Goal: Information Seeking & Learning: Learn about a topic

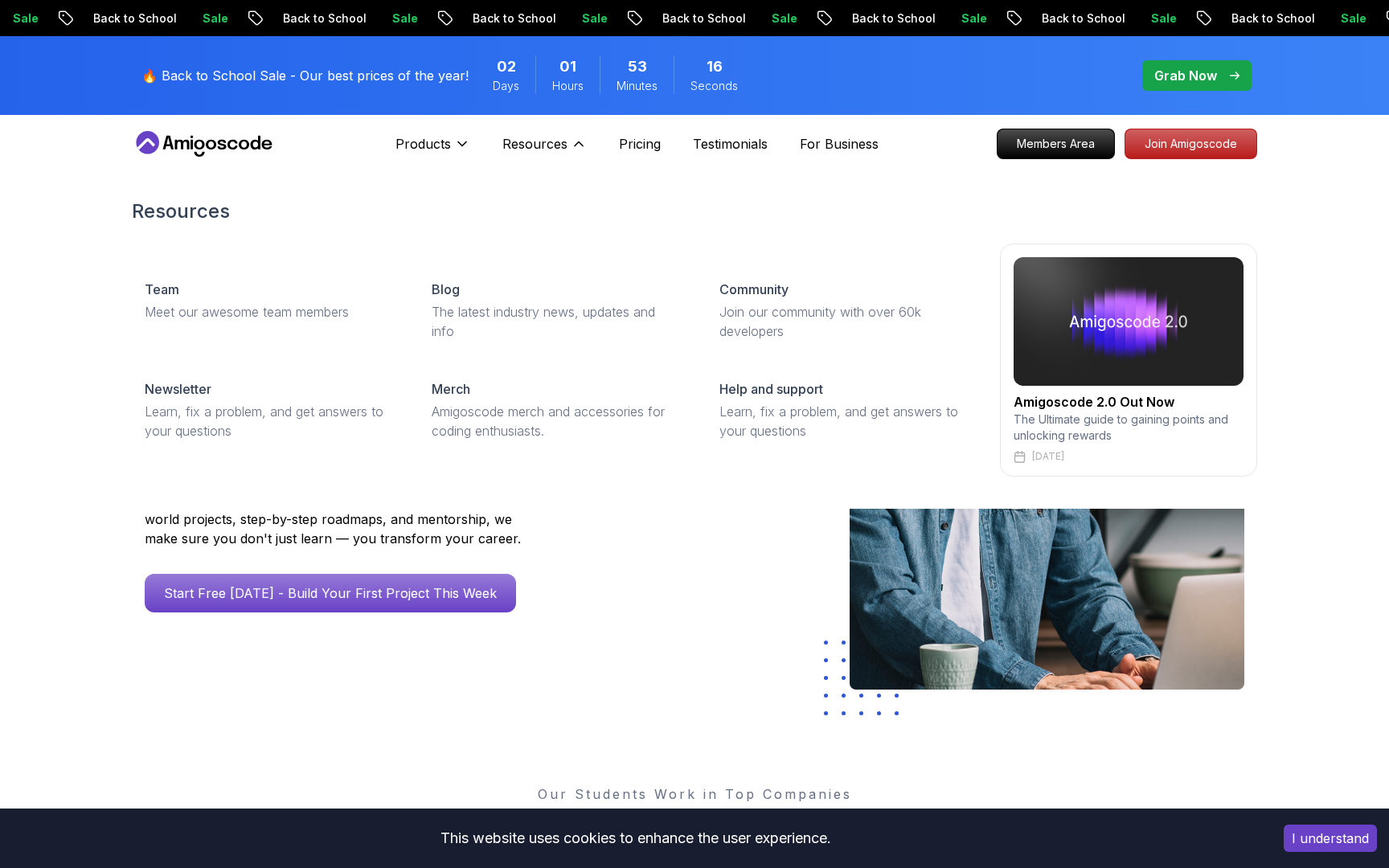
click at [567, 134] on div "Resources Resources Team Meet our awesome team members Blog The latest industry…" at bounding box center [544, 143] width 84 height 32
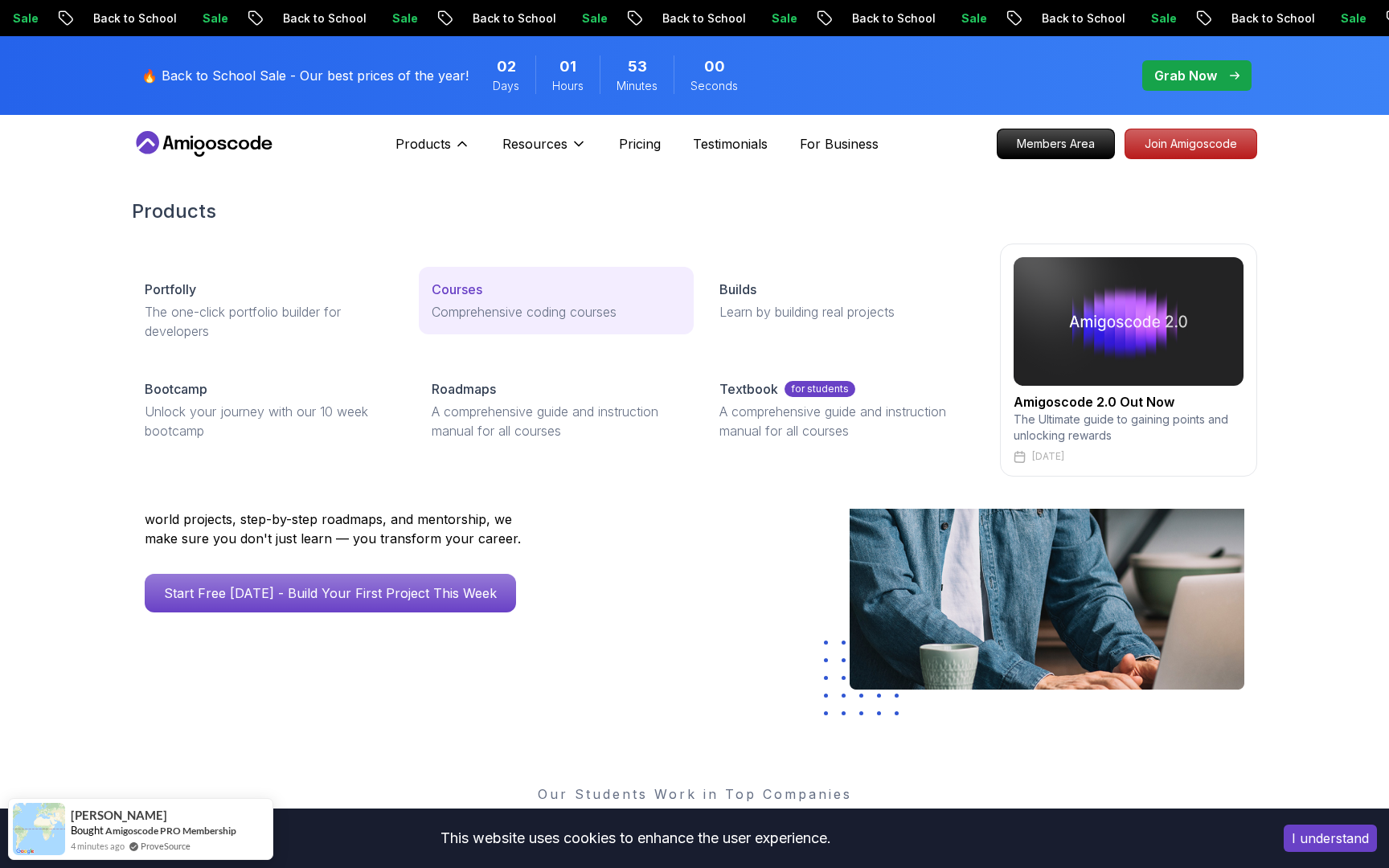
click at [487, 295] on div "Courses" at bounding box center [555, 290] width 248 height 19
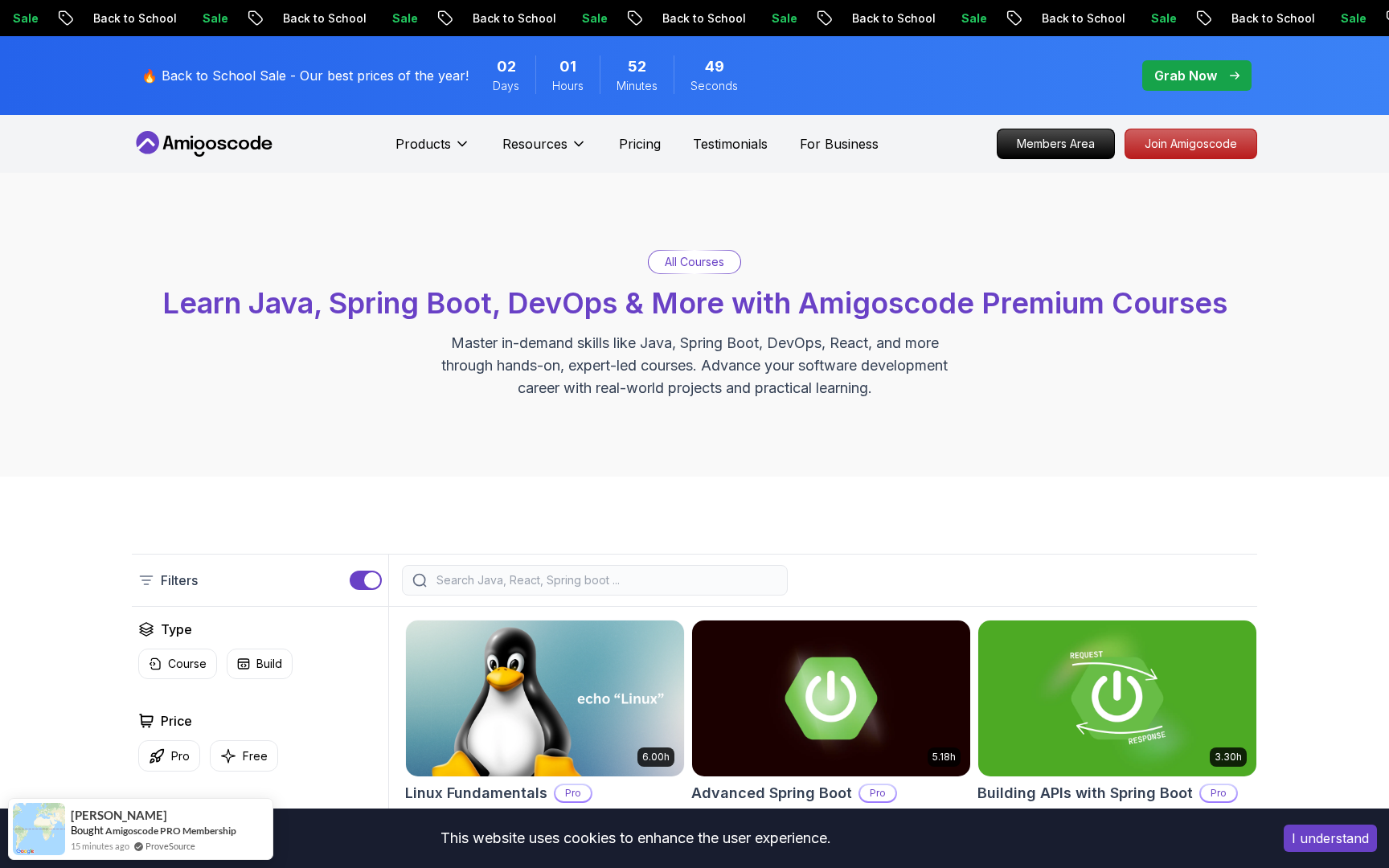
click at [567, 585] on input "search" at bounding box center [605, 579] width 344 height 16
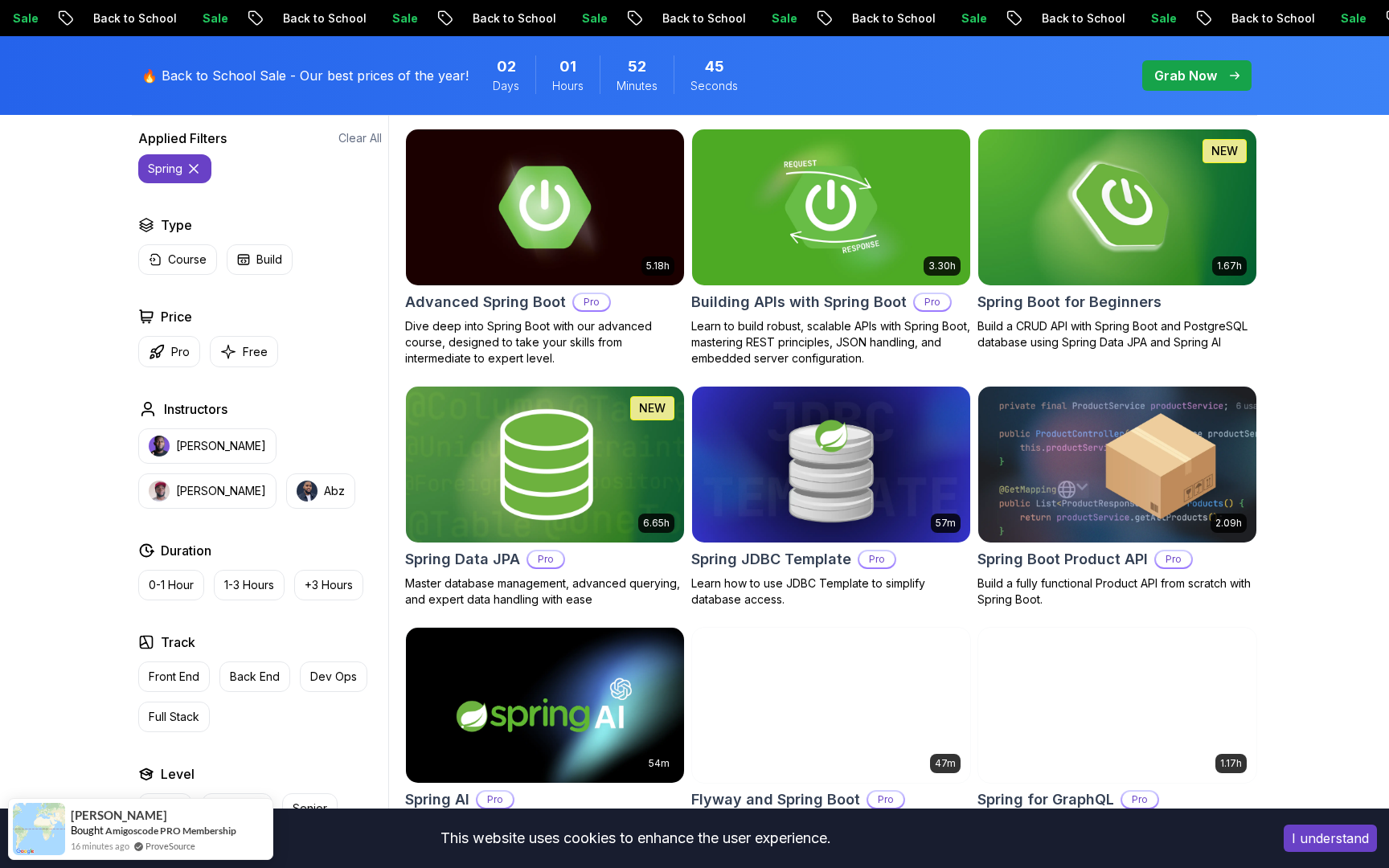
scroll to position [497, 0]
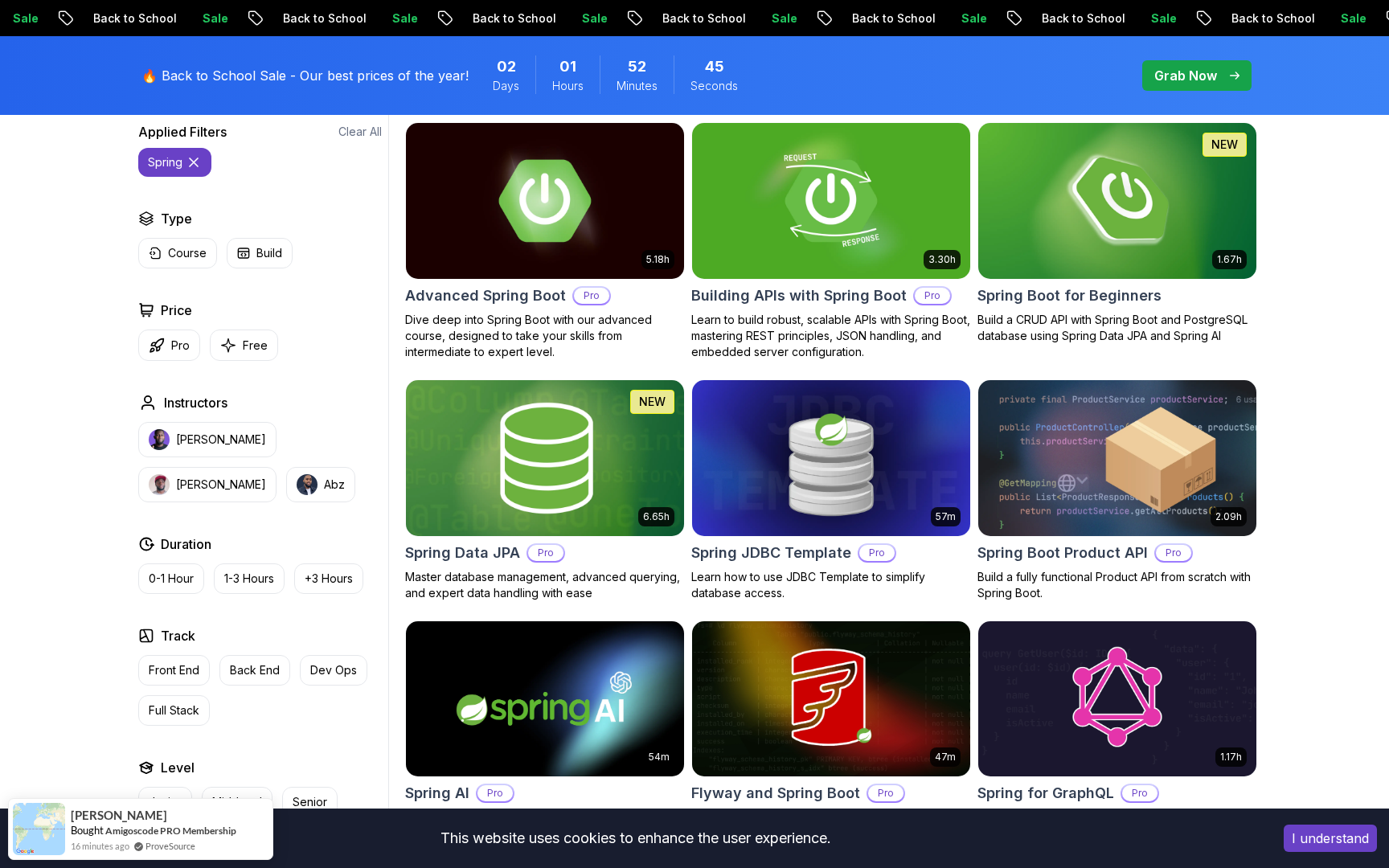
type input "spring"
click at [567, 586] on p "Master database management, advanced querying, and expert data handling with ea…" at bounding box center [545, 584] width 280 height 32
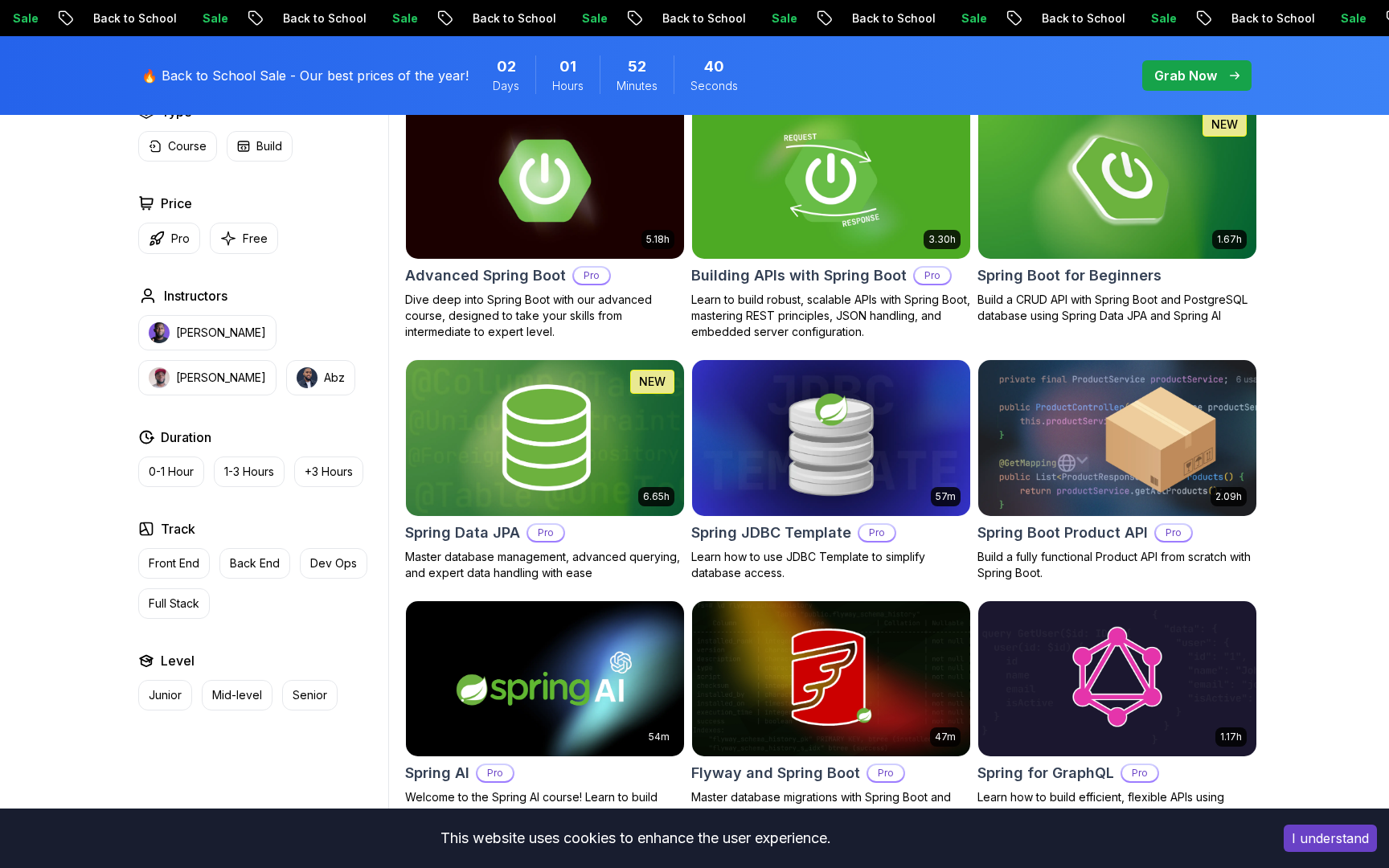
scroll to position [290, 0]
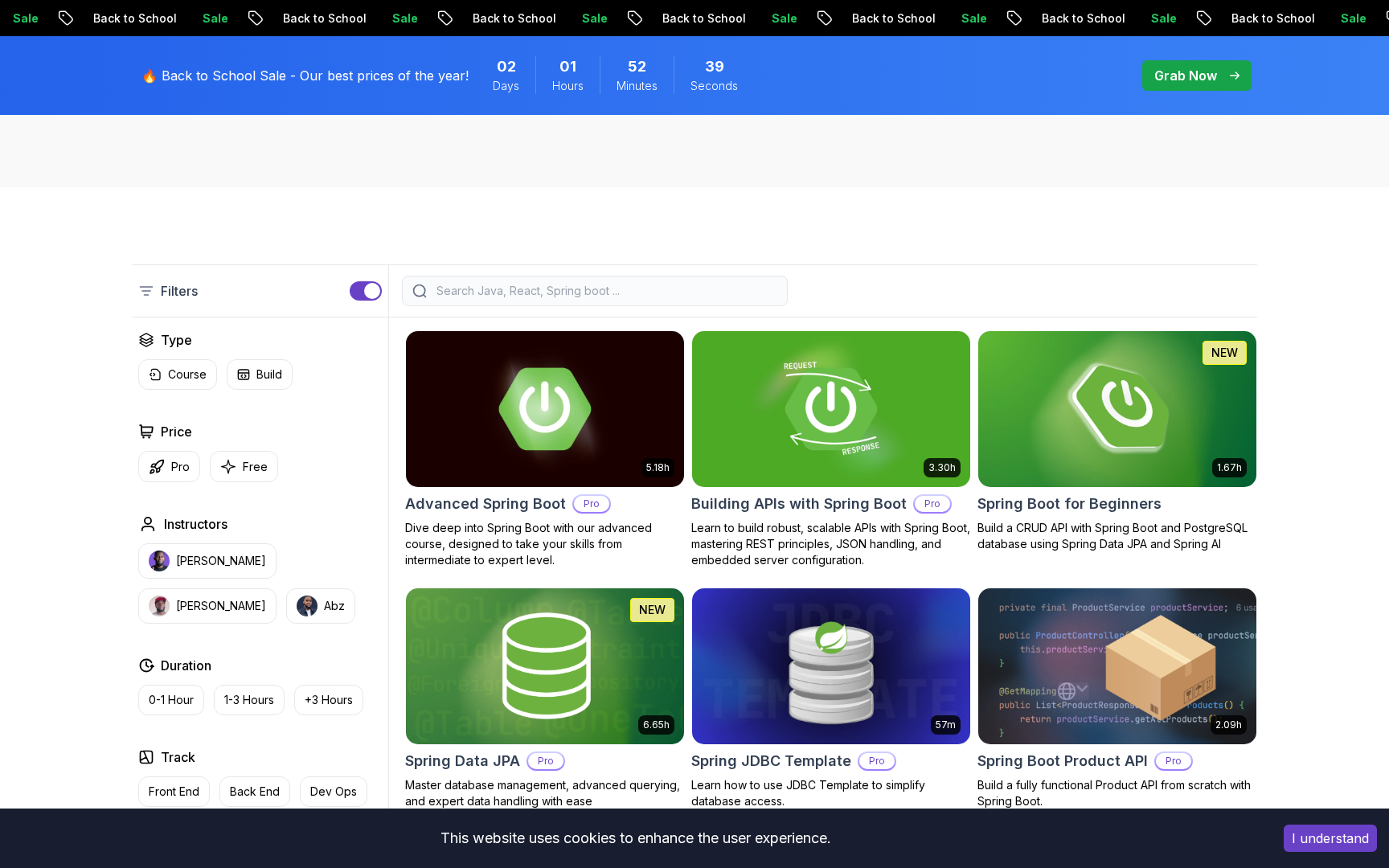
click at [480, 303] on div at bounding box center [595, 291] width 386 height 31
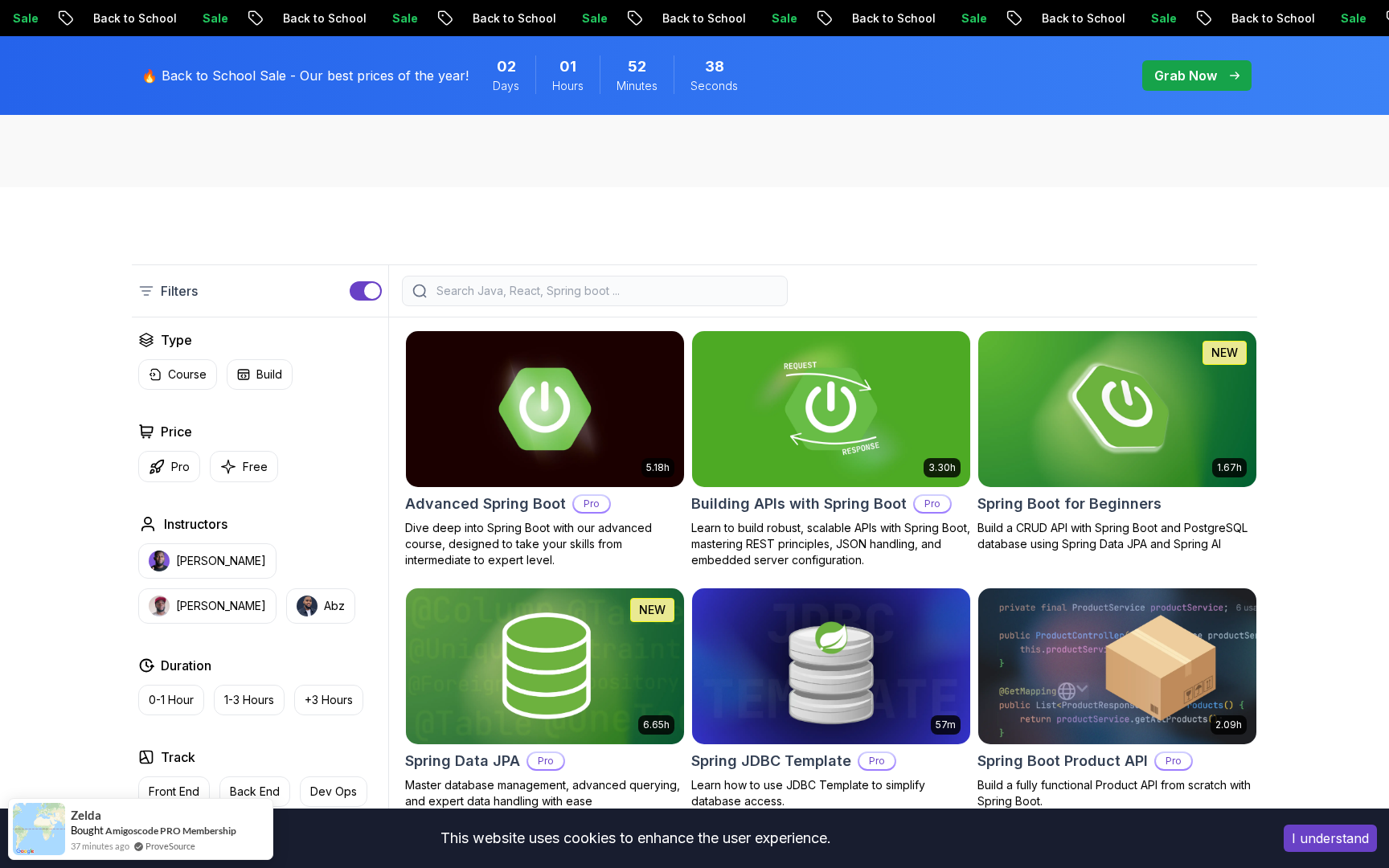
click at [480, 298] on div at bounding box center [595, 291] width 386 height 31
click at [507, 294] on input "search" at bounding box center [605, 291] width 344 height 16
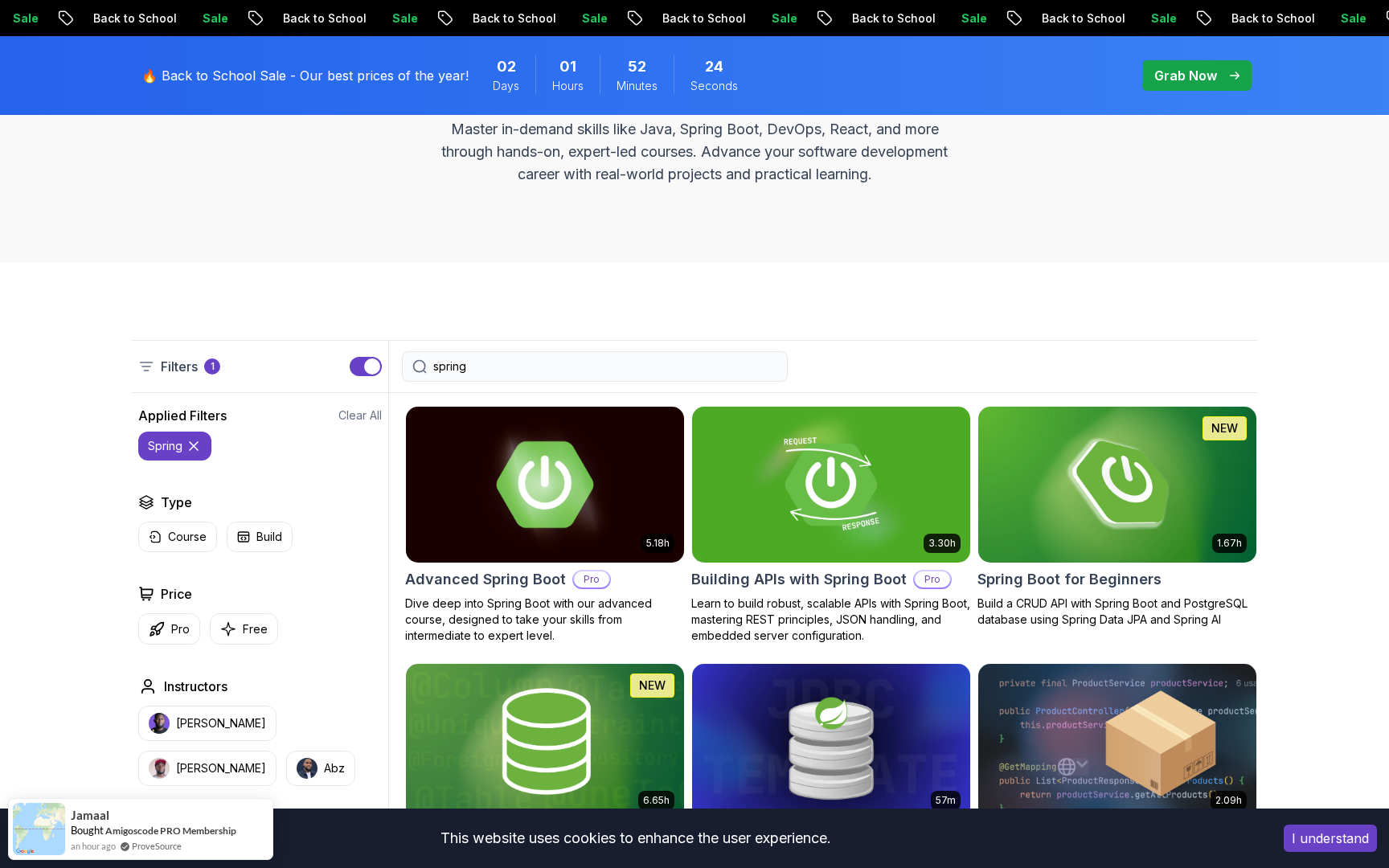
scroll to position [351, 0]
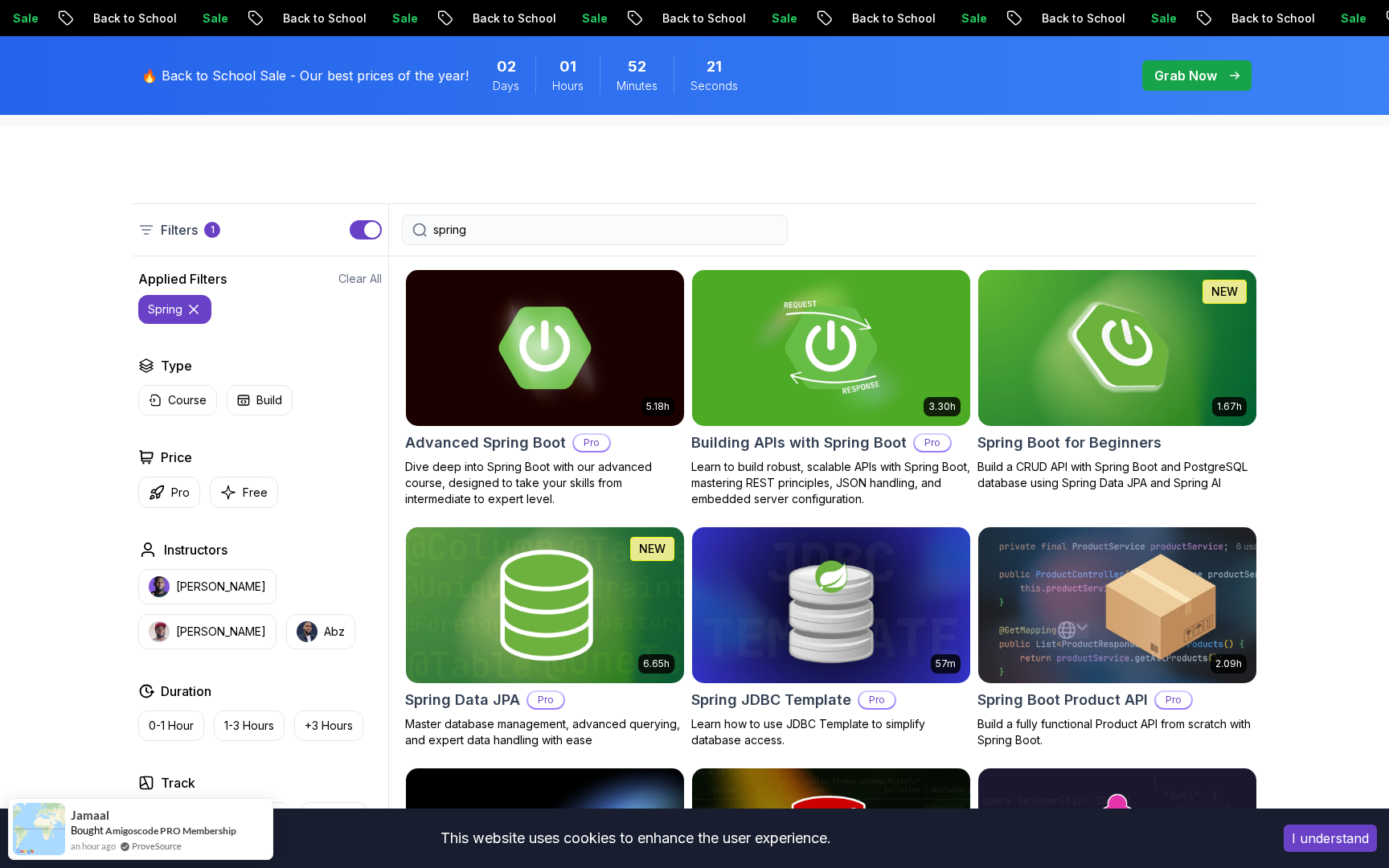
type input "spring"
click at [516, 580] on img at bounding box center [544, 604] width 292 height 163
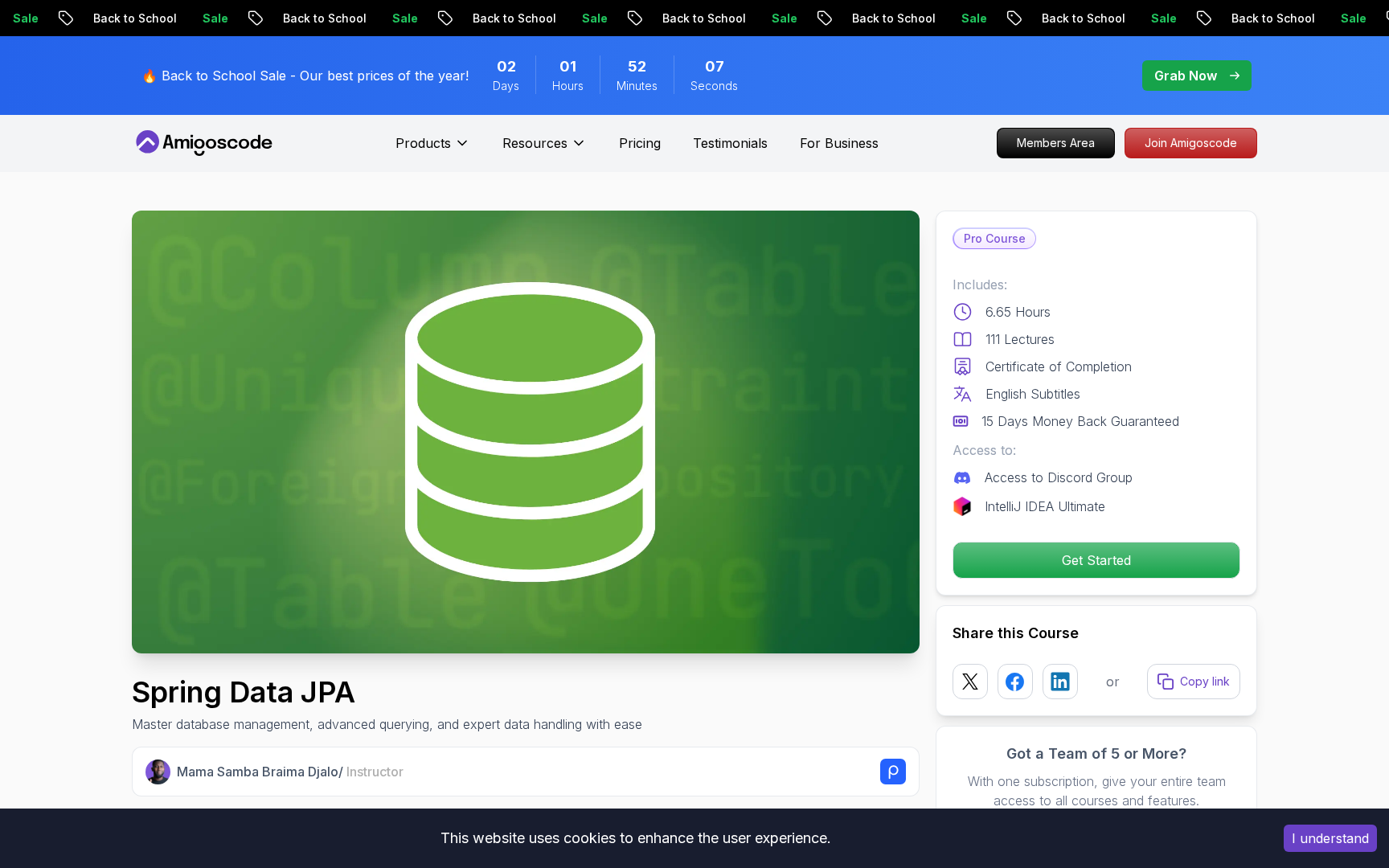
scroll to position [16, 0]
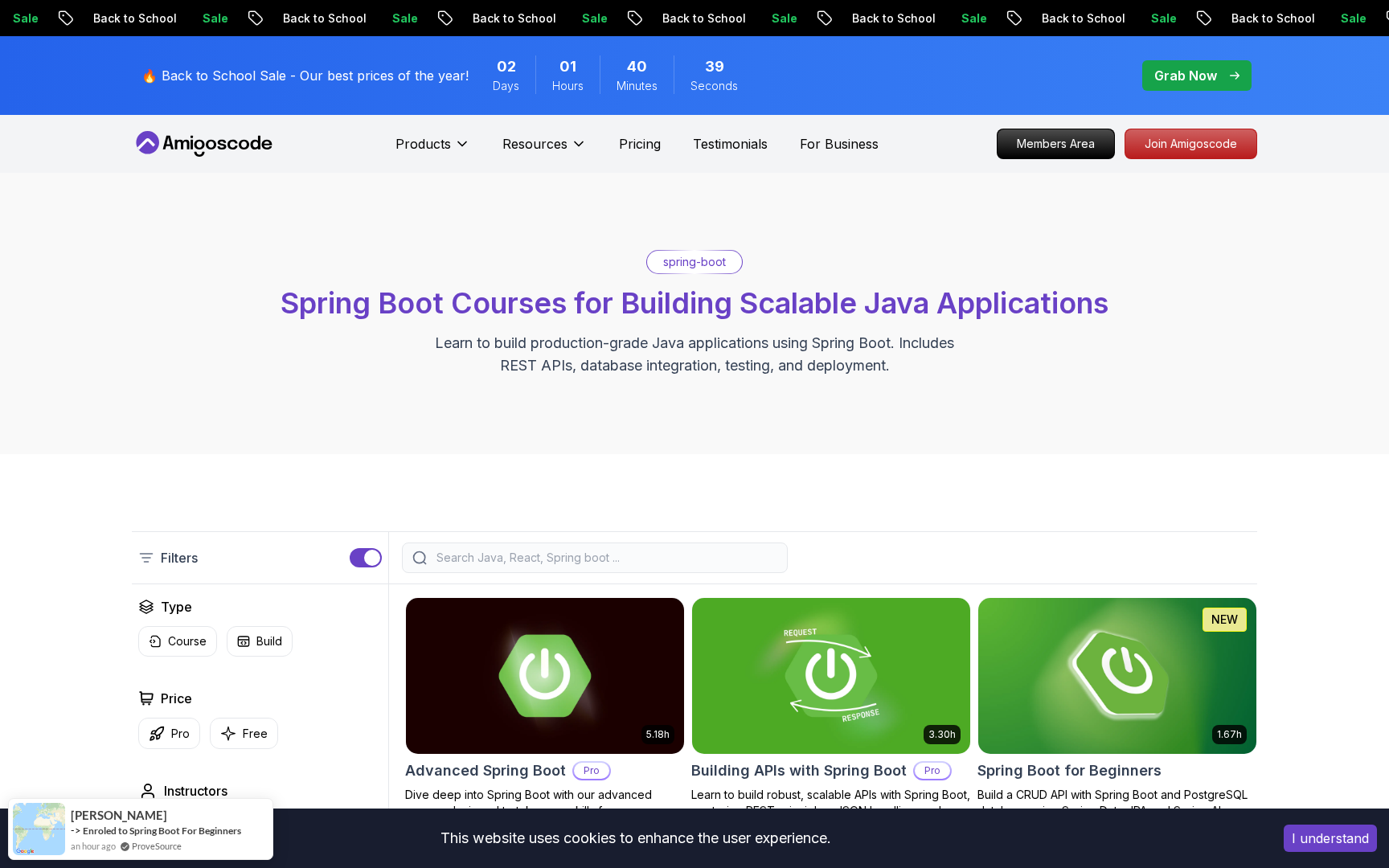
click at [503, 558] on input "search" at bounding box center [605, 557] width 344 height 16
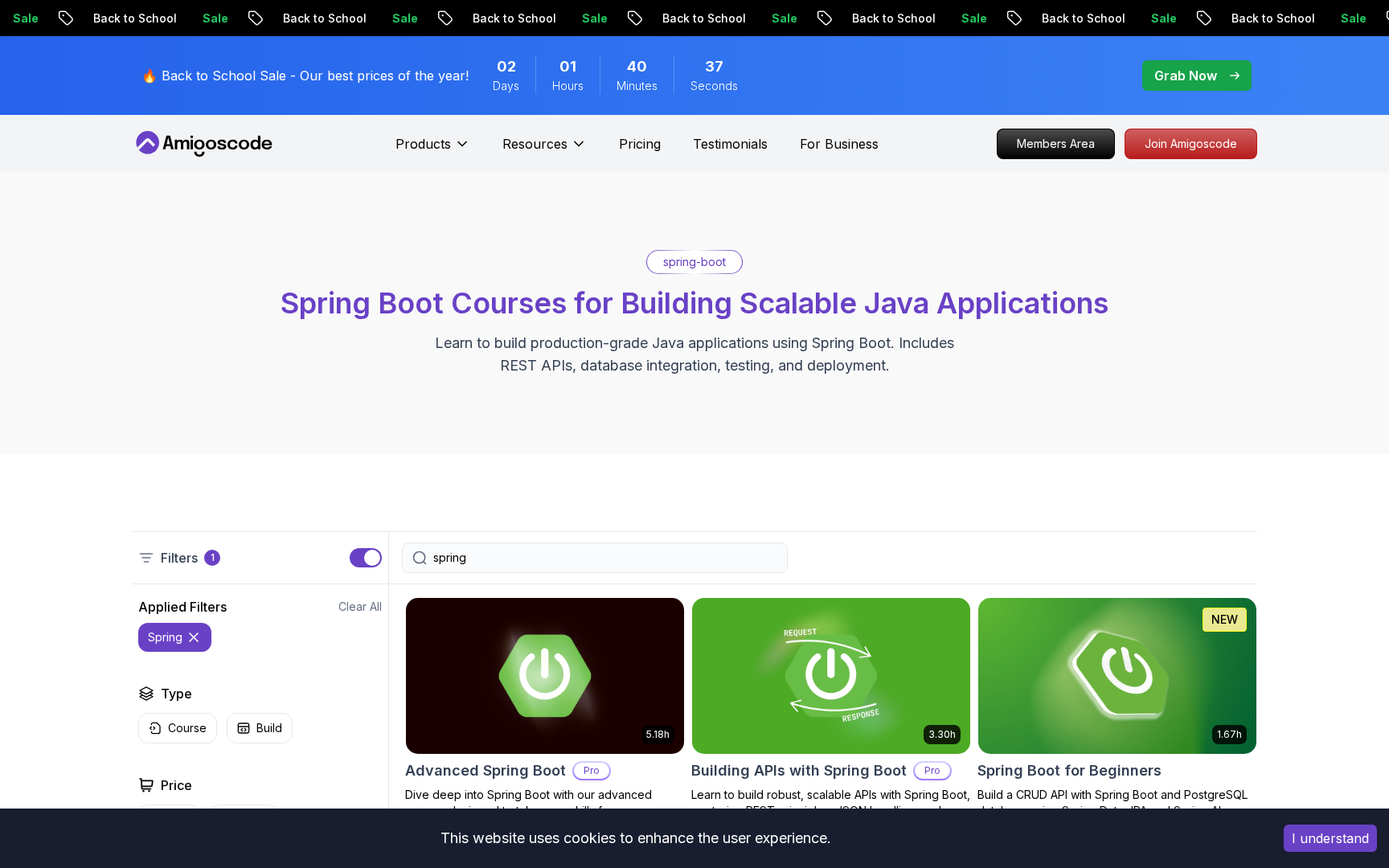
type input "spring"
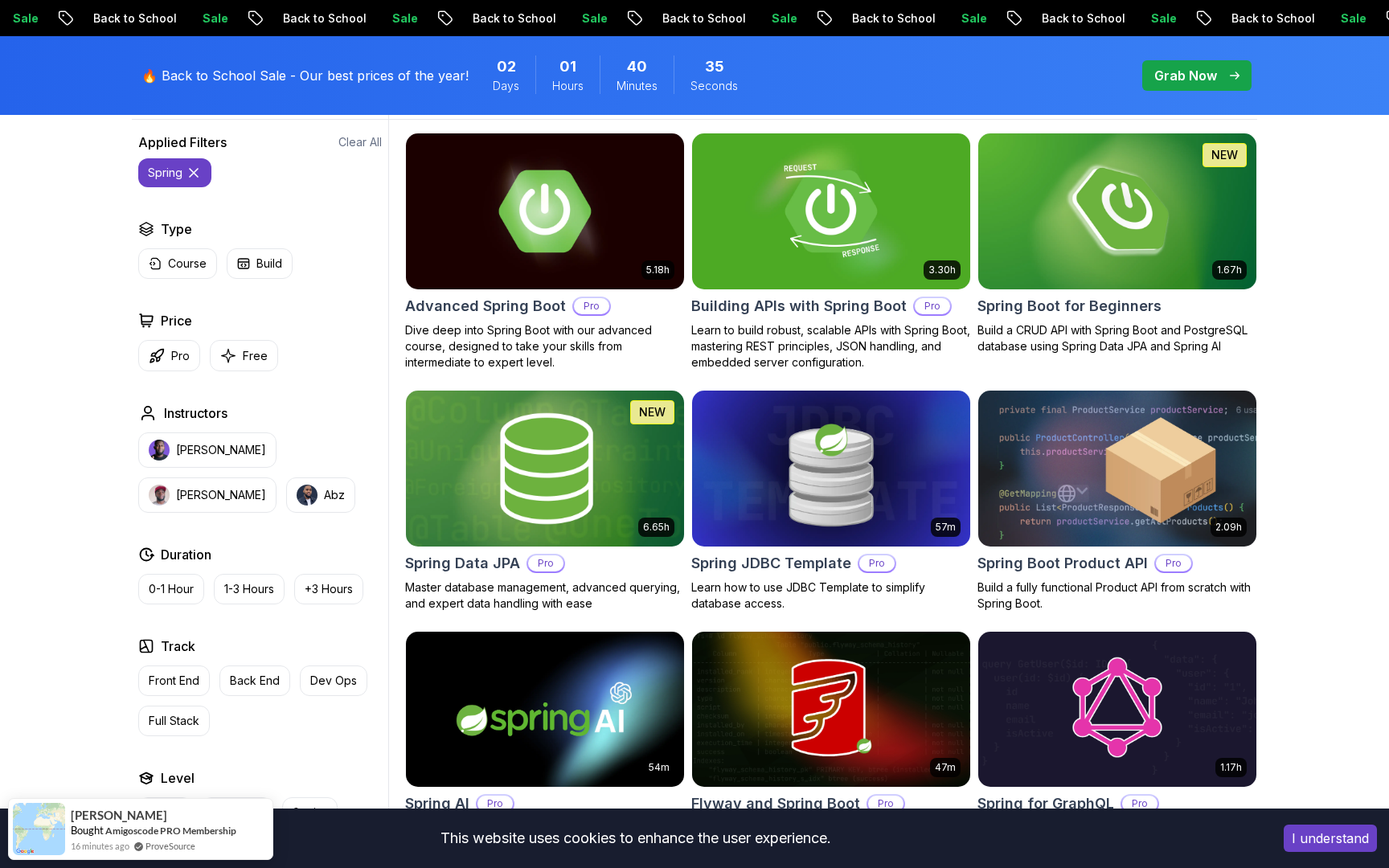
scroll to position [484, 0]
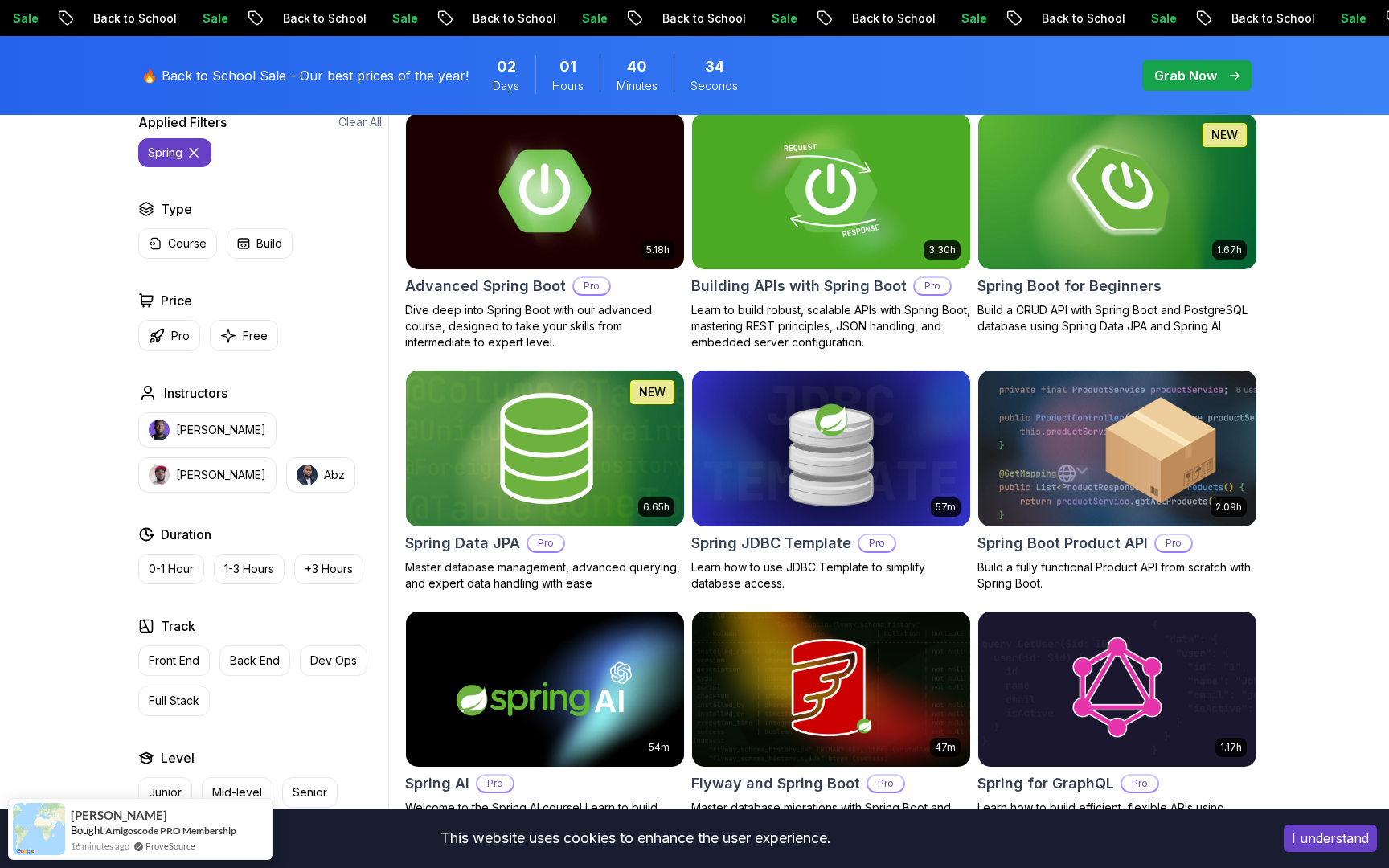
click at [562, 476] on img at bounding box center [544, 448] width 292 height 163
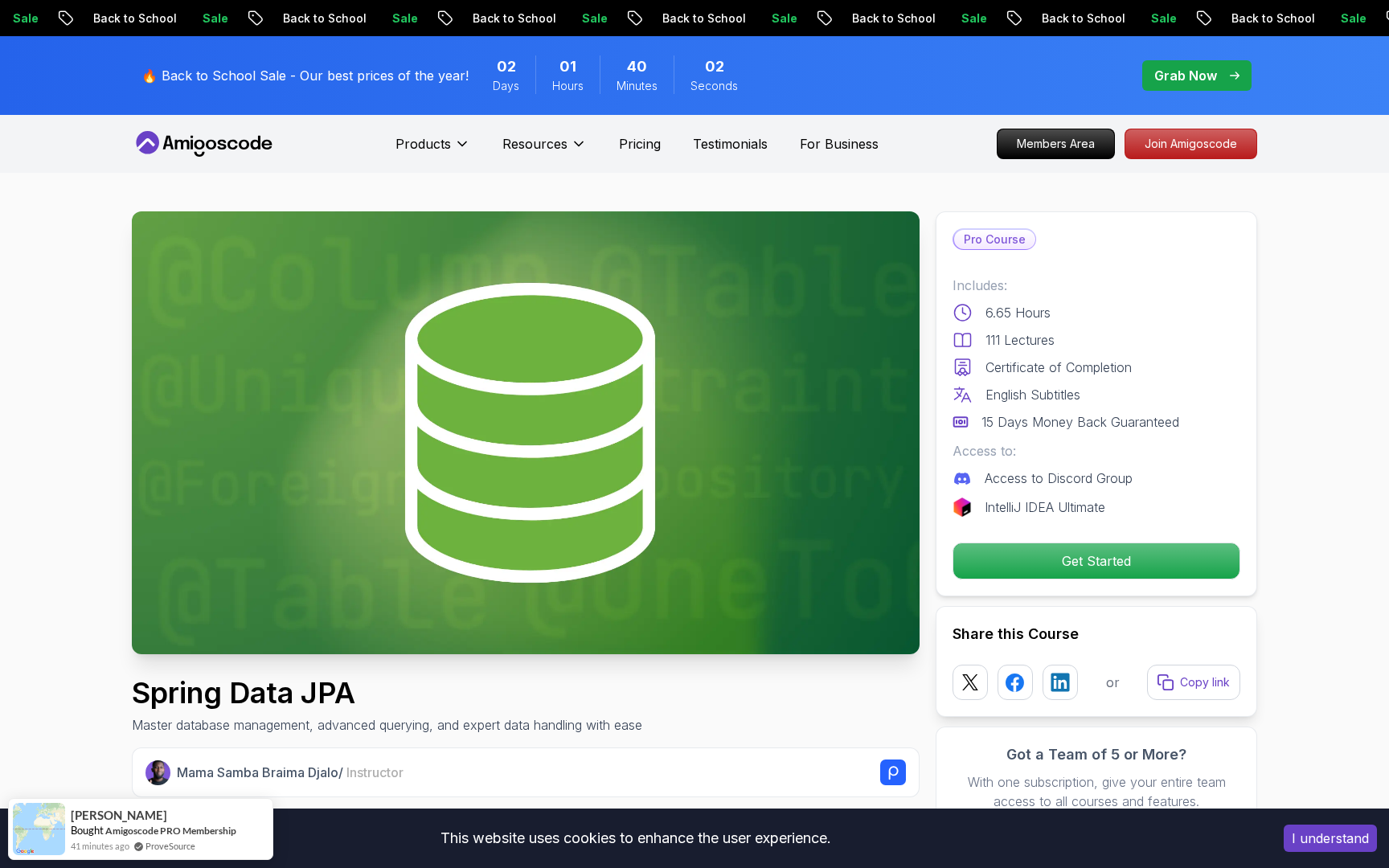
click at [1065, 572] on p "Get Started" at bounding box center [1096, 560] width 271 height 34
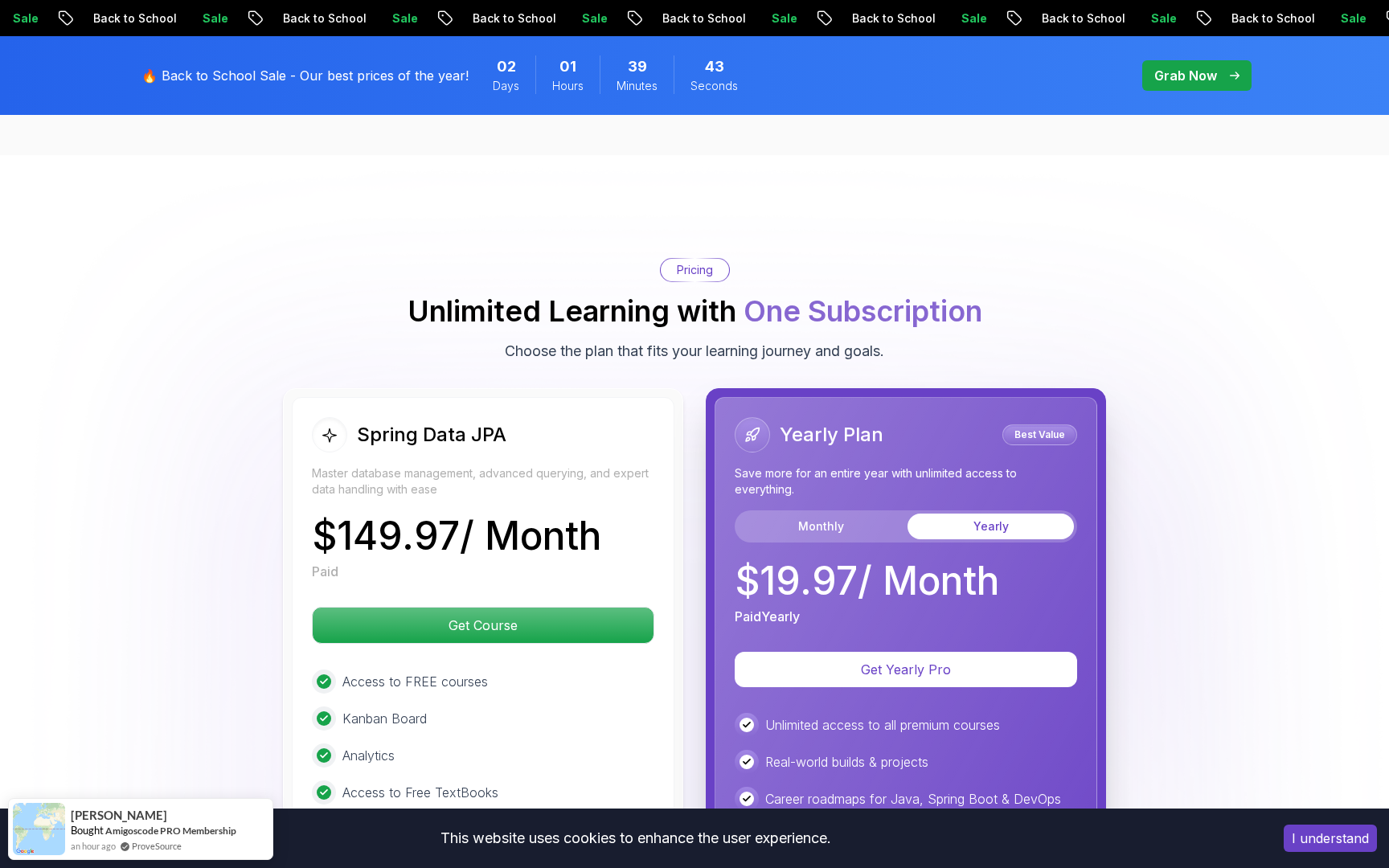
scroll to position [3822, 0]
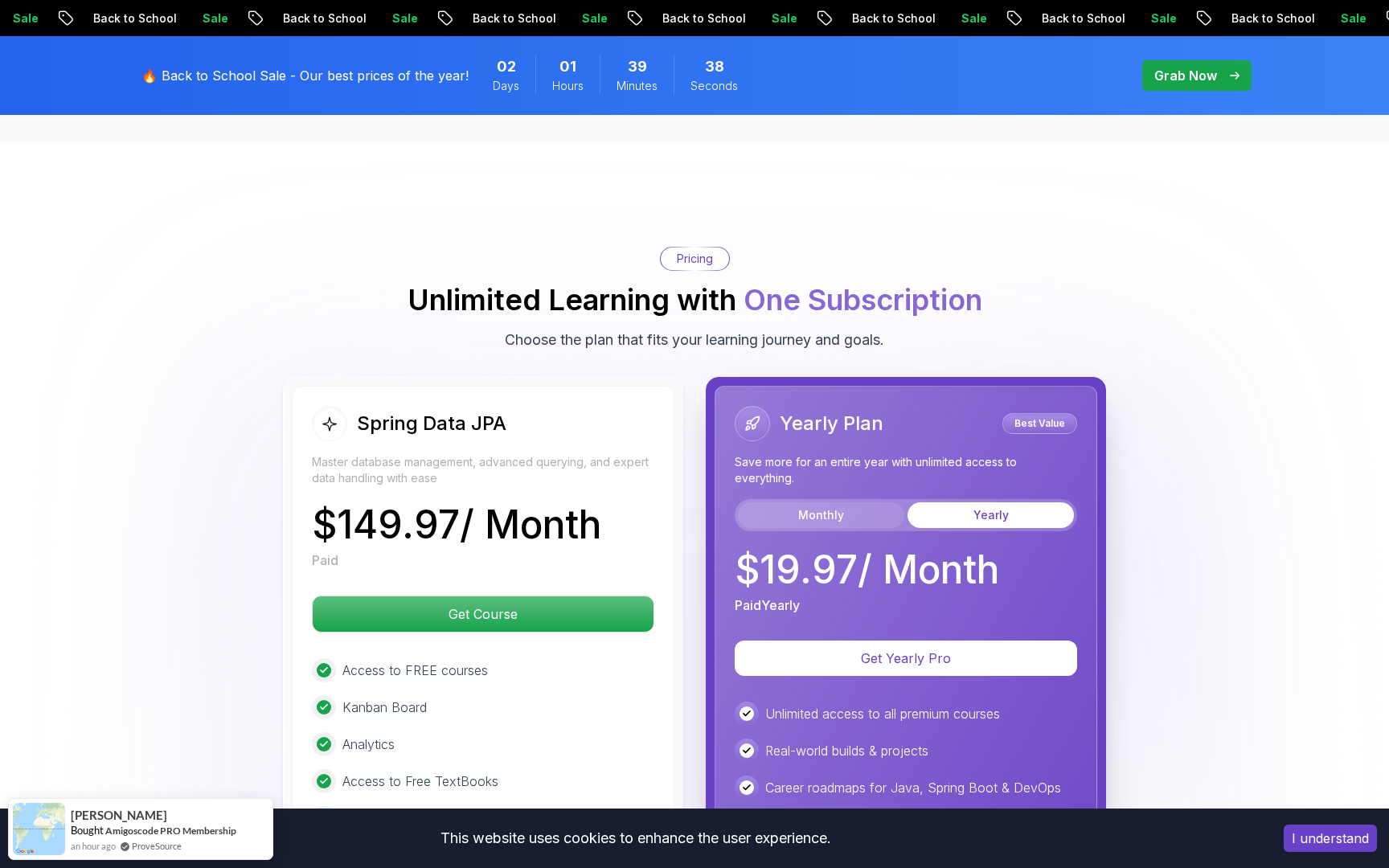
click at [814, 503] on button "Monthly" at bounding box center [821, 514] width 167 height 26
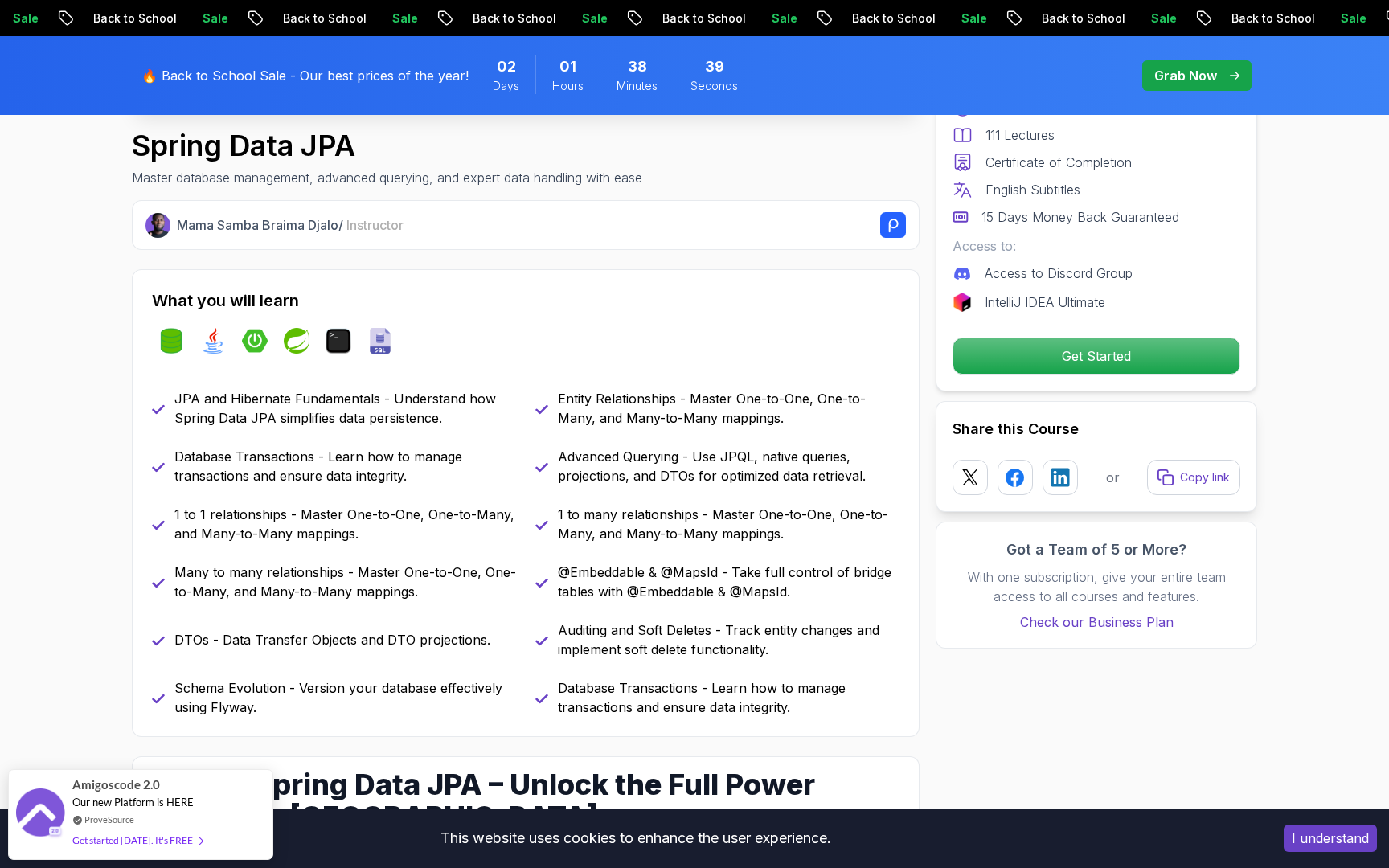
scroll to position [426, 0]
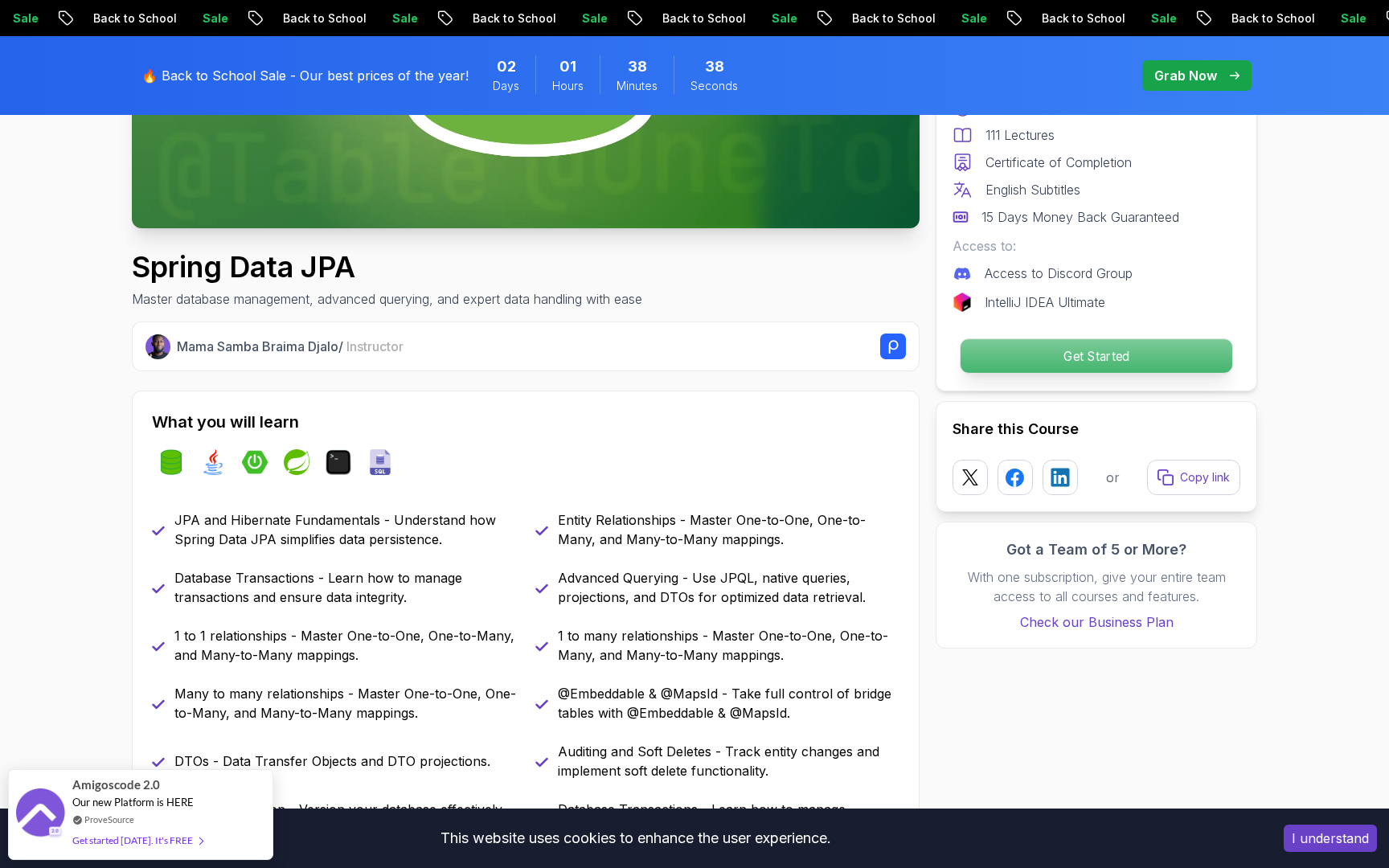
click at [1055, 357] on p "Get Started" at bounding box center [1096, 356] width 271 height 34
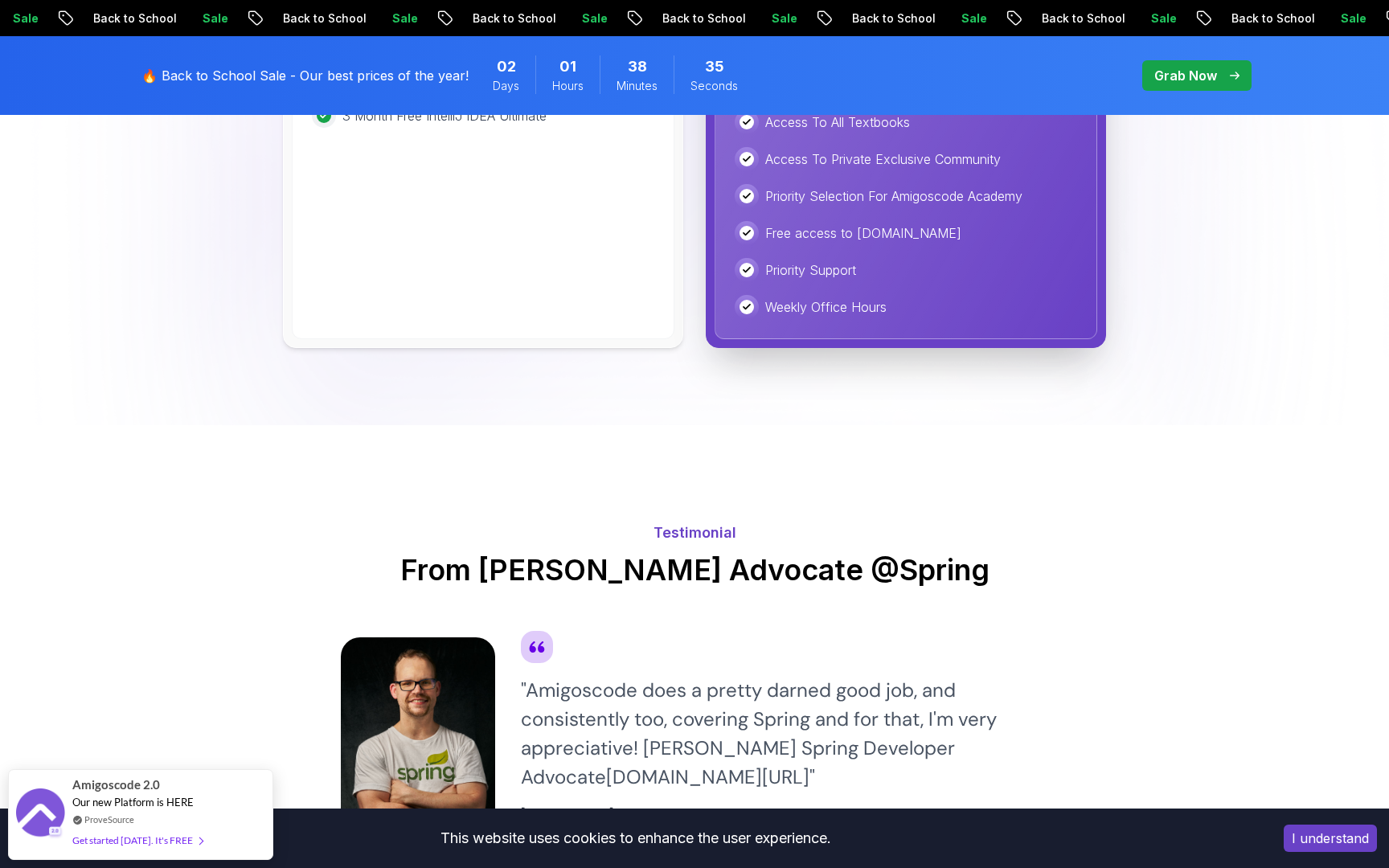
scroll to position [4582, 0]
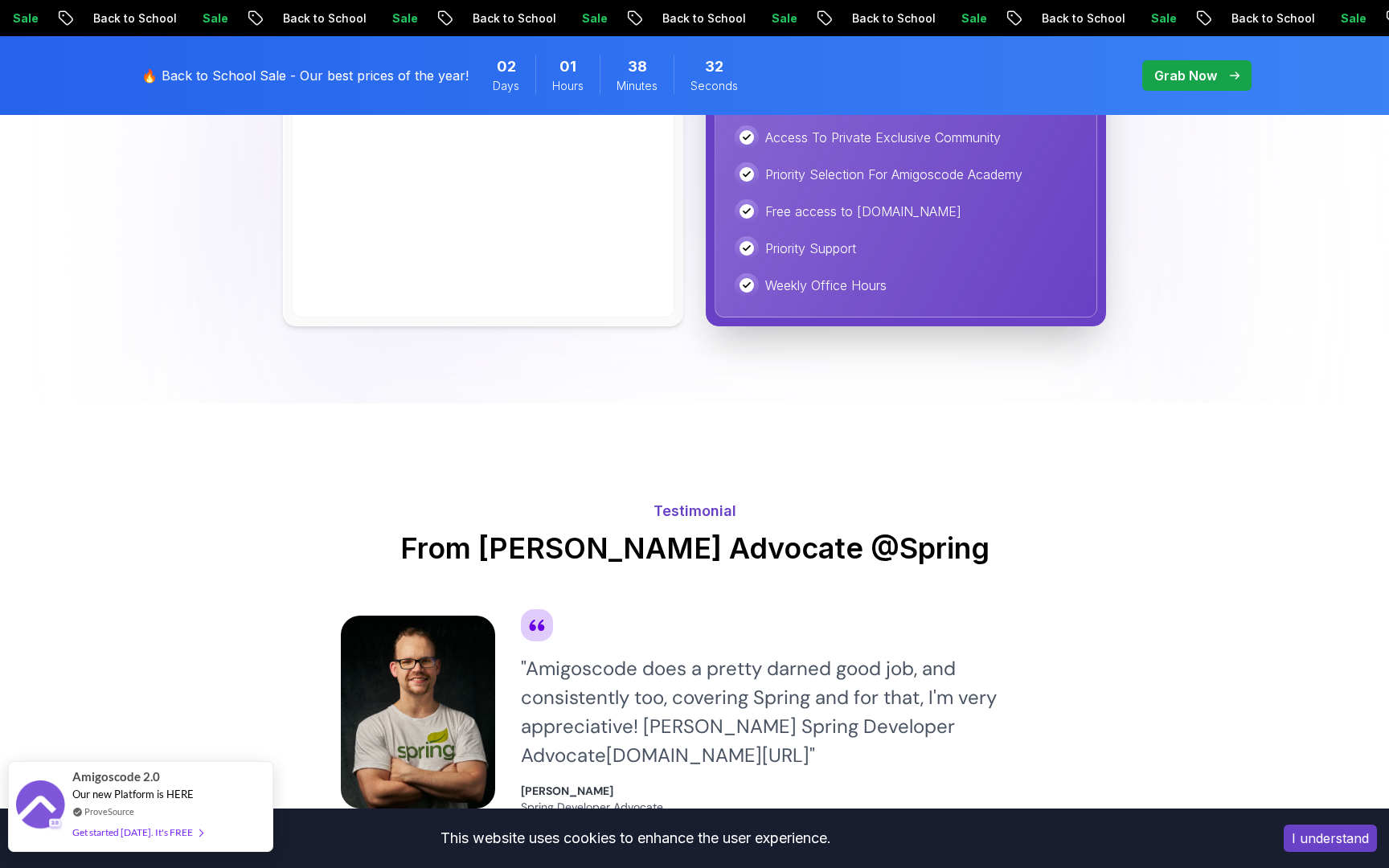
click at [191, 822] on div "Amigoscode 2.0 Our new Platform is HERE ProveSource Get started today. It's FREE" at bounding box center [141, 806] width 136 height 89
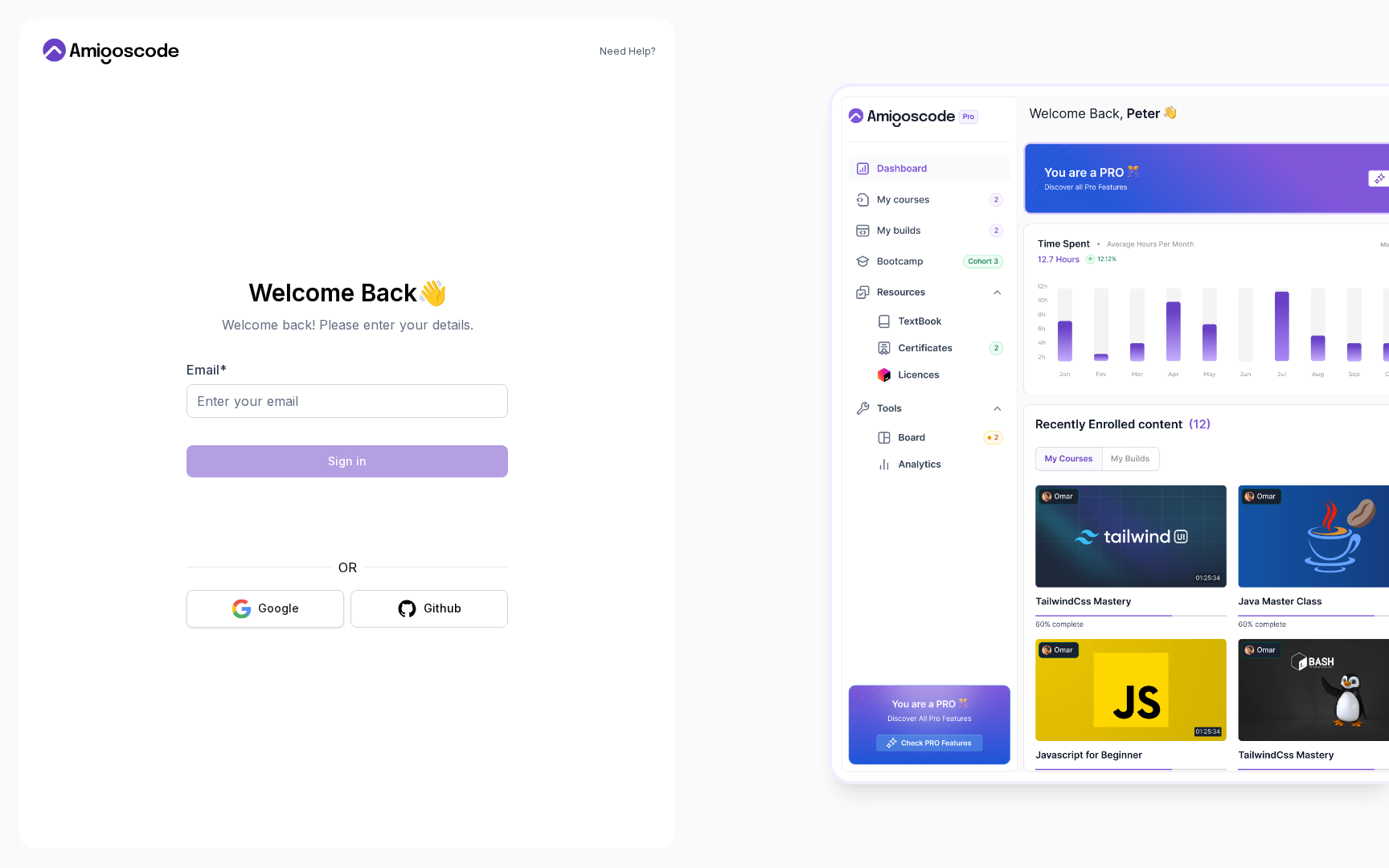
click at [274, 613] on div "Google" at bounding box center [278, 607] width 41 height 16
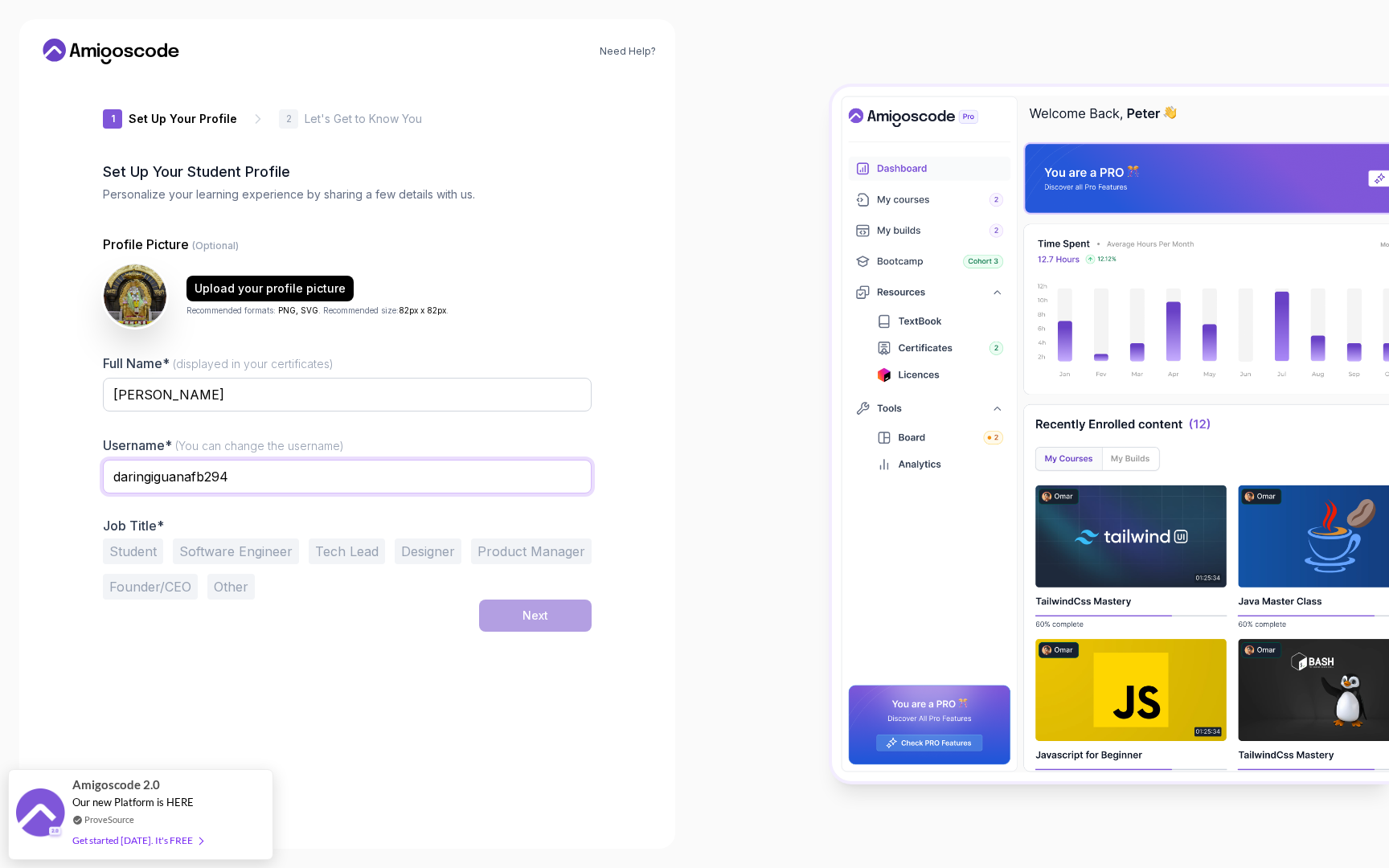
click at [289, 478] on input "daringiguanafb294" at bounding box center [347, 476] width 489 height 34
type input "bhargavi"
click at [252, 546] on button "Software Engineer" at bounding box center [236, 551] width 126 height 26
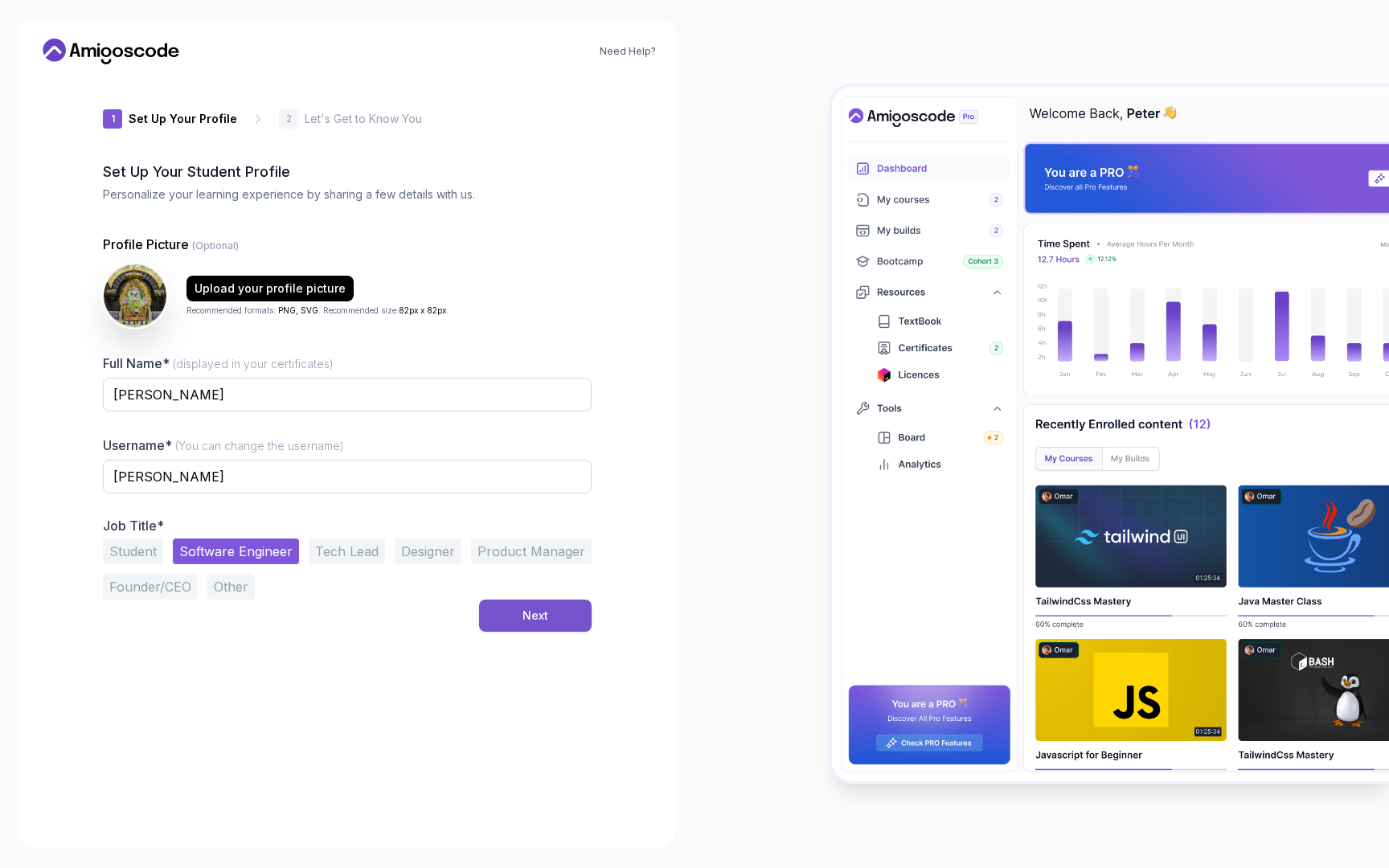
click at [506, 619] on button "Next" at bounding box center [535, 615] width 112 height 32
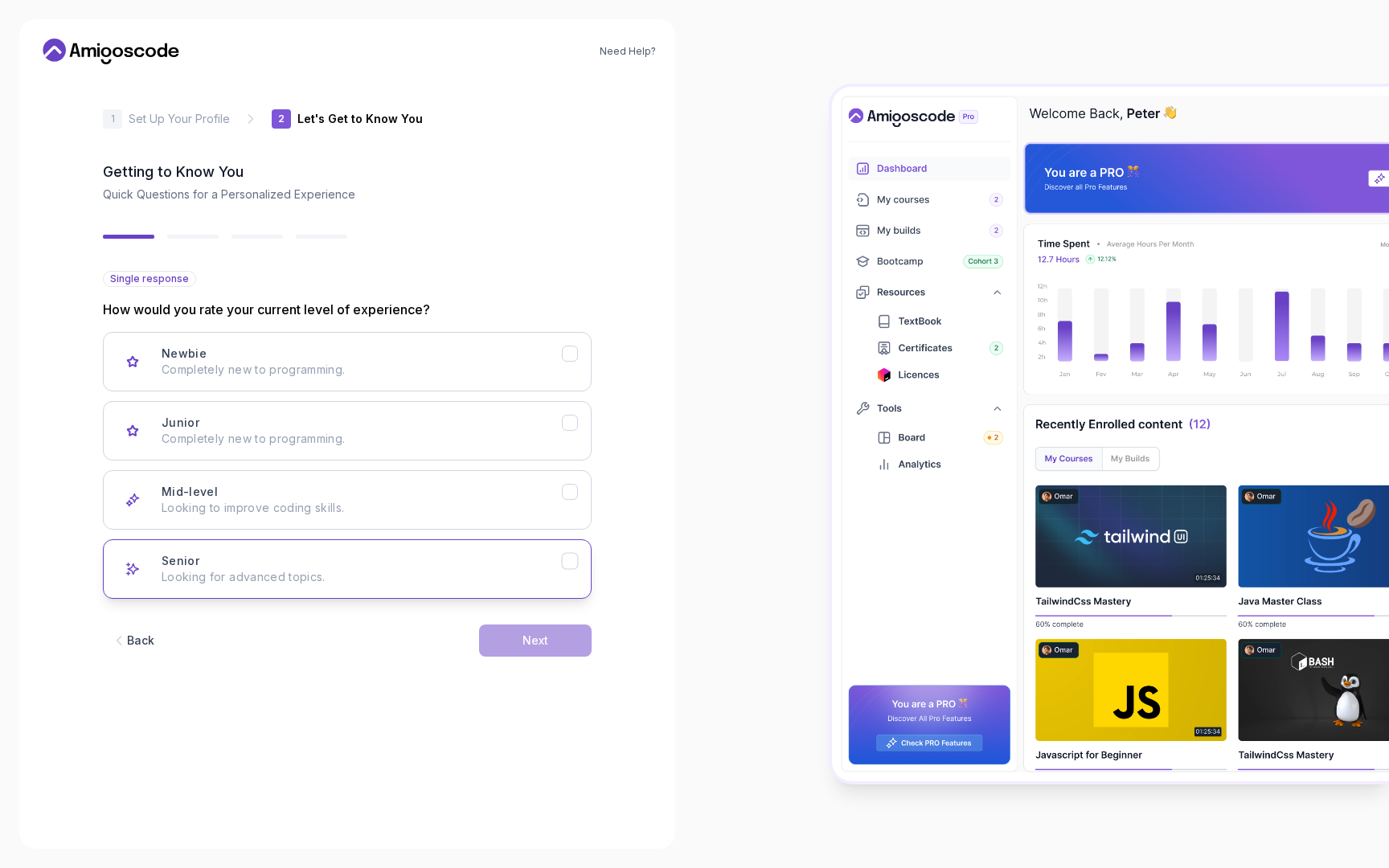
click at [345, 548] on button "Senior Looking for advanced topics." at bounding box center [347, 568] width 489 height 59
click at [584, 482] on button "Mid-level Looking to improve coding skills." at bounding box center [347, 499] width 489 height 59
click at [545, 642] on div "Next" at bounding box center [535, 640] width 26 height 16
click at [277, 592] on button "Full Stack Dev Java, Spring Boot, JS, React, AWS, Docker, Kubernetes" at bounding box center [347, 568] width 489 height 59
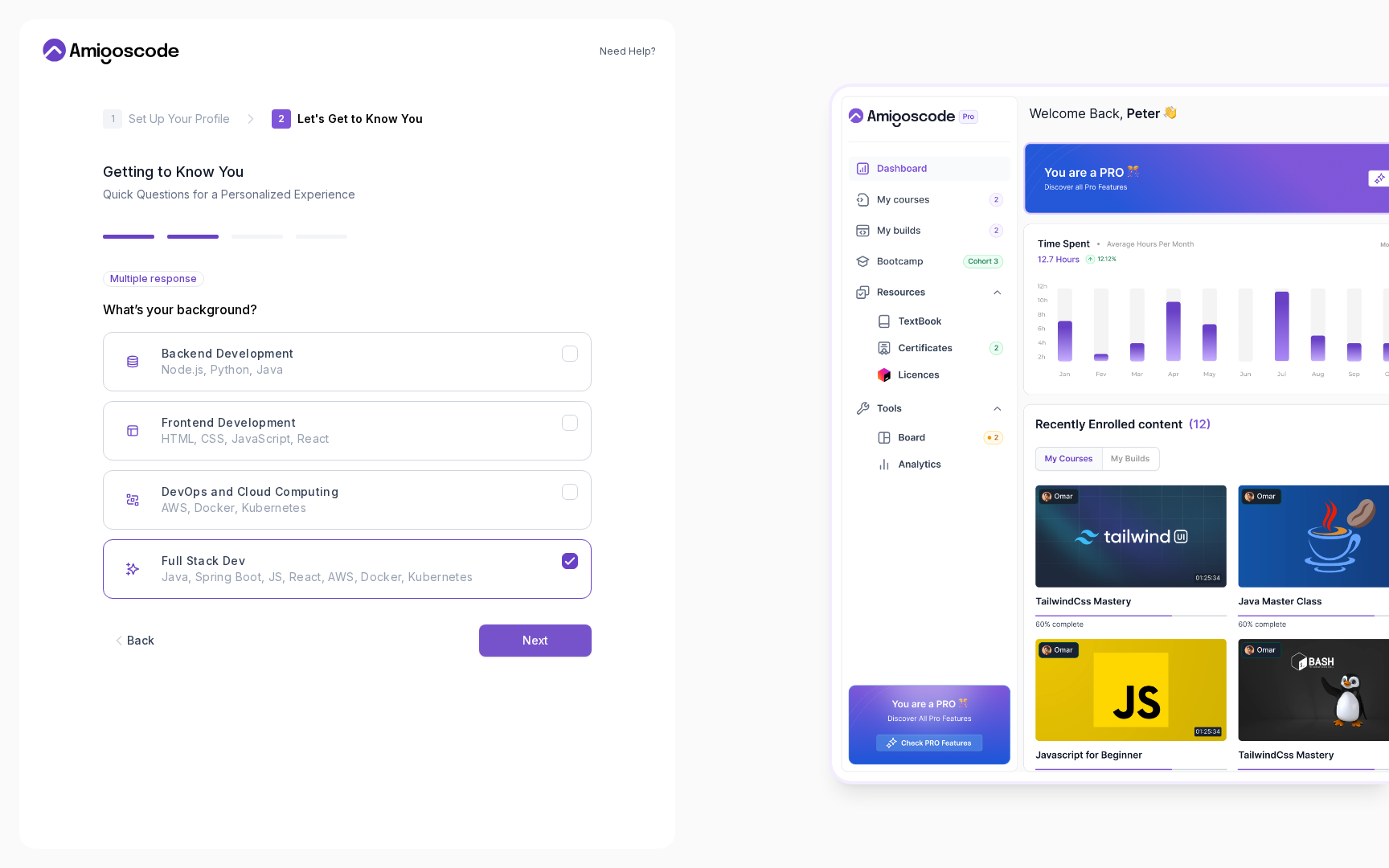
click at [501, 637] on button "Next" at bounding box center [535, 639] width 112 height 32
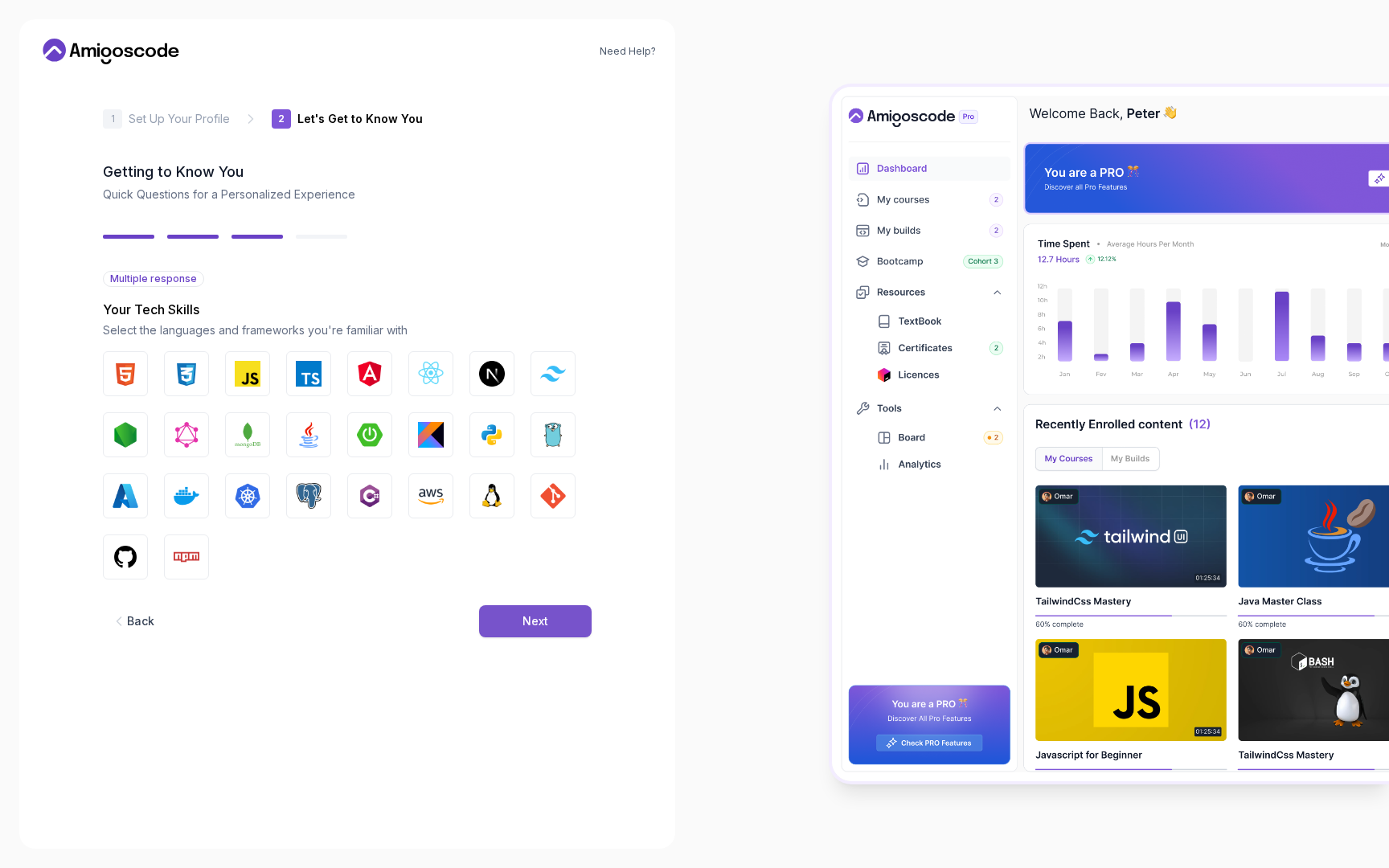
click at [538, 628] on div "Next" at bounding box center [535, 621] width 26 height 16
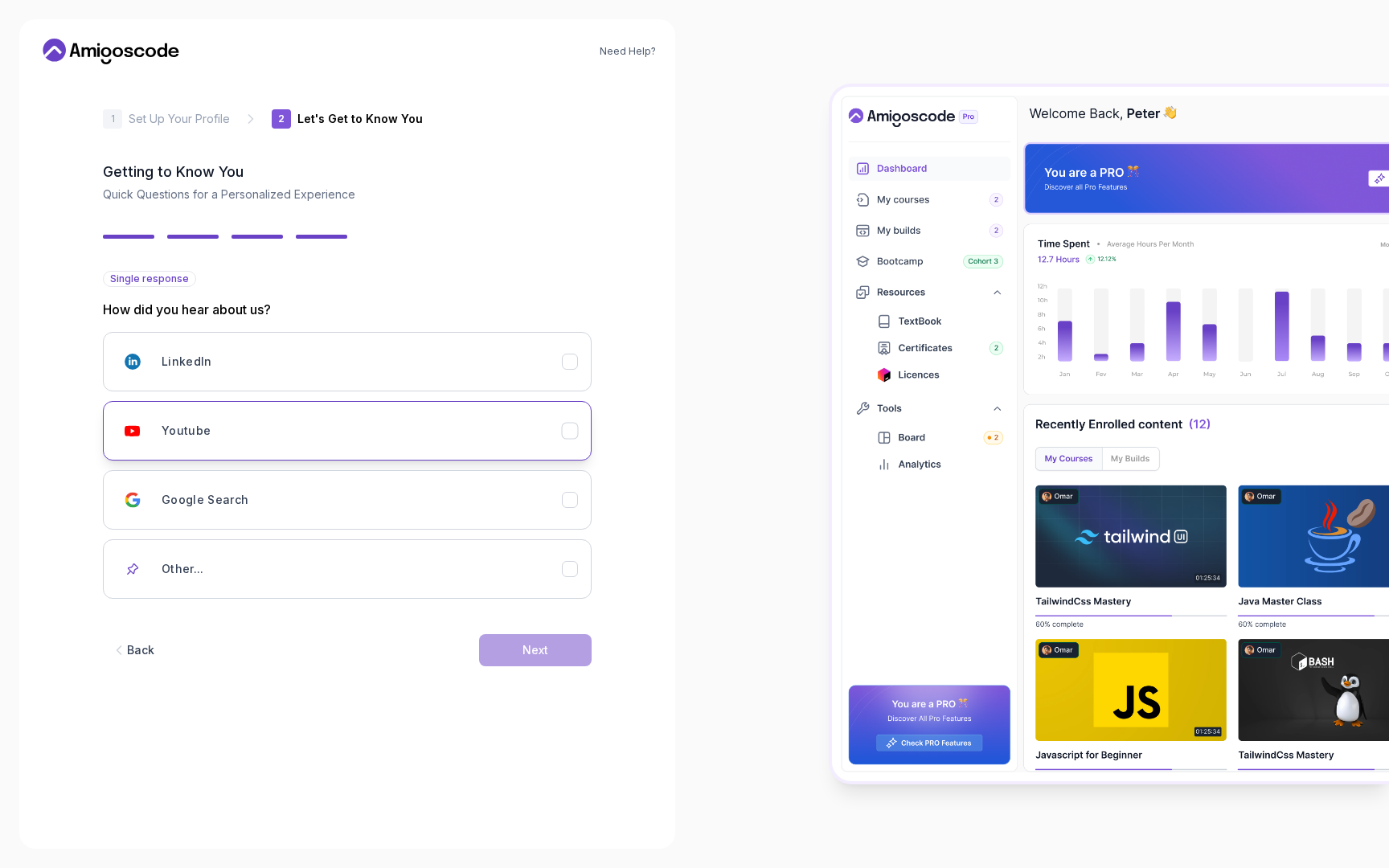
click at [402, 446] on div "Youtube" at bounding box center [362, 430] width 400 height 32
click at [530, 659] on button "Next" at bounding box center [535, 649] width 112 height 32
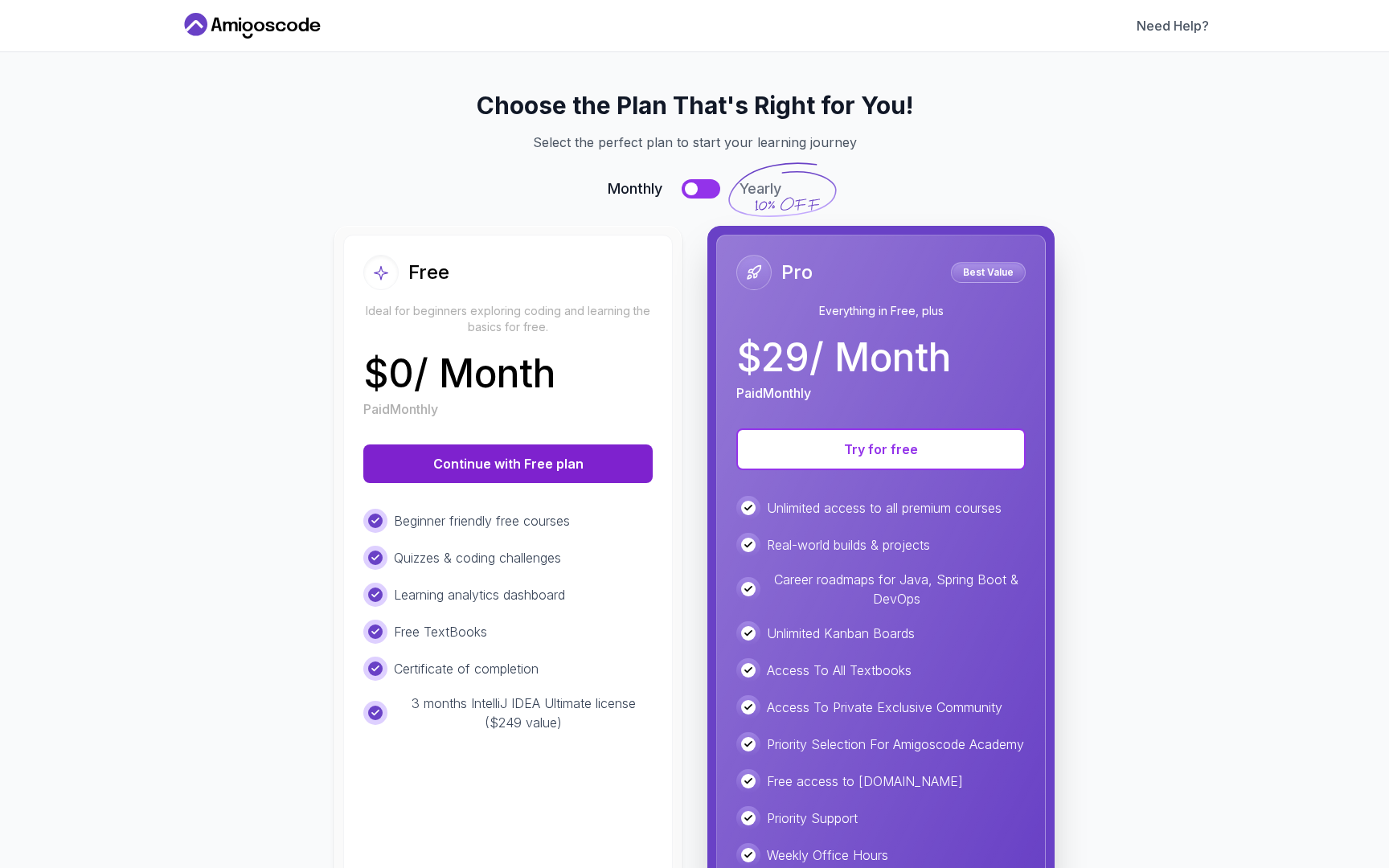
click at [513, 458] on button "Continue with Free plan" at bounding box center [508, 464] width 290 height 39
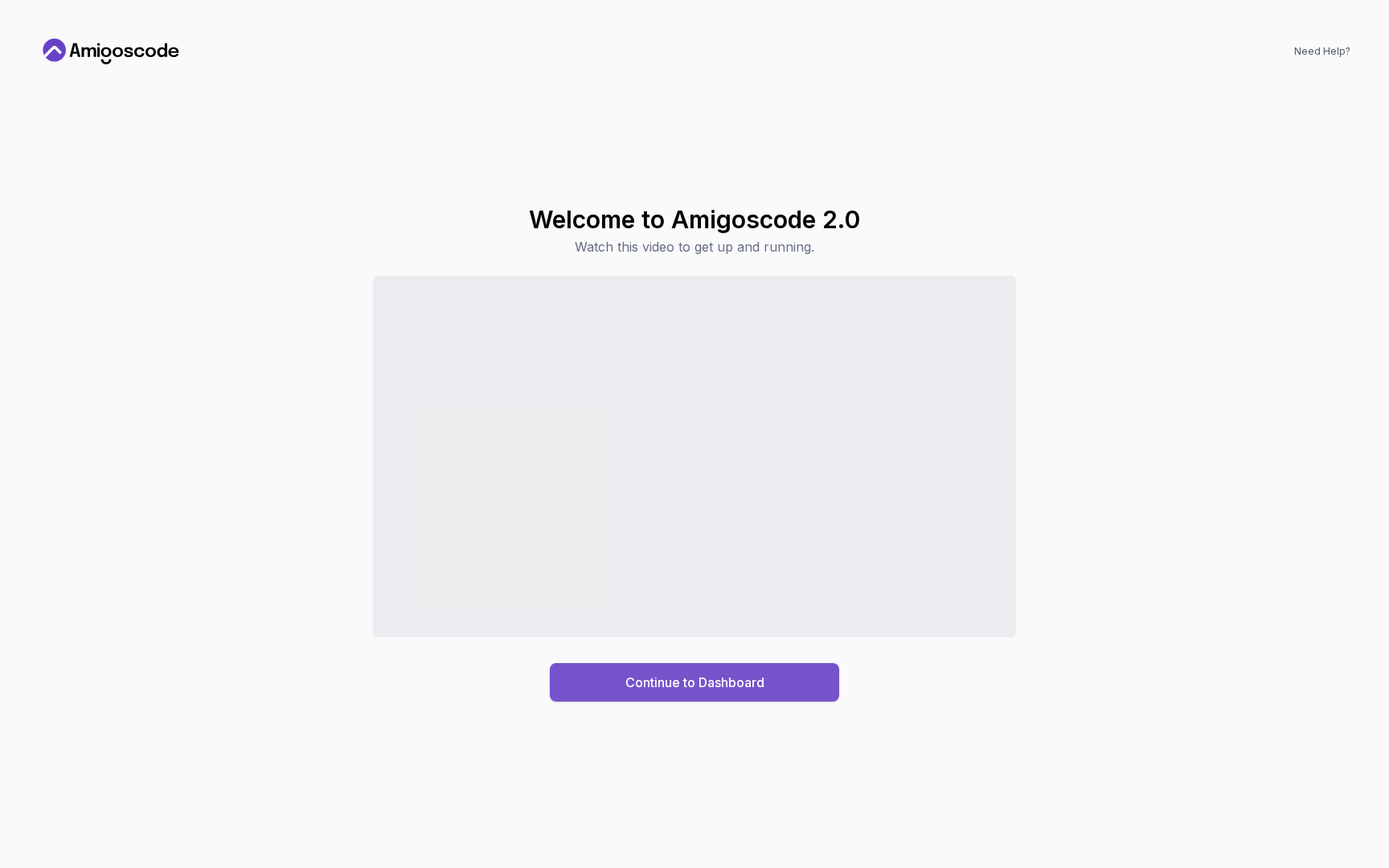
click at [813, 692] on button "Continue to Dashboard" at bounding box center [694, 682] width 290 height 39
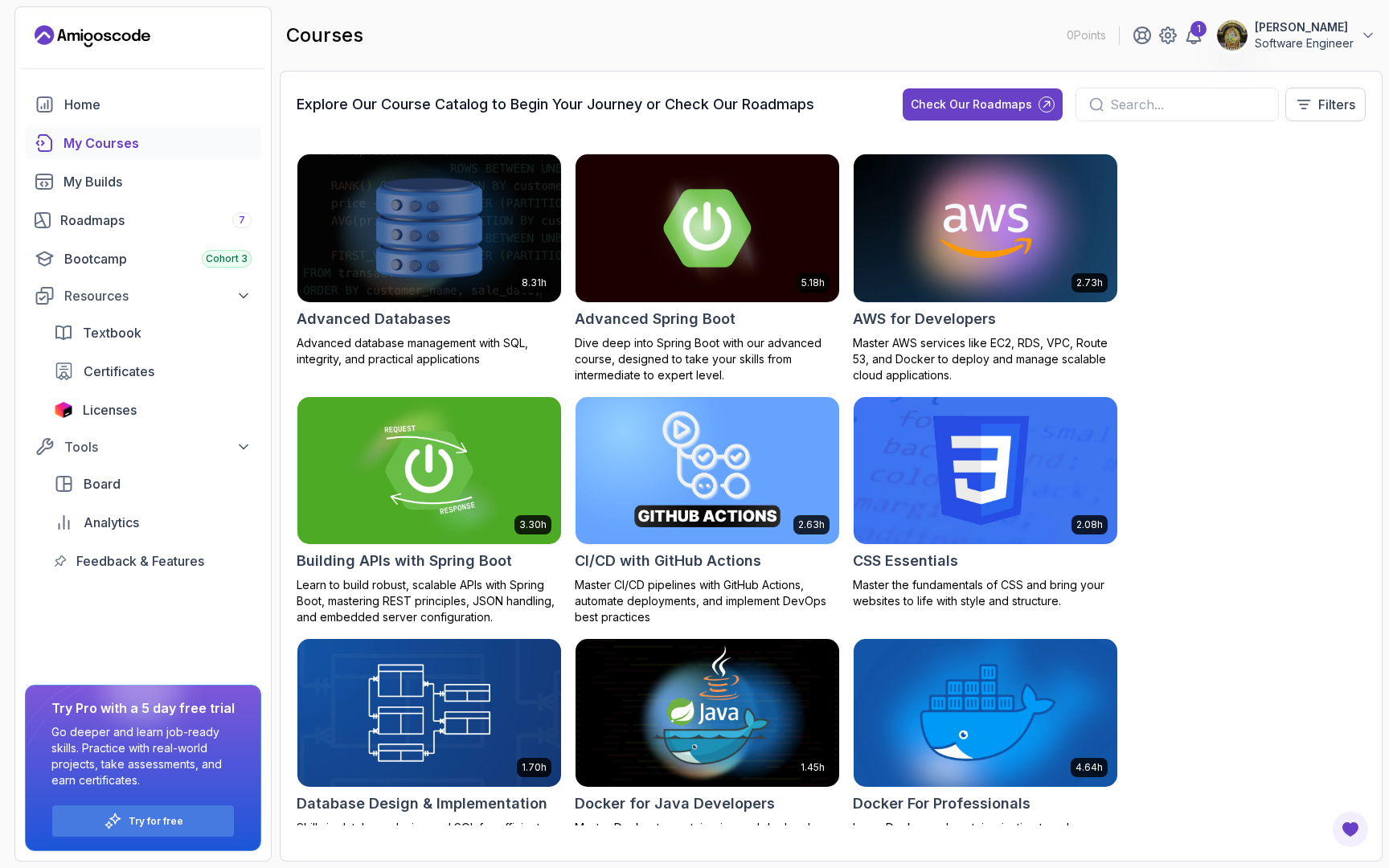
click at [1110, 108] on input "text" at bounding box center [1187, 105] width 155 height 19
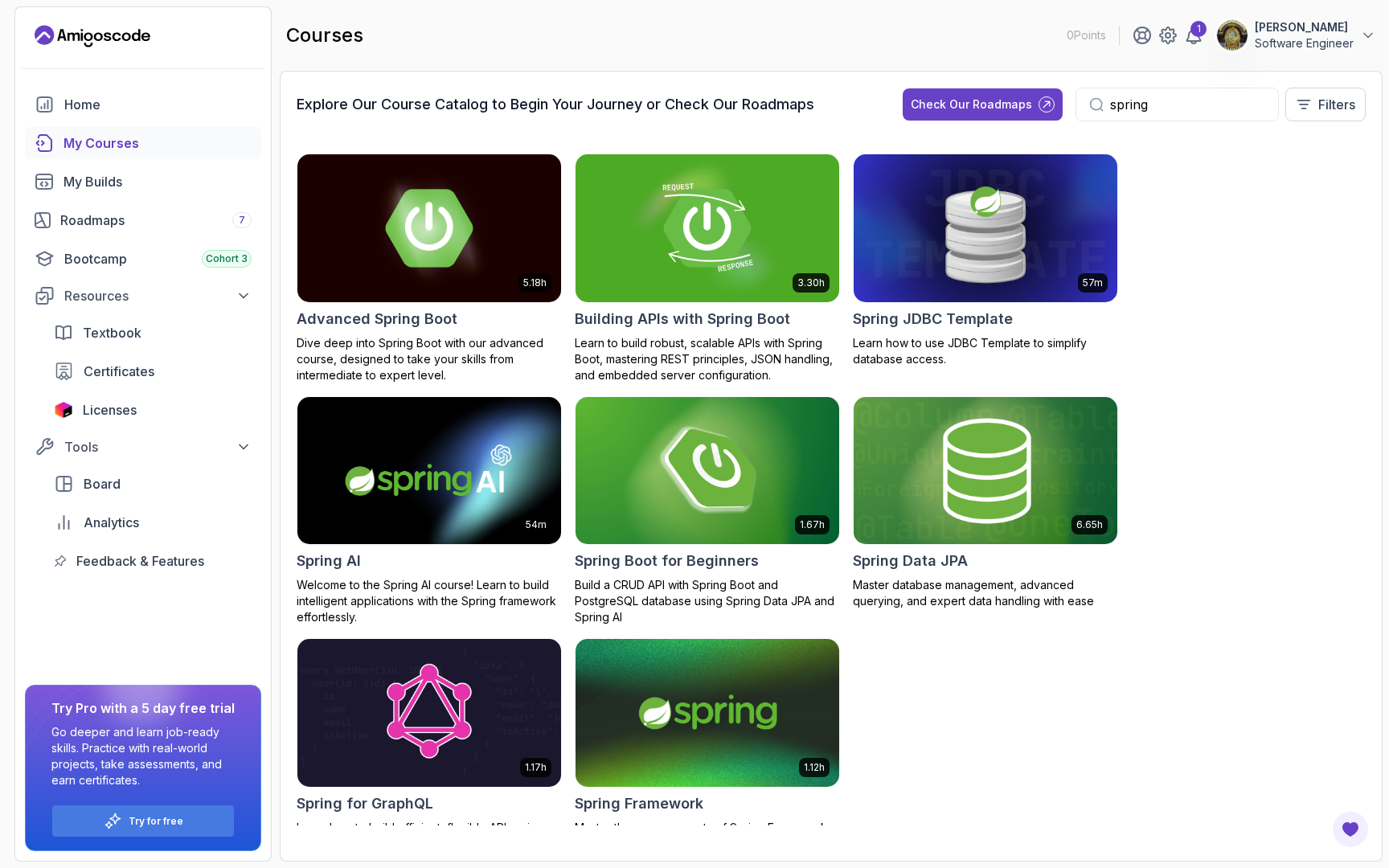
type input "spring"
click at [990, 506] on img at bounding box center [985, 471] width 276 height 155
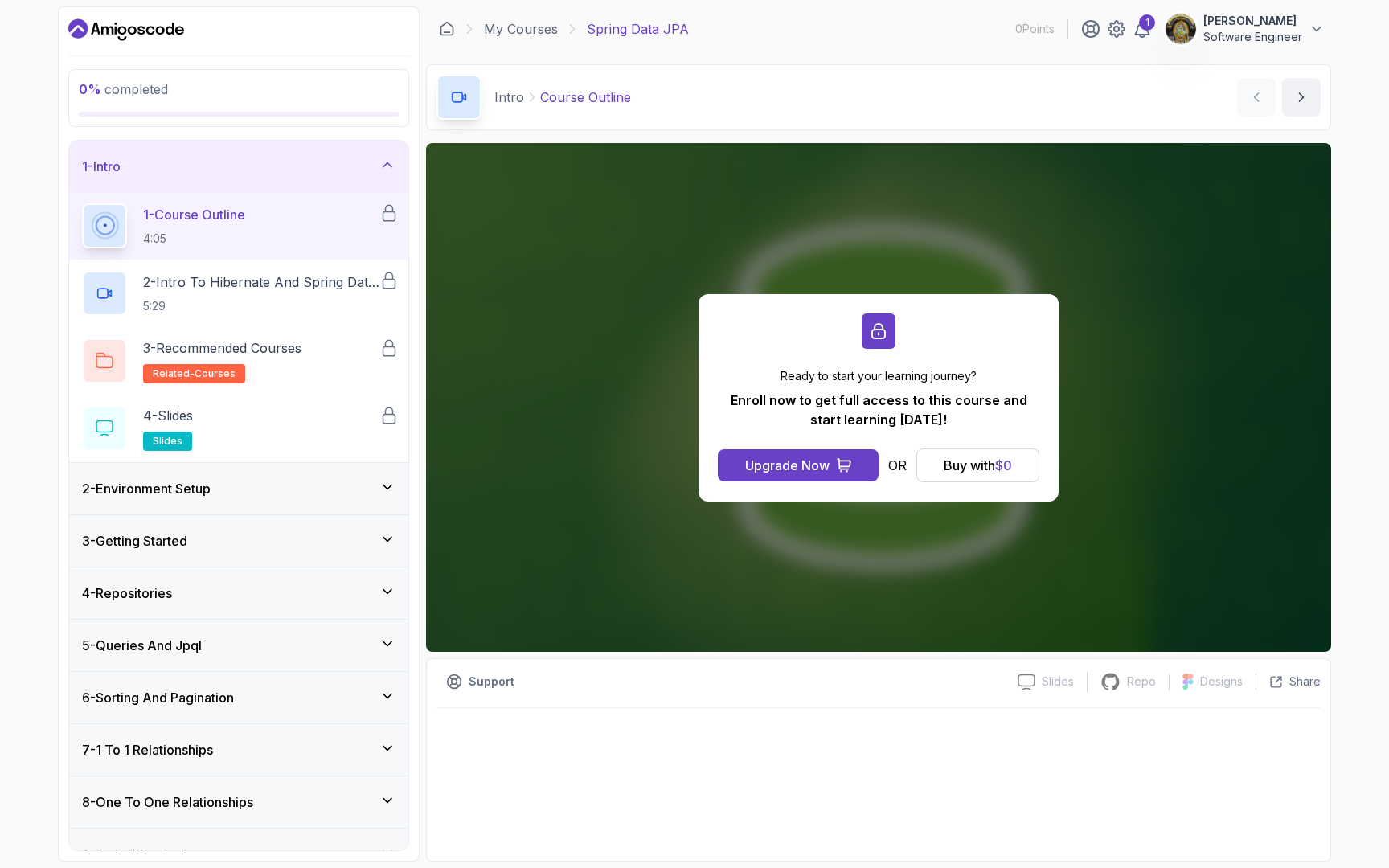
click at [266, 229] on div "1 - Course Outline 4:05" at bounding box center [231, 226] width 298 height 45
click at [784, 468] on div "Upgrade Now" at bounding box center [787, 465] width 84 height 19
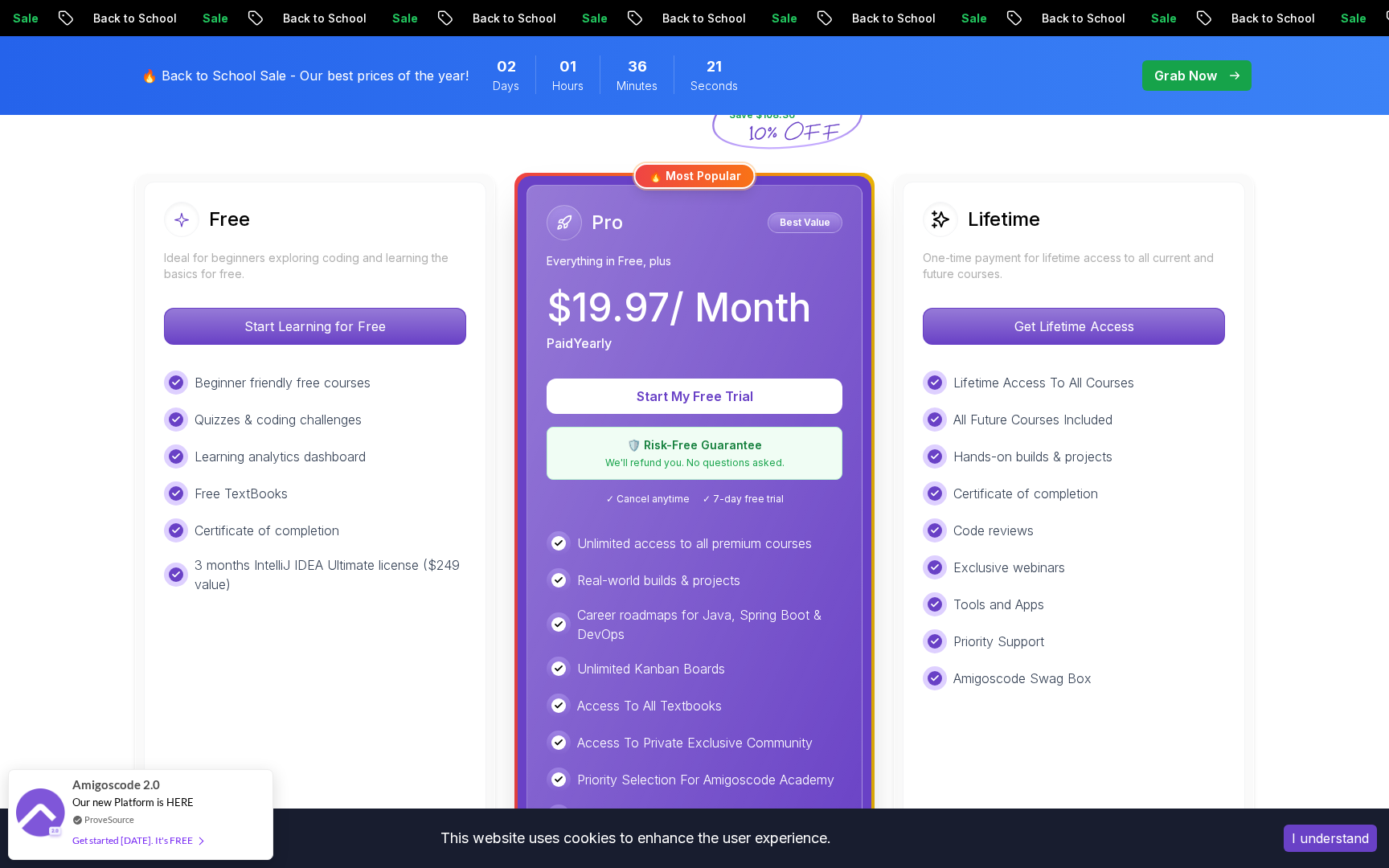
scroll to position [490, 0]
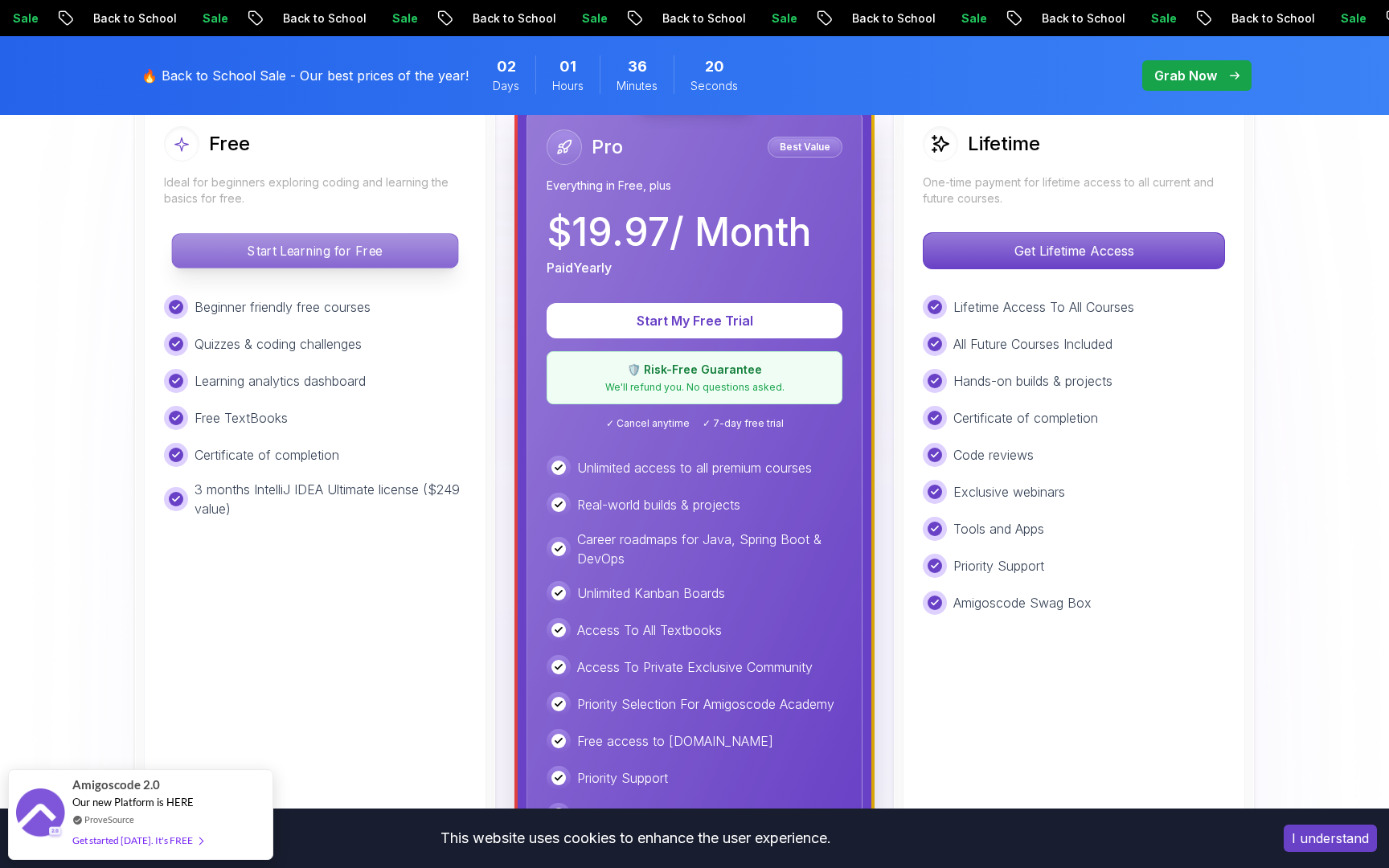
click at [346, 244] on p "Start Learning for Free" at bounding box center [314, 250] width 285 height 34
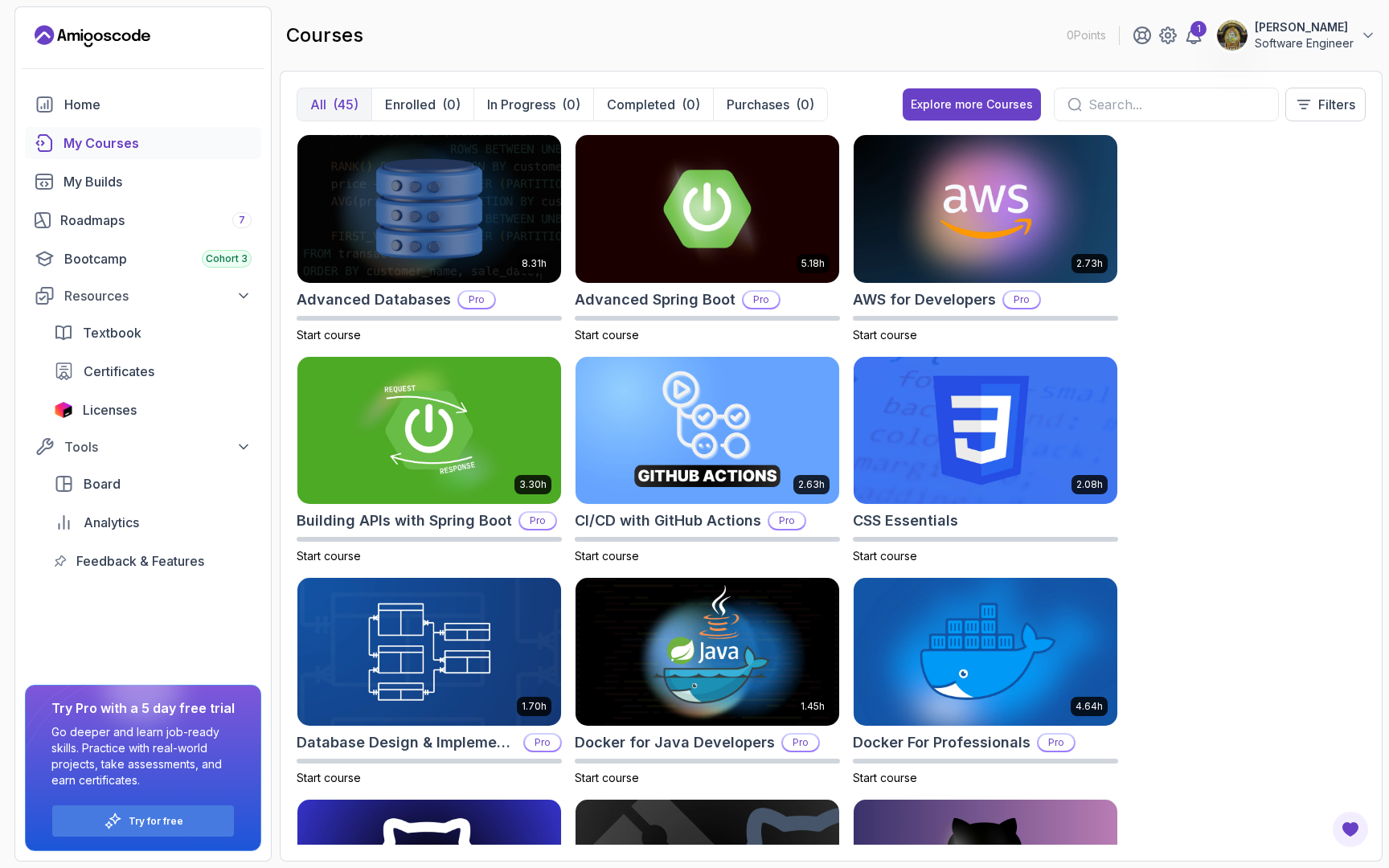
click at [1176, 104] on input "text" at bounding box center [1177, 105] width 176 height 19
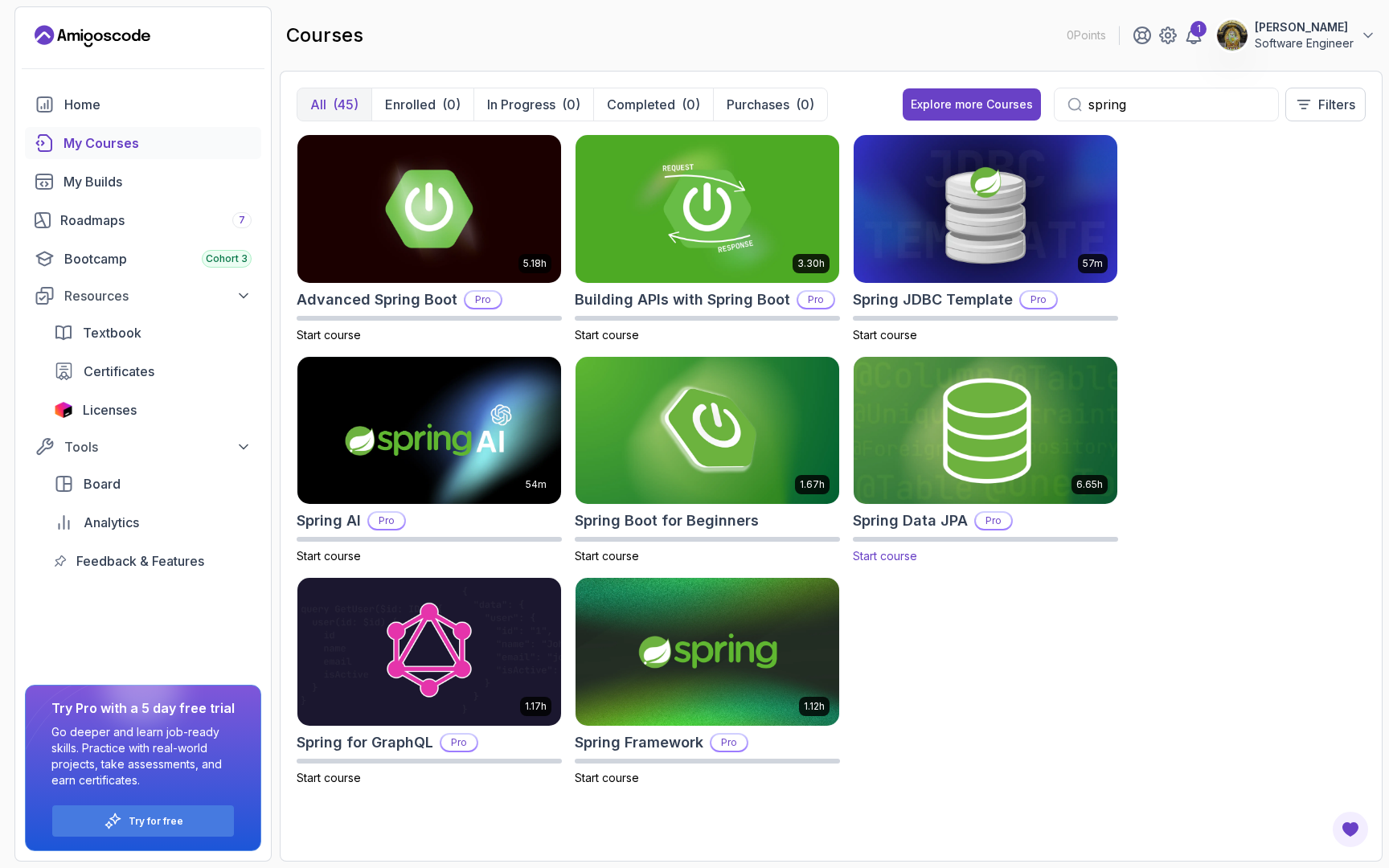
type input "spring"
click at [1021, 412] on img at bounding box center [985, 430] width 276 height 155
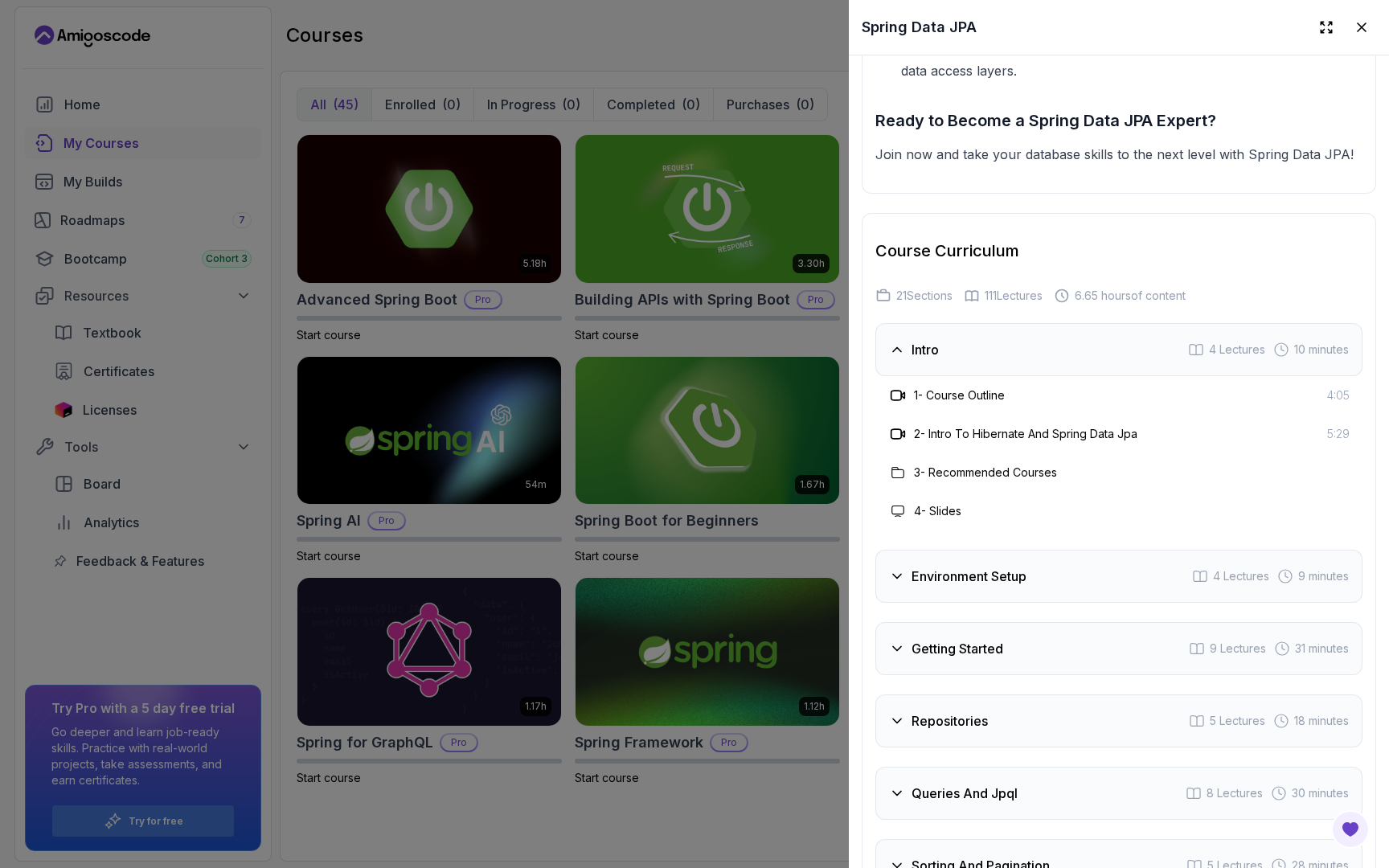
scroll to position [2419, 0]
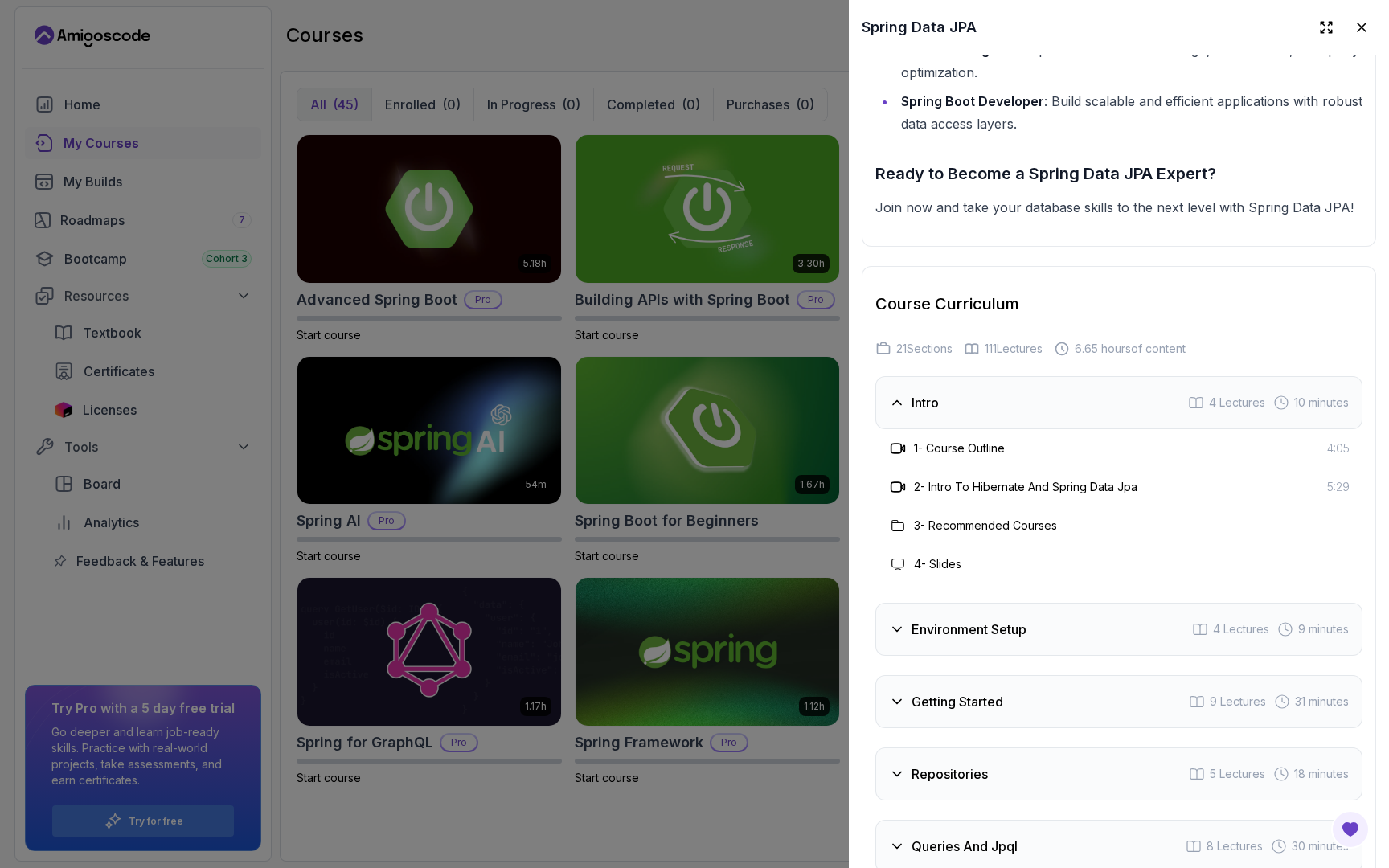
click at [993, 440] on h3 "1 - Course Outline" at bounding box center [960, 448] width 91 height 16
click at [1003, 440] on h3 "1 - Course Outline" at bounding box center [960, 448] width 91 height 16
click at [1160, 393] on div "Intro 4 Lectures 10 minutes" at bounding box center [1119, 402] width 488 height 53
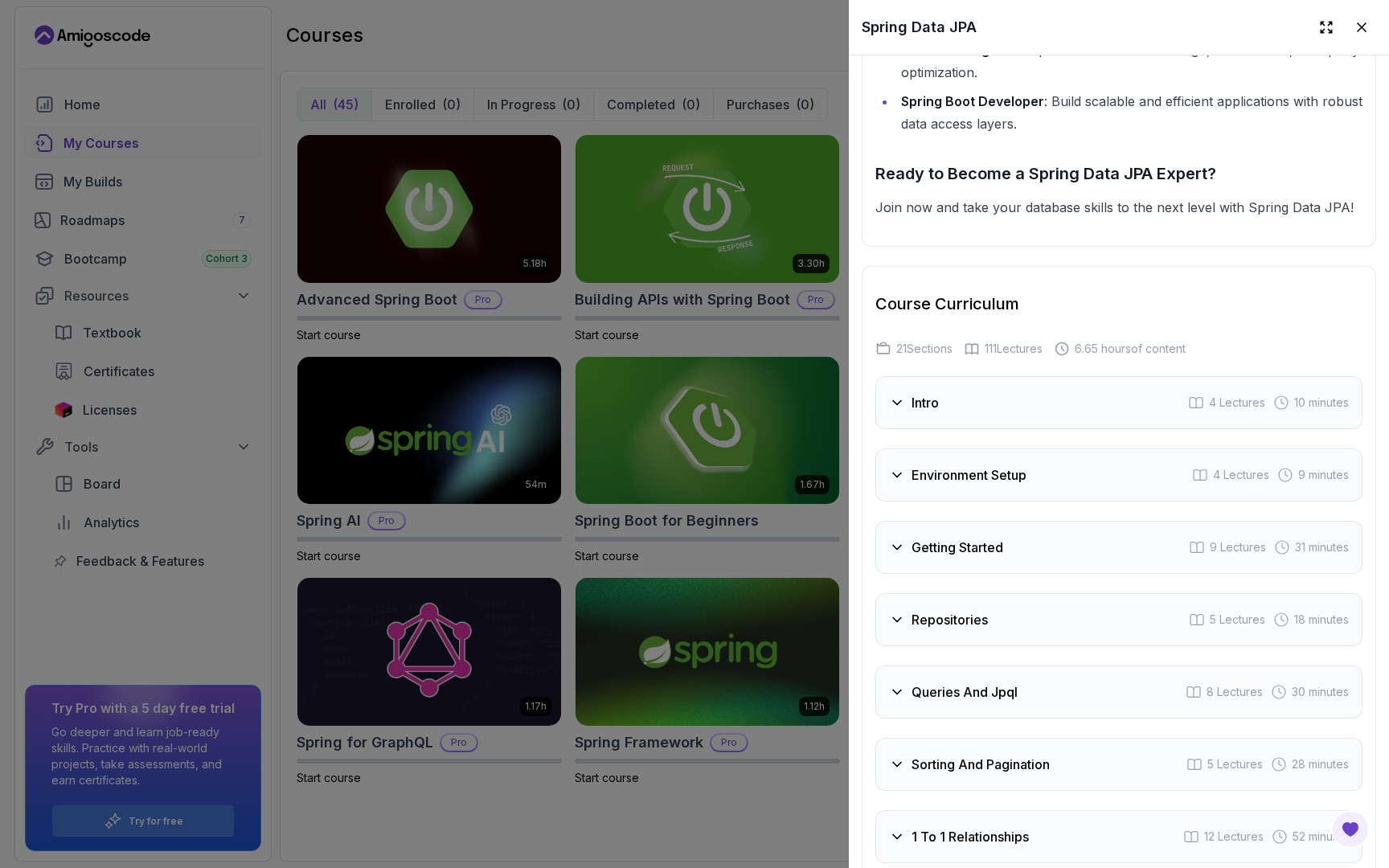
click at [1160, 393] on div "Intro 4 Lectures 10 minutes" at bounding box center [1119, 402] width 488 height 53
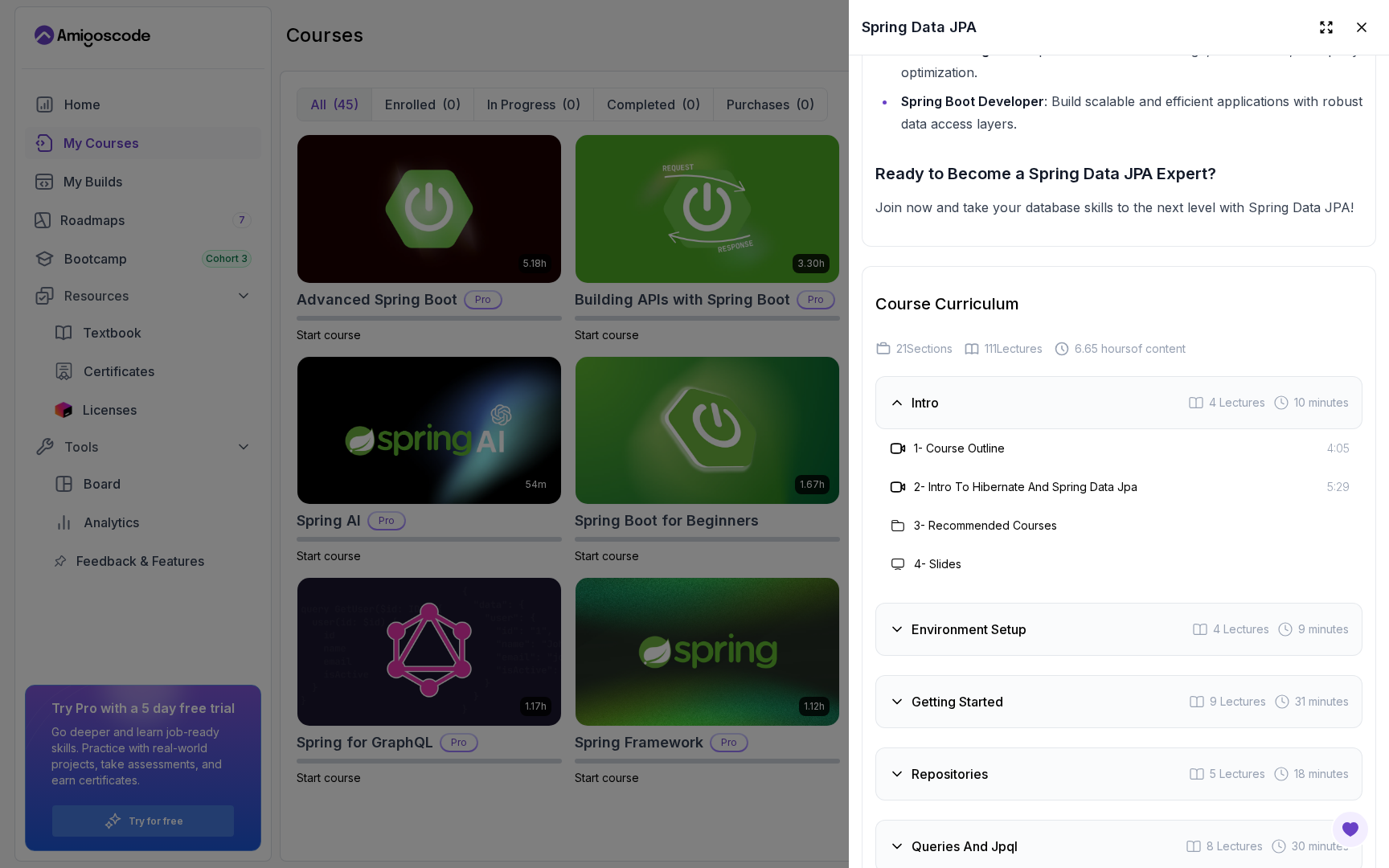
click at [959, 440] on h3 "1 - Course Outline" at bounding box center [960, 448] width 91 height 16
click at [1033, 308] on div "Course Curriculum 21 Sections 111 Lectures 6.65 hours of content" at bounding box center [1119, 325] width 488 height 64
click at [1107, 341] on span "6.65 hours of content" at bounding box center [1130, 349] width 110 height 16
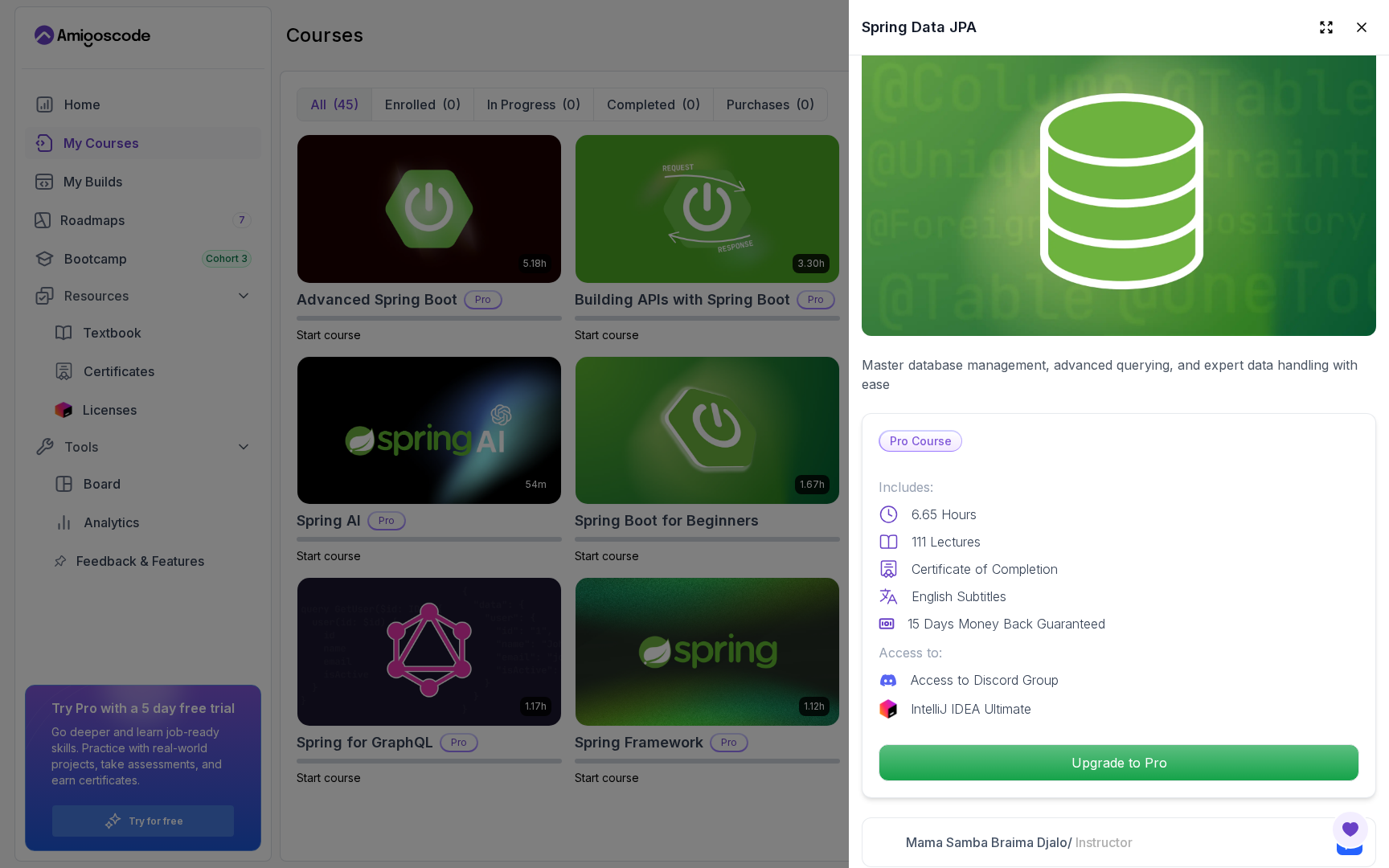
scroll to position [33, 0]
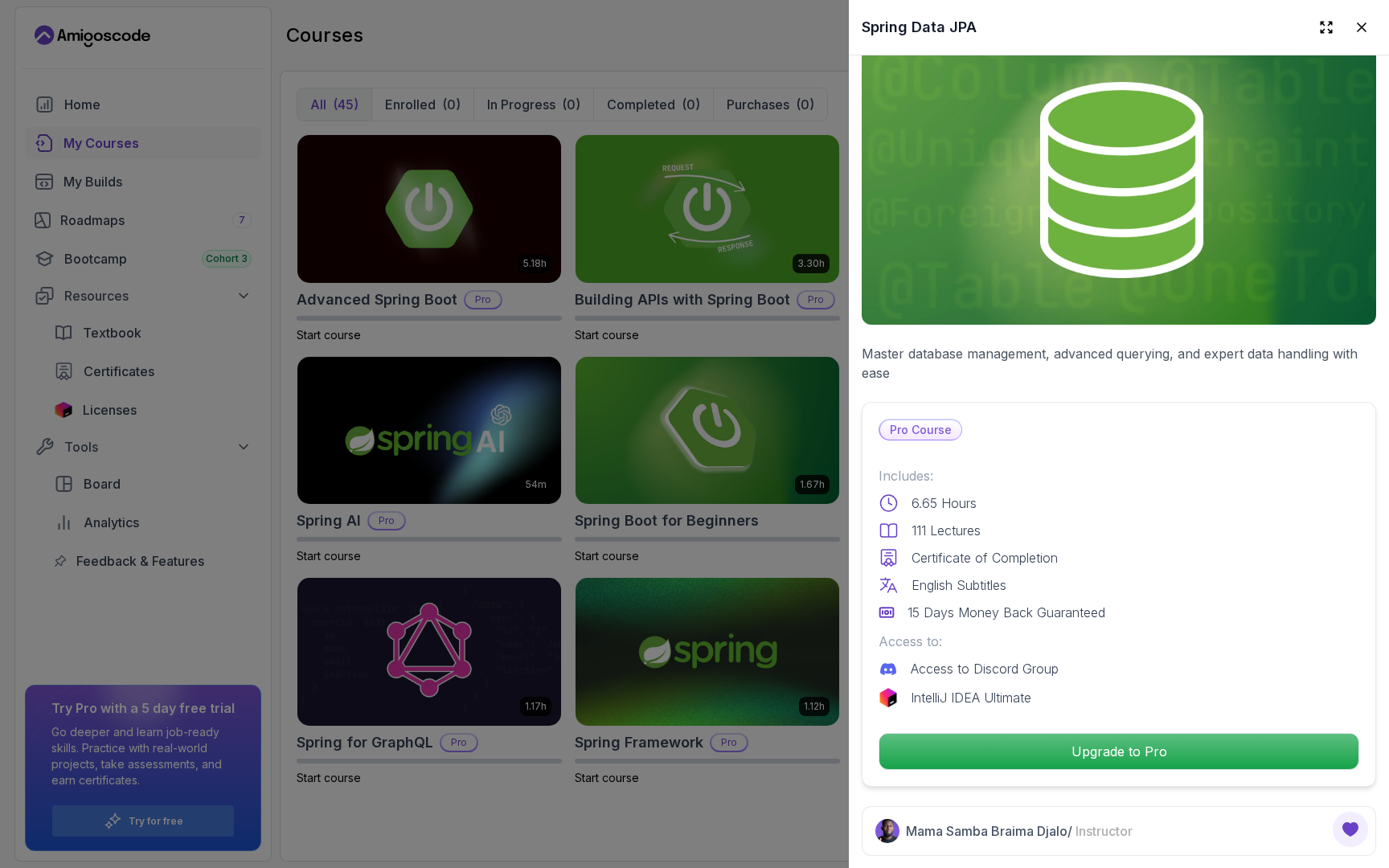
click at [819, 556] on div at bounding box center [694, 434] width 1389 height 868
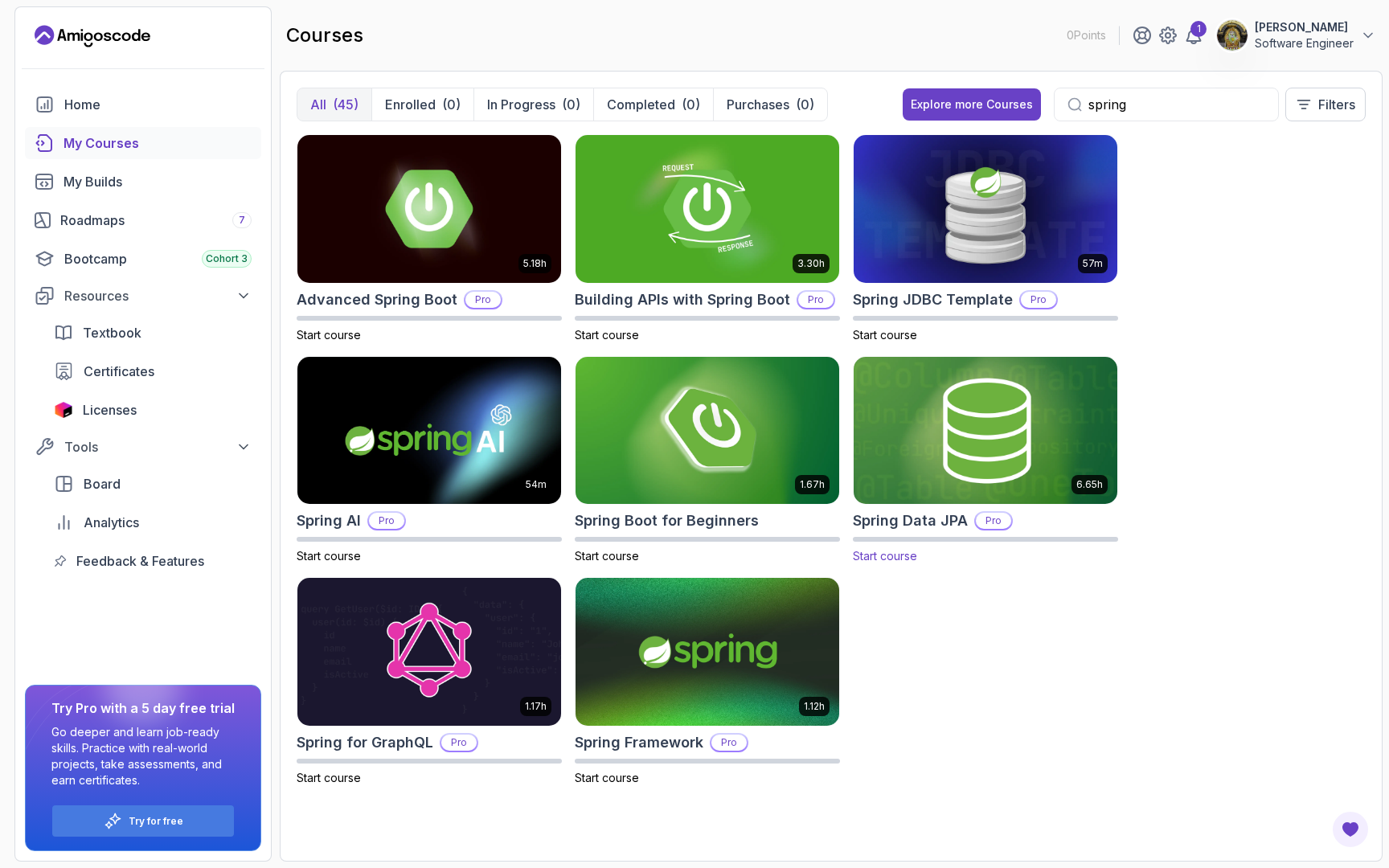
click at [969, 443] on img at bounding box center [985, 430] width 276 height 155
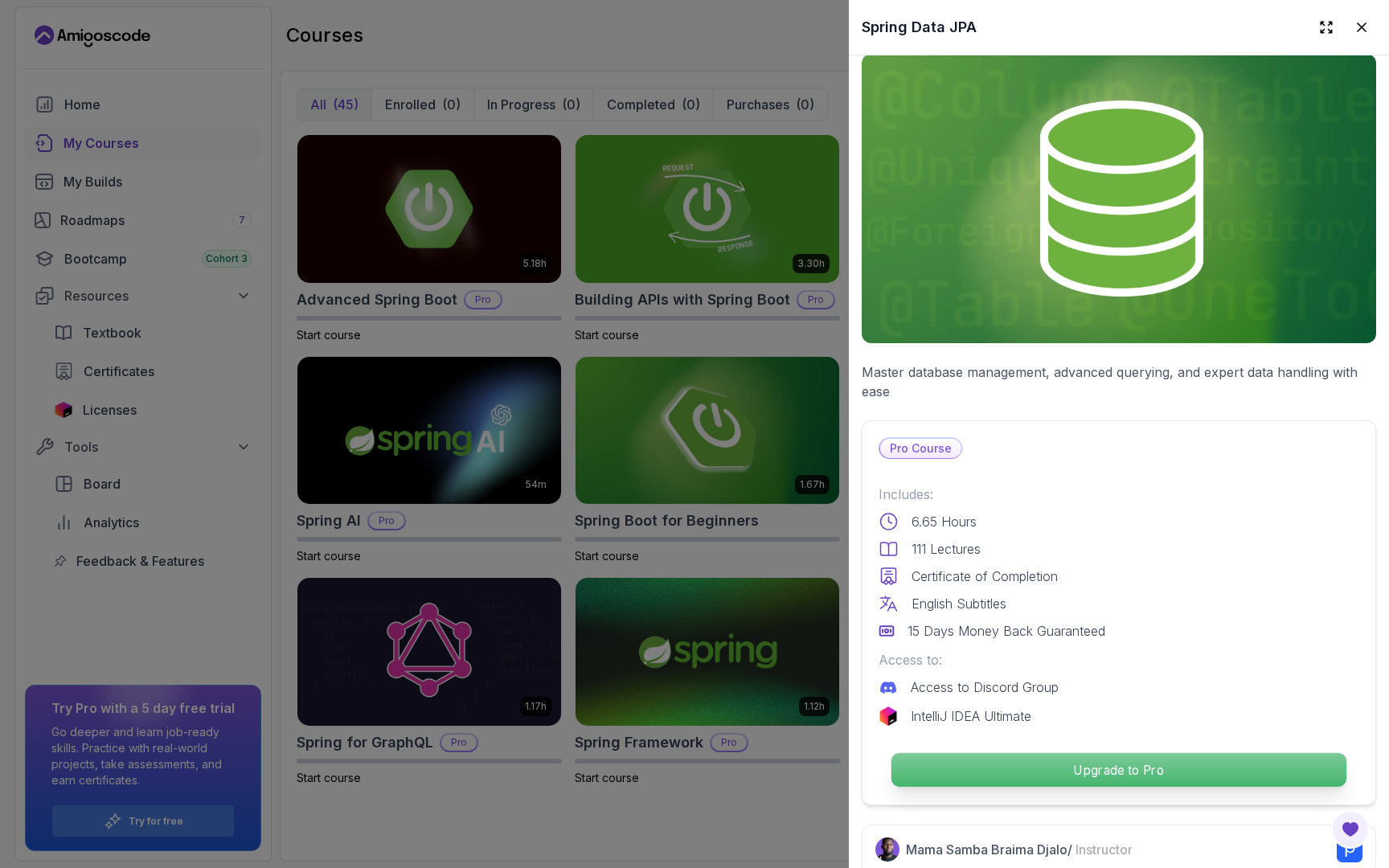
scroll to position [0, 0]
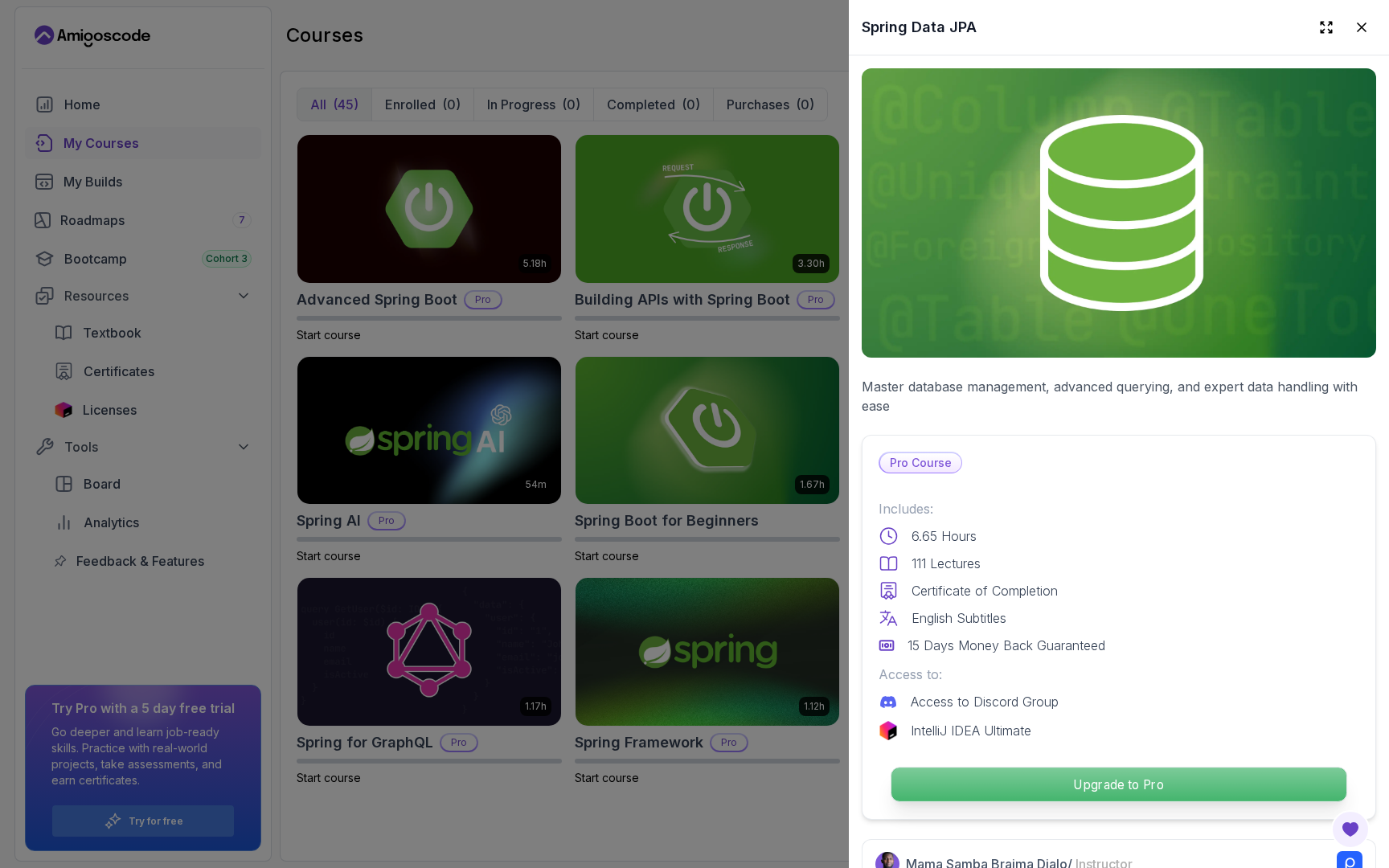
click at [1165, 792] on p "Upgrade to Pro" at bounding box center [1119, 784] width 455 height 34
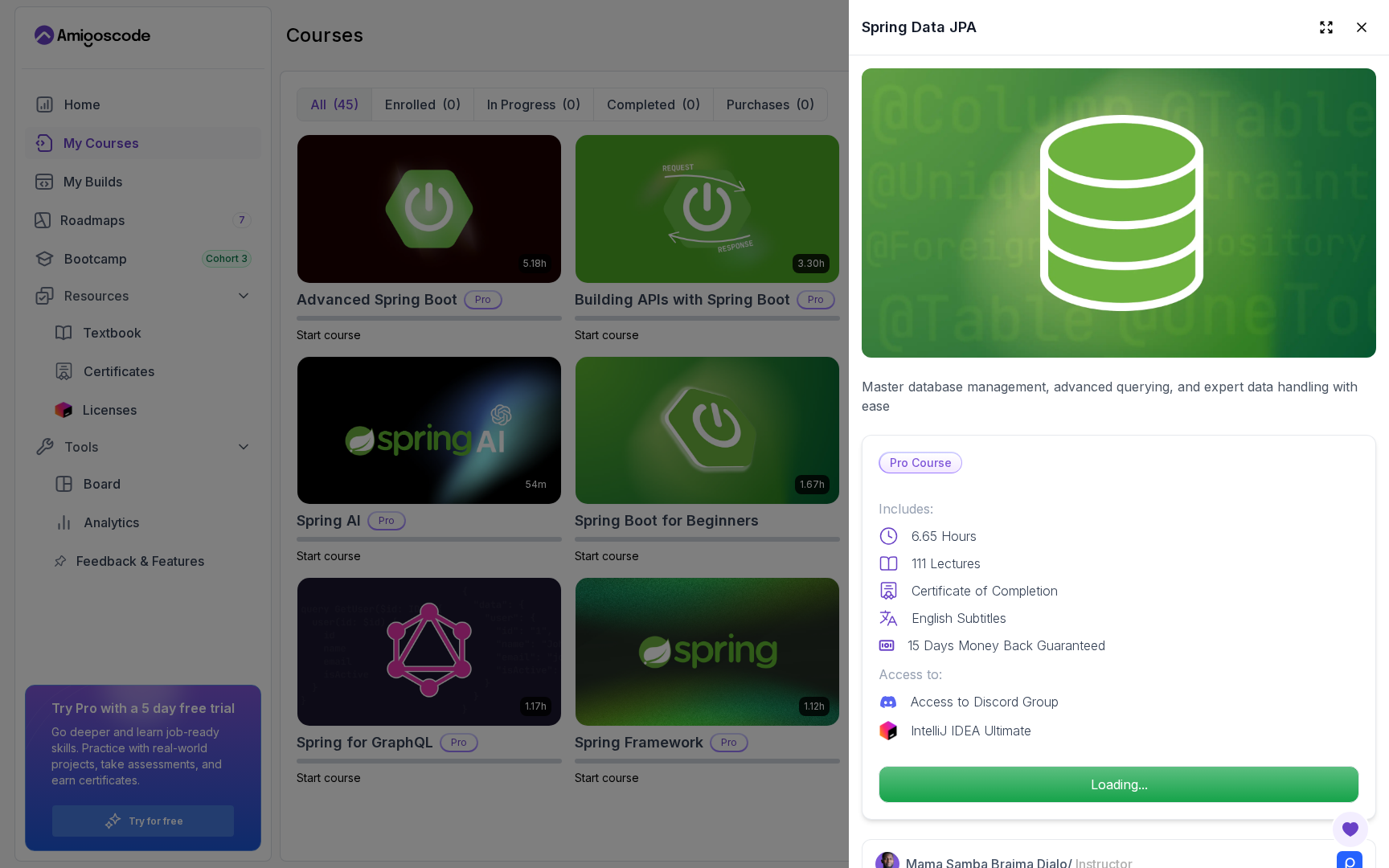
click at [778, 699] on div at bounding box center [694, 434] width 1389 height 868
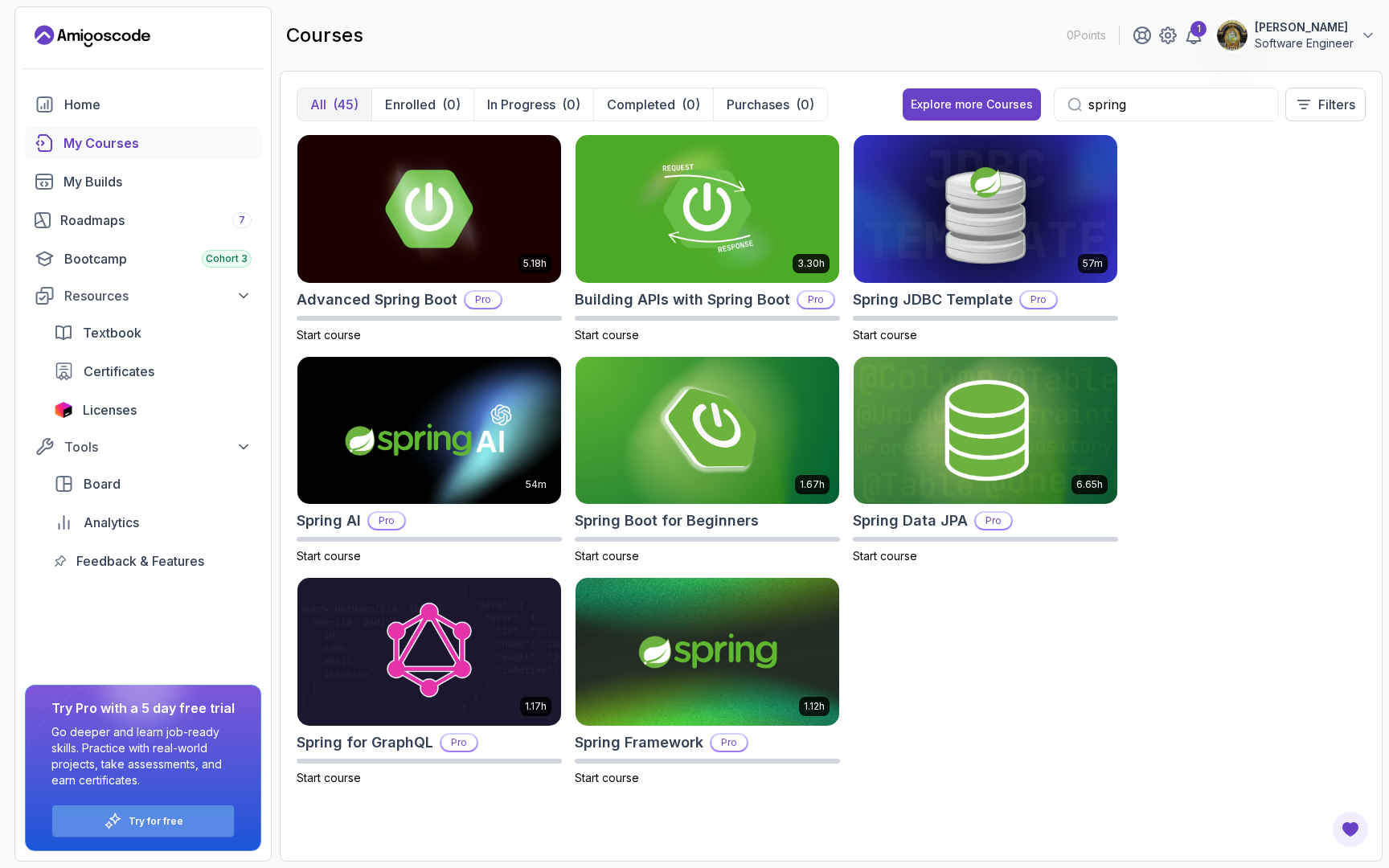
click at [191, 816] on div "Try for free" at bounding box center [142, 821] width 181 height 31
click at [1072, 432] on img at bounding box center [985, 430] width 276 height 155
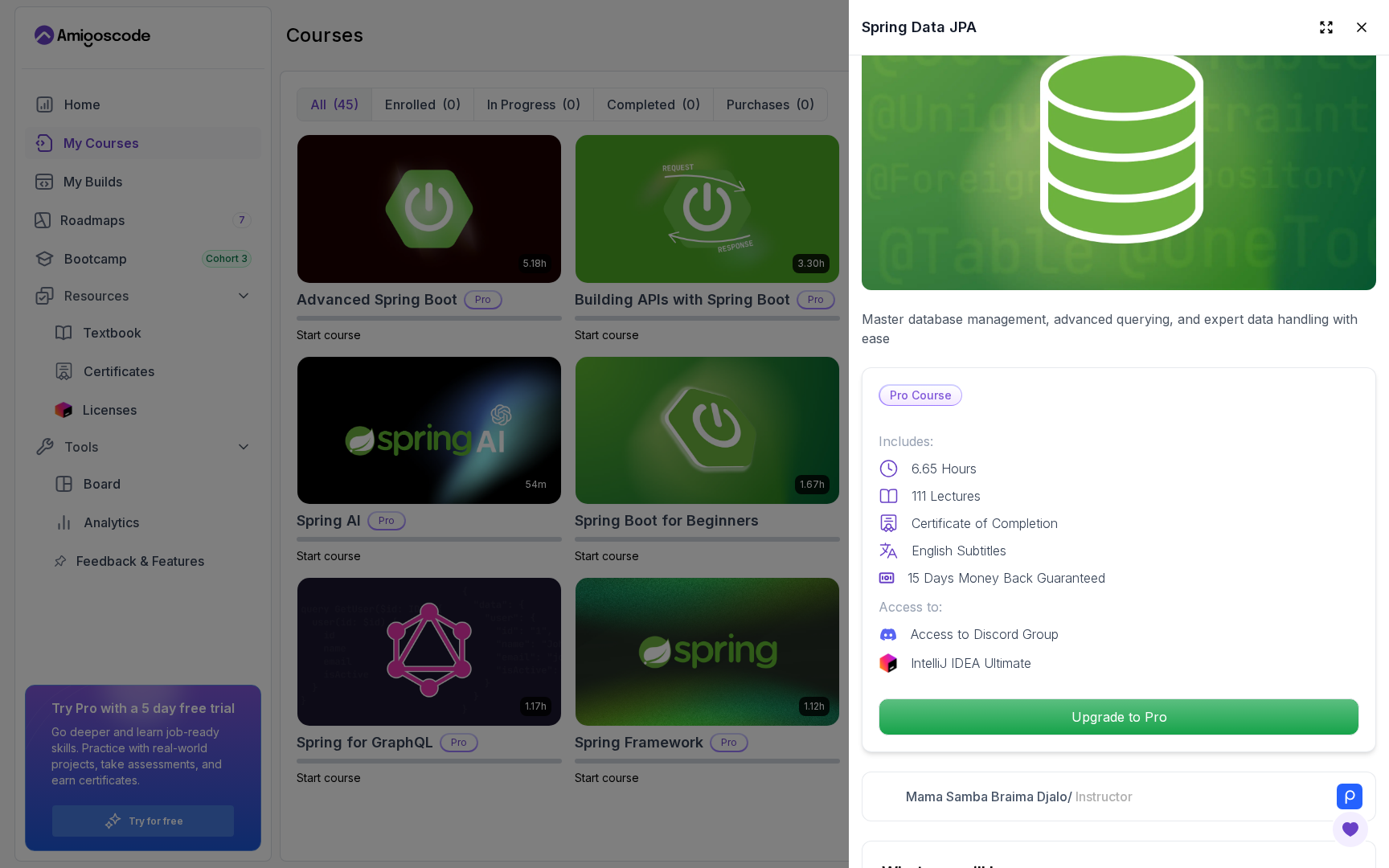
scroll to position [97, 0]
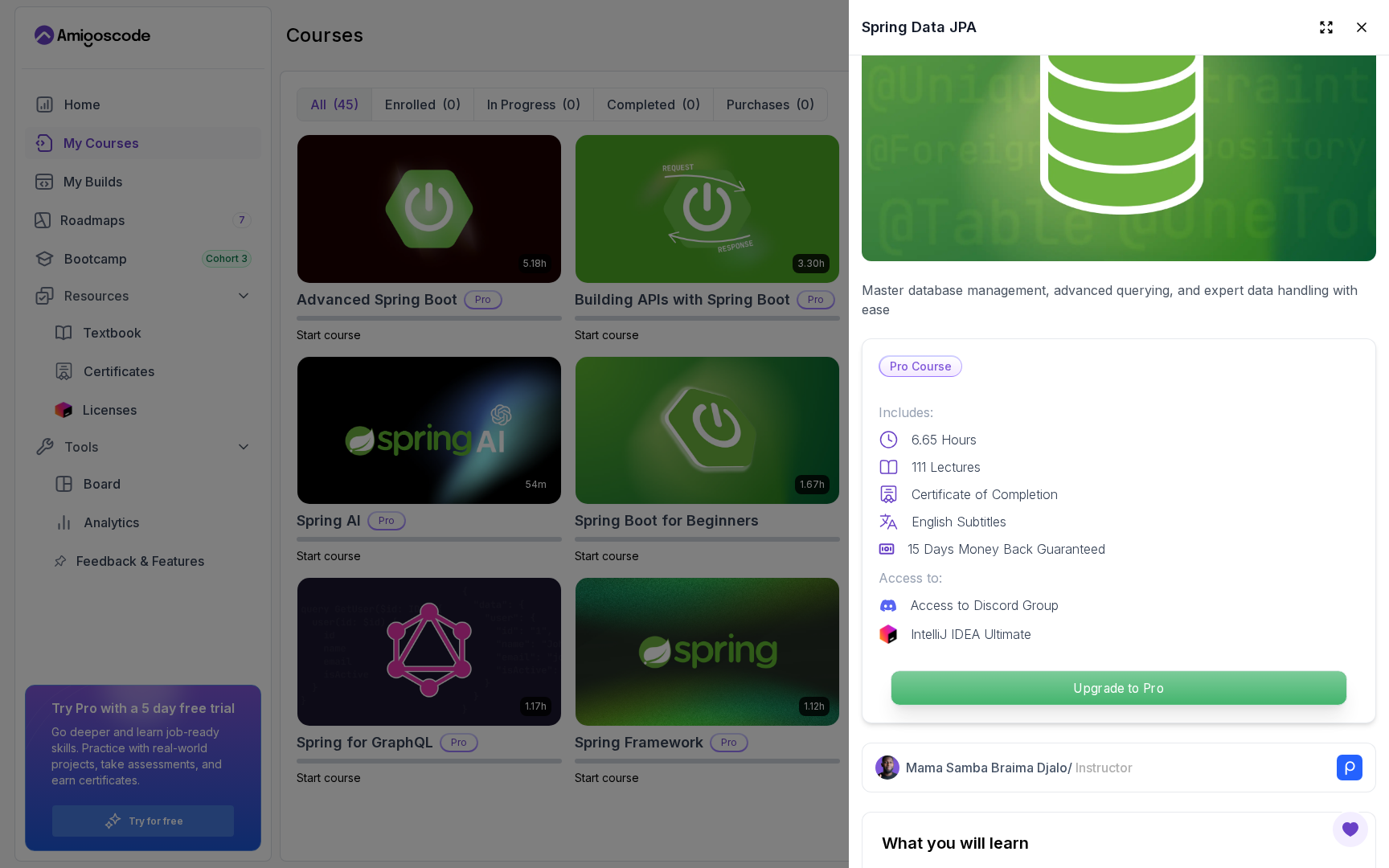
click at [1126, 686] on p "Upgrade to Pro" at bounding box center [1119, 687] width 455 height 34
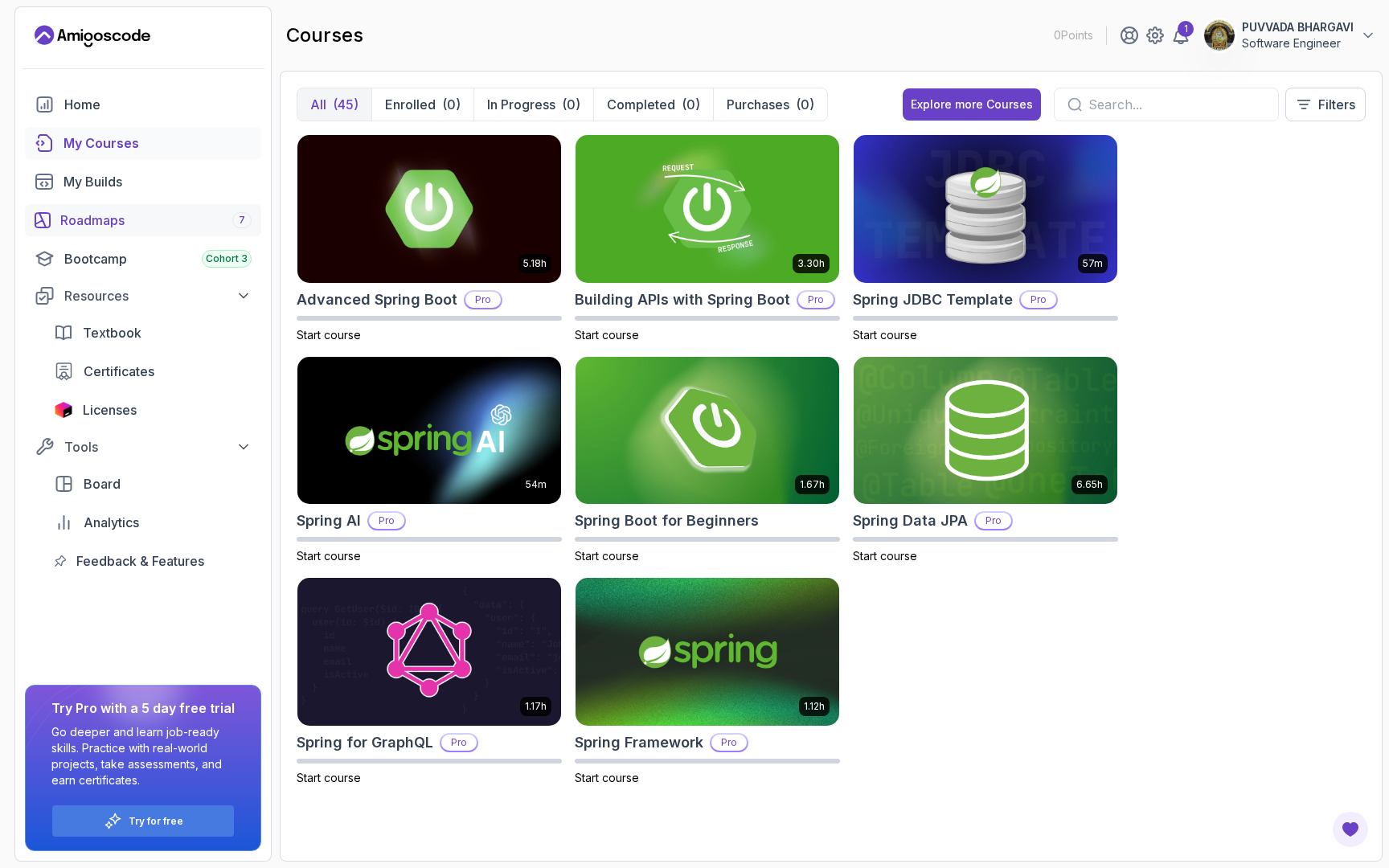
click at [117, 224] on div "Roadmaps 7" at bounding box center [155, 220] width 191 height 19
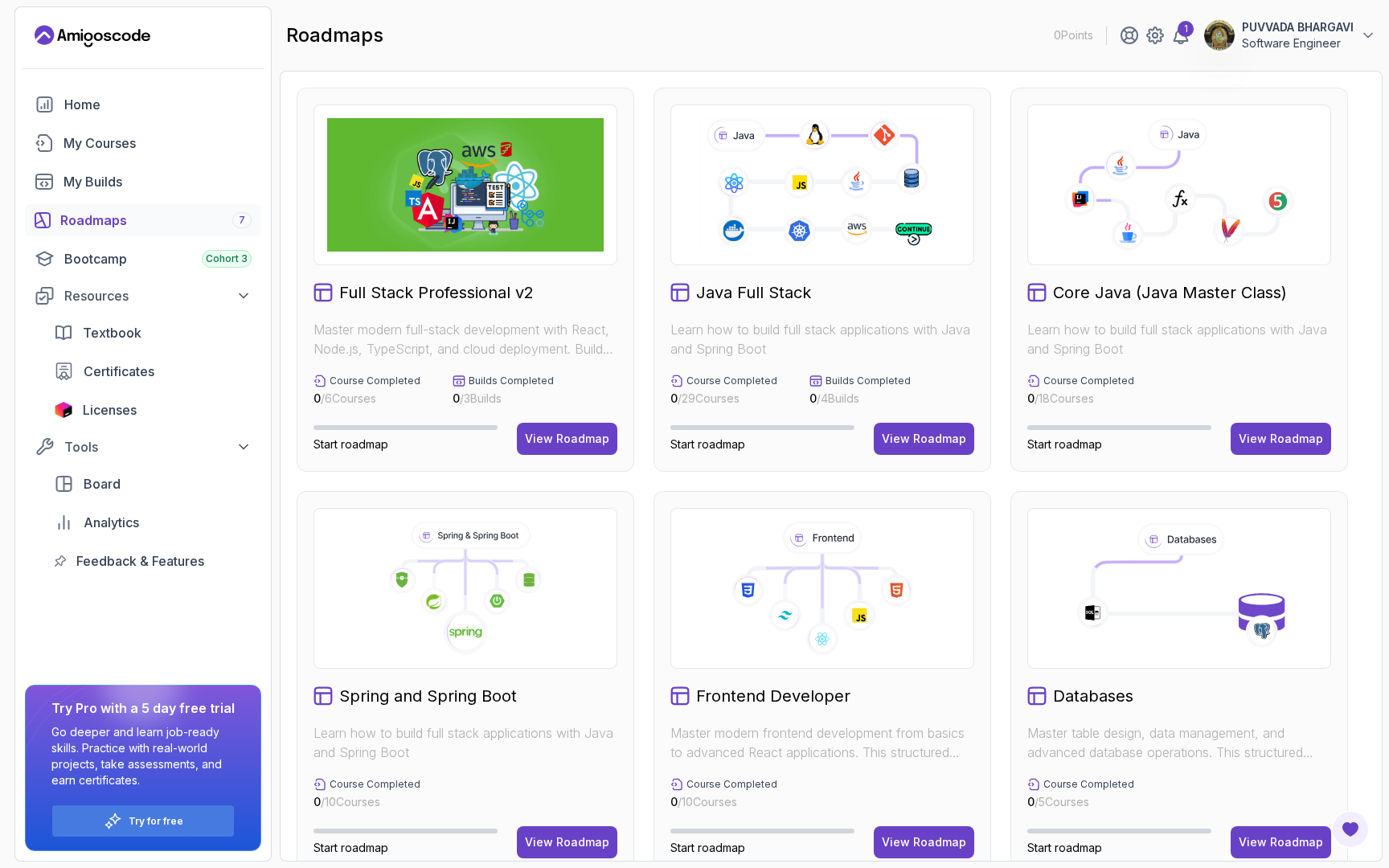
click at [465, 594] on icon at bounding box center [465, 579] width 0 height 62
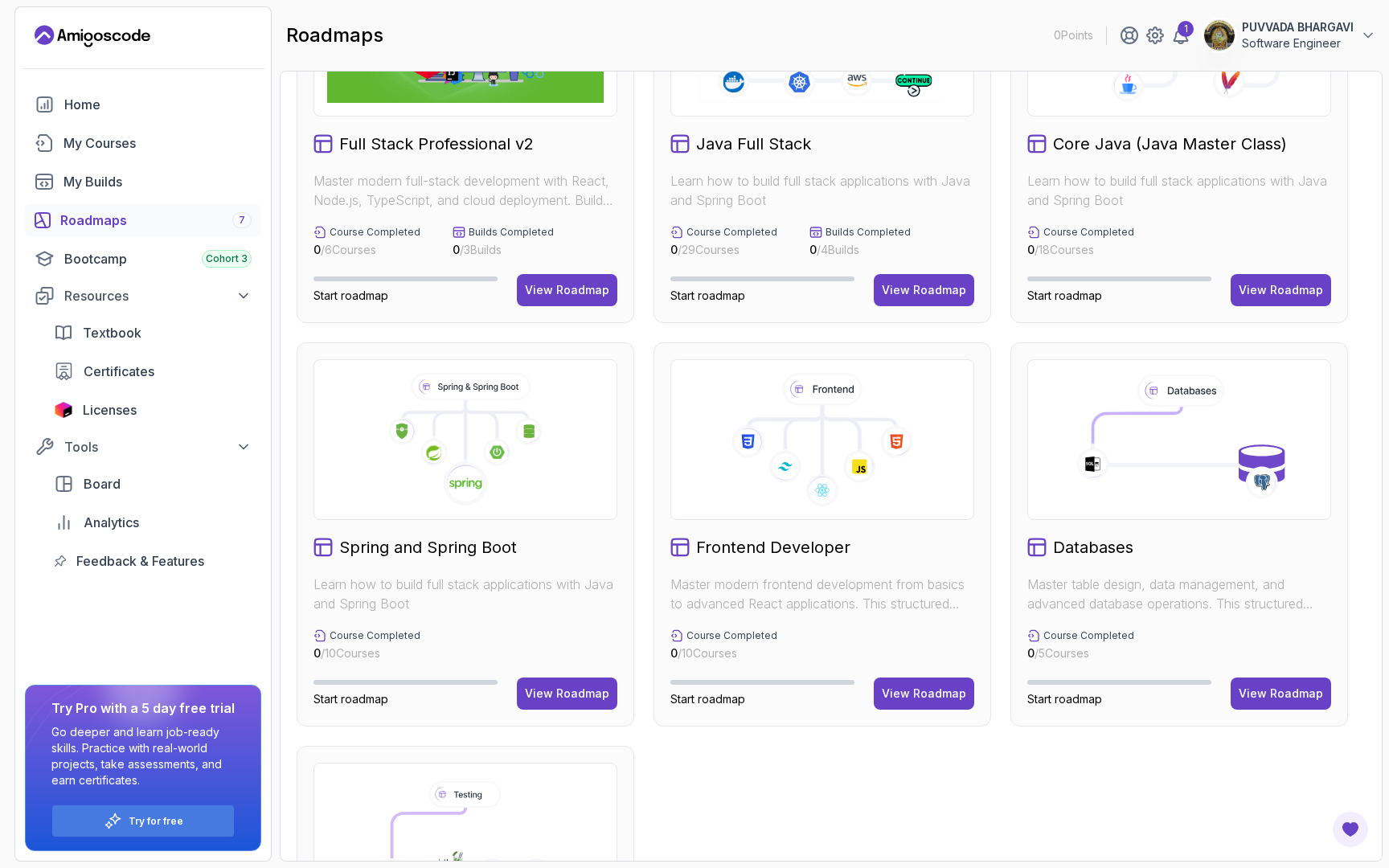
scroll to position [149, 0]
click at [541, 688] on div "View Roadmap" at bounding box center [566, 693] width 84 height 16
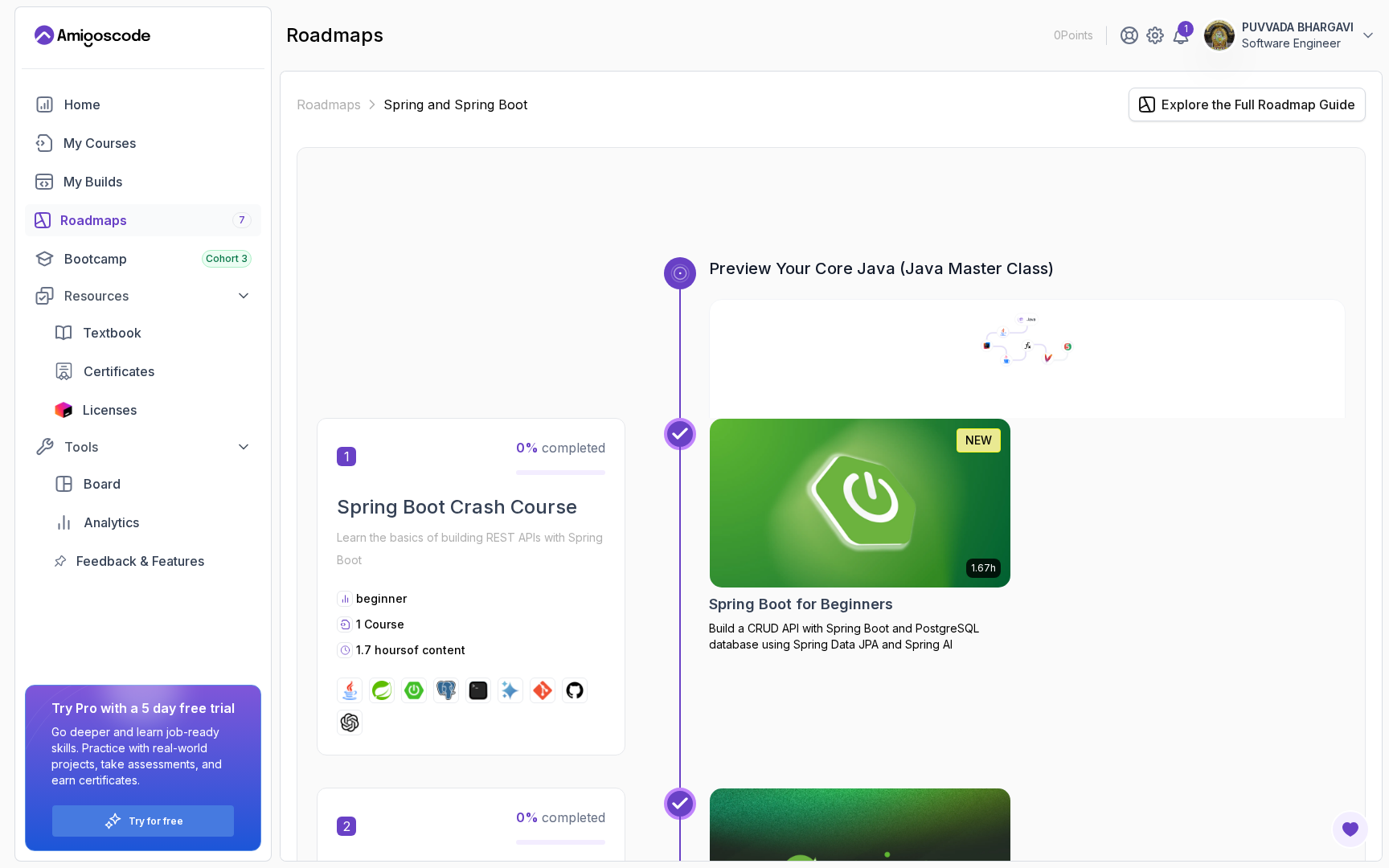
click at [1272, 117] on button "Explore the Full Roadmap Guide" at bounding box center [1247, 104] width 237 height 34
click at [1272, 95] on div "Explore the Full Roadmap Guide" at bounding box center [1258, 105] width 194 height 19
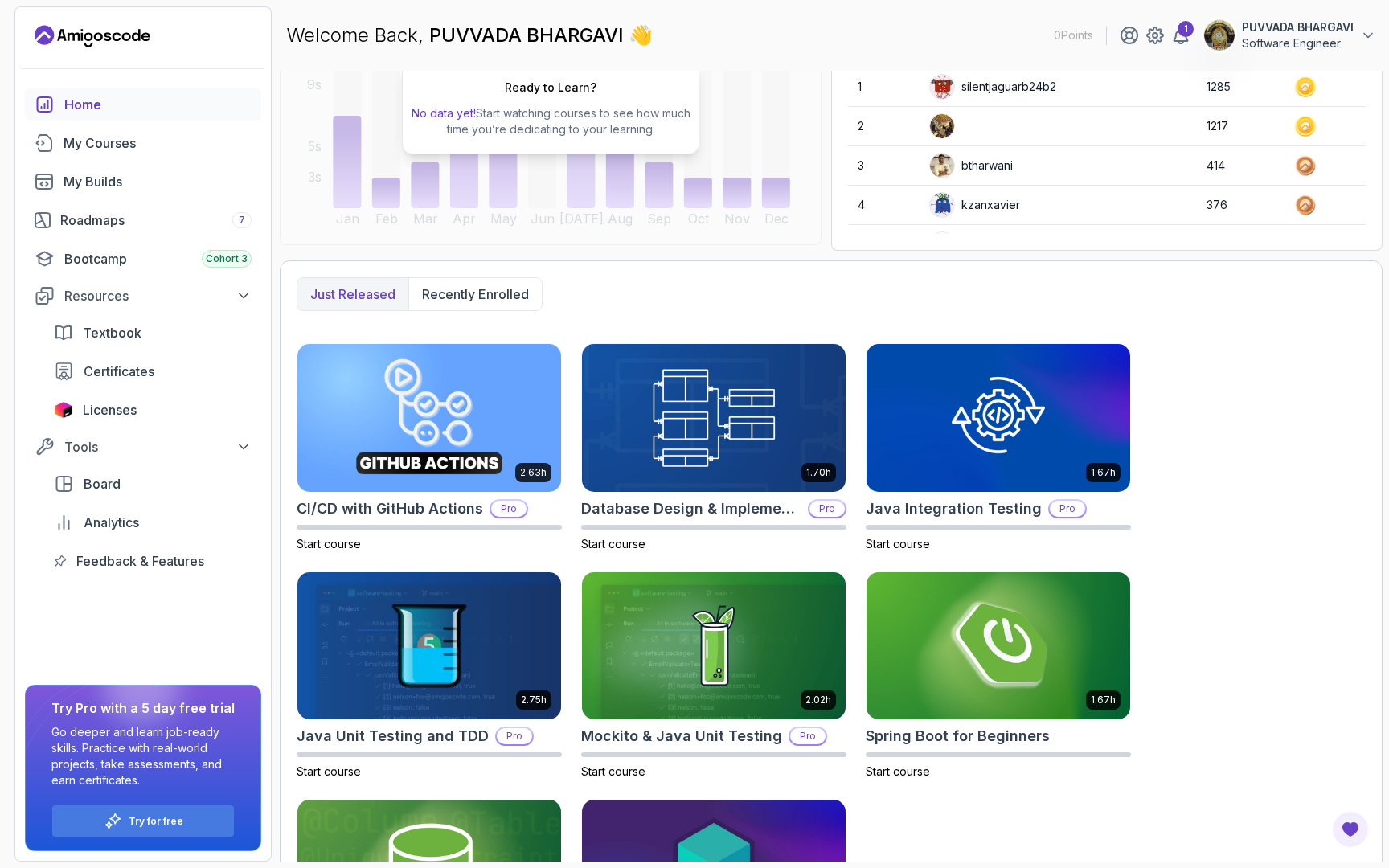
scroll to position [390, 0]
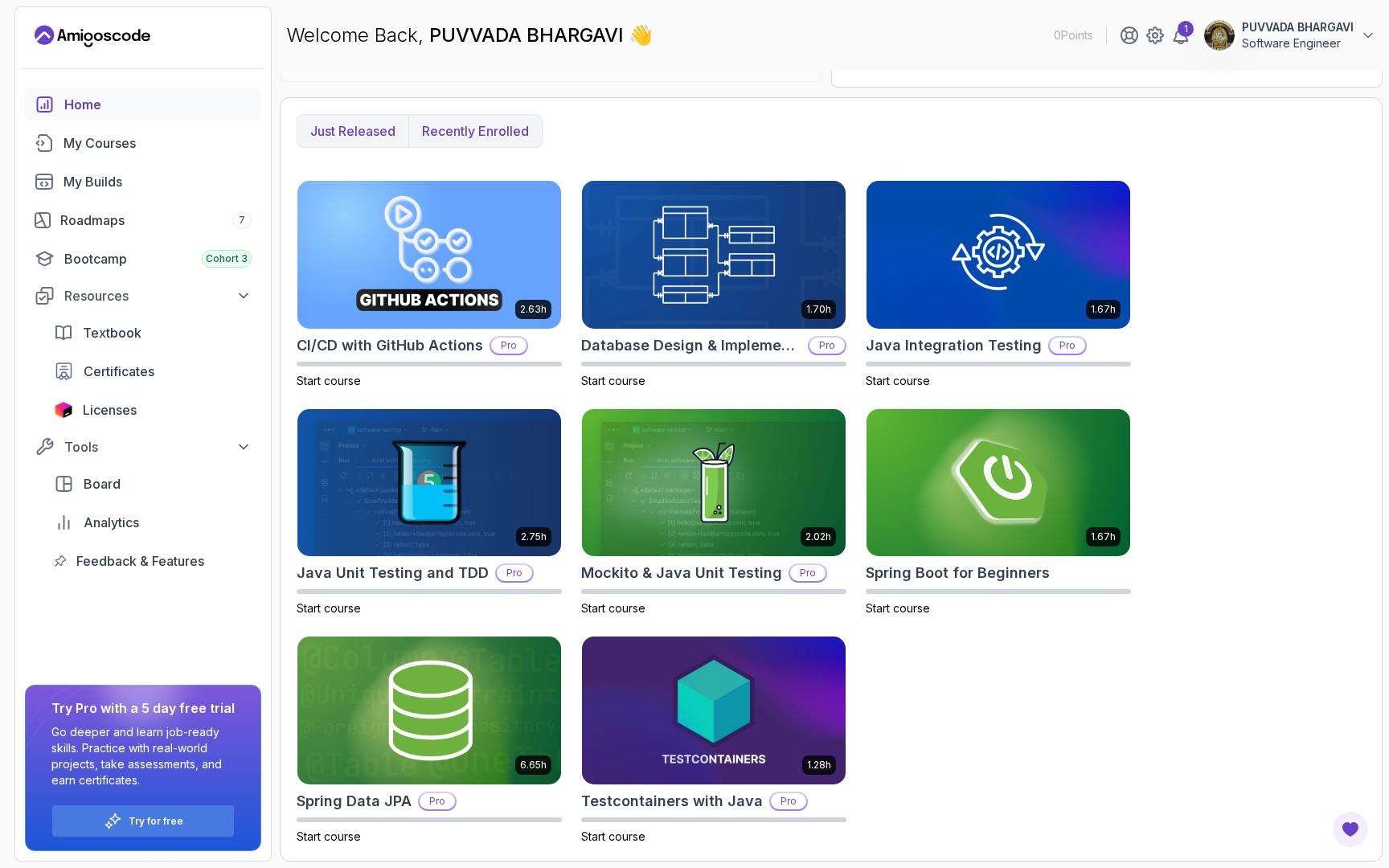
click at [441, 125] on p "Recently enrolled" at bounding box center [475, 131] width 107 height 19
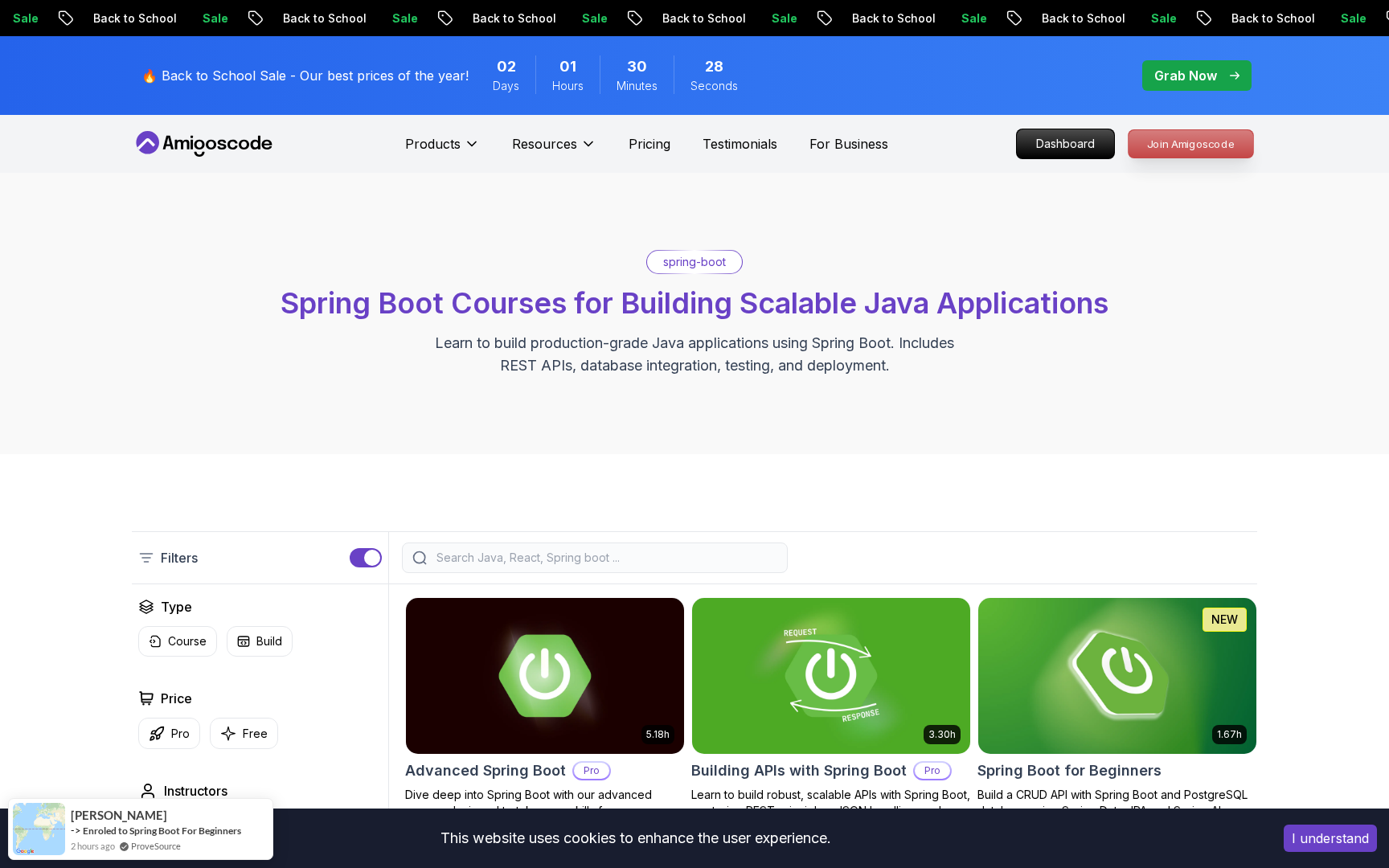
click at [1160, 134] on p "Join Amigoscode" at bounding box center [1190, 143] width 125 height 27
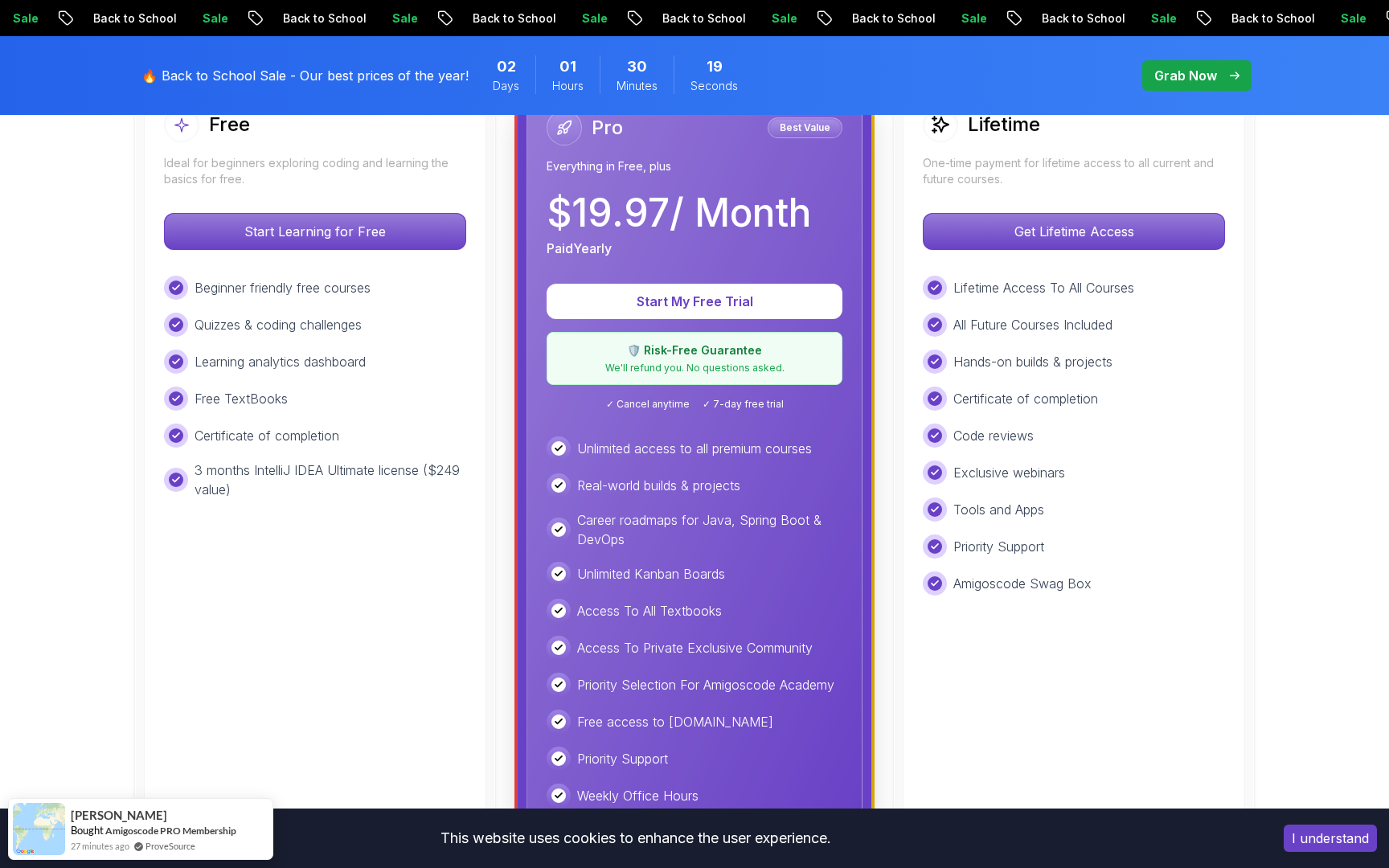
scroll to position [488, 0]
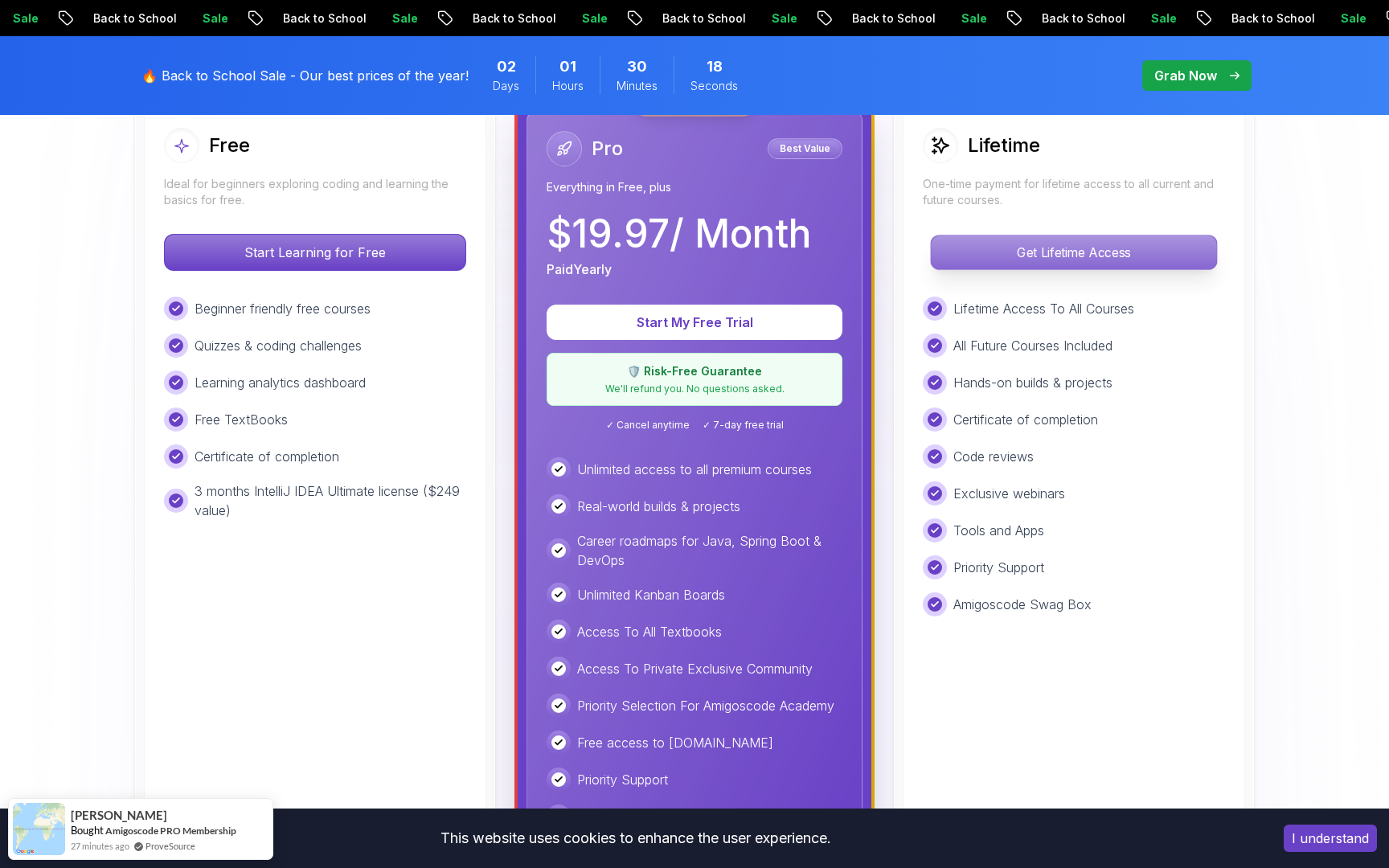
click at [1135, 265] on p "Get Lifetime Access" at bounding box center [1073, 252] width 285 height 34
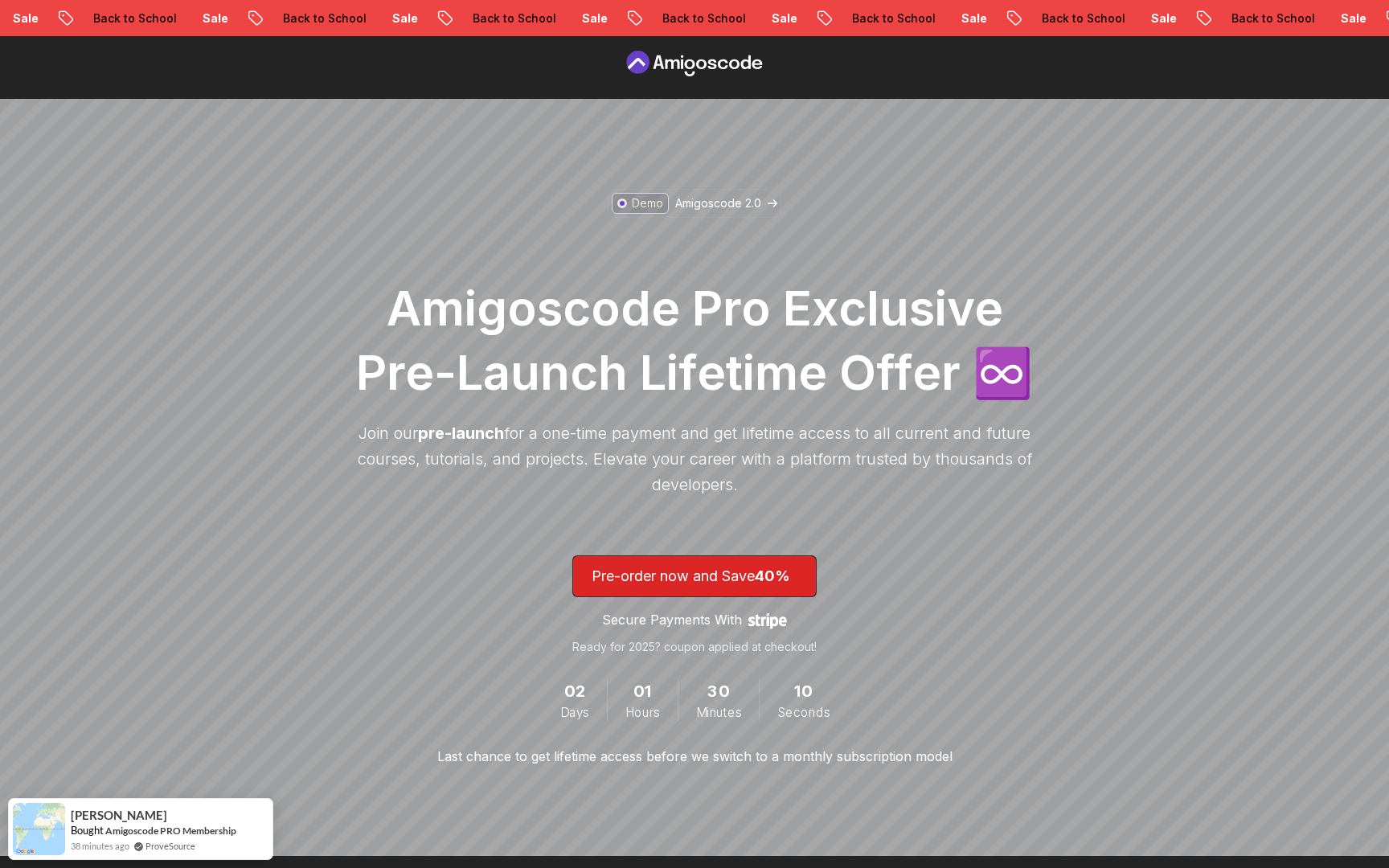
scroll to position [35, 0]
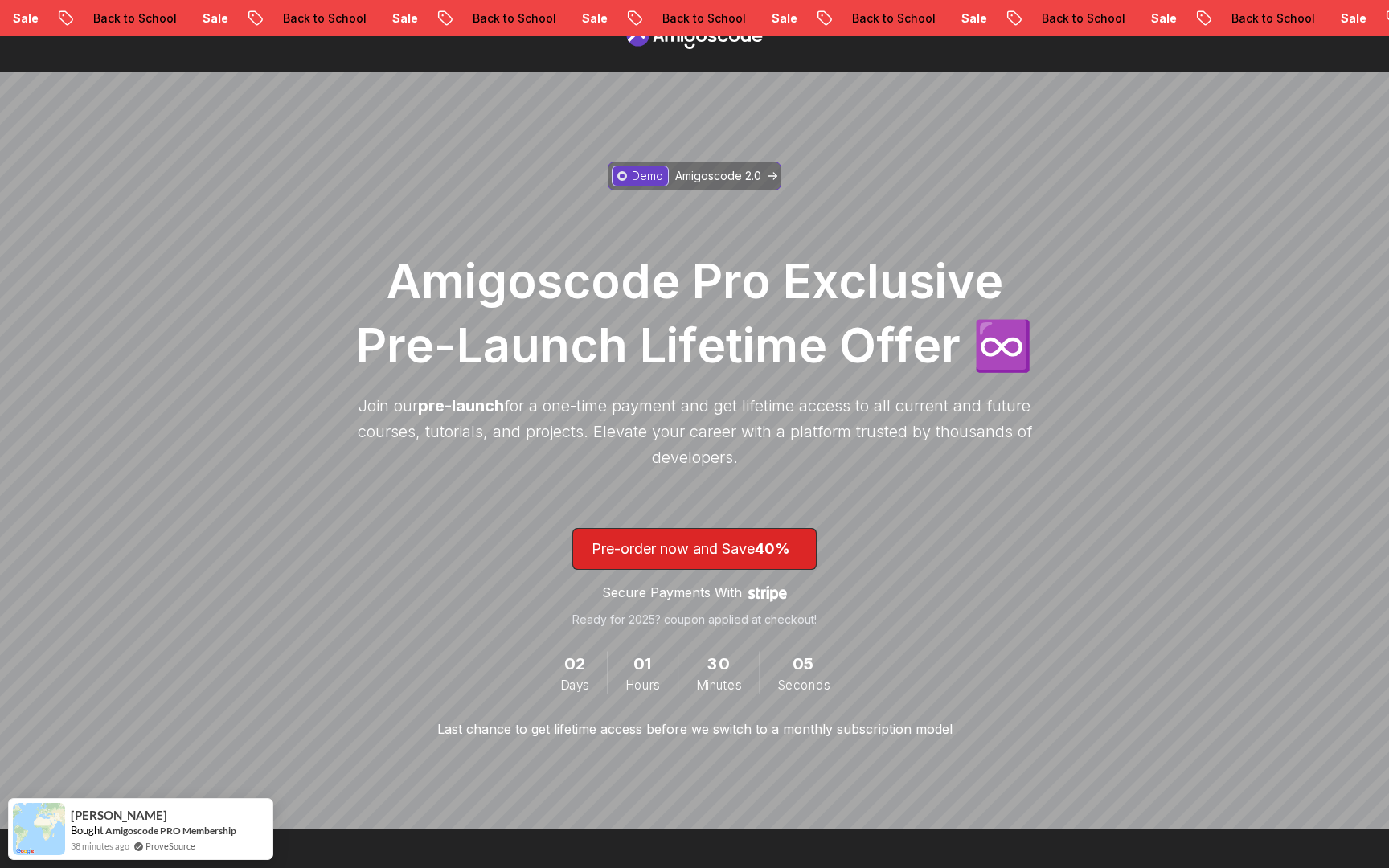
click at [762, 182] on link "Demo Amigoscode 2.0" at bounding box center [694, 176] width 174 height 29
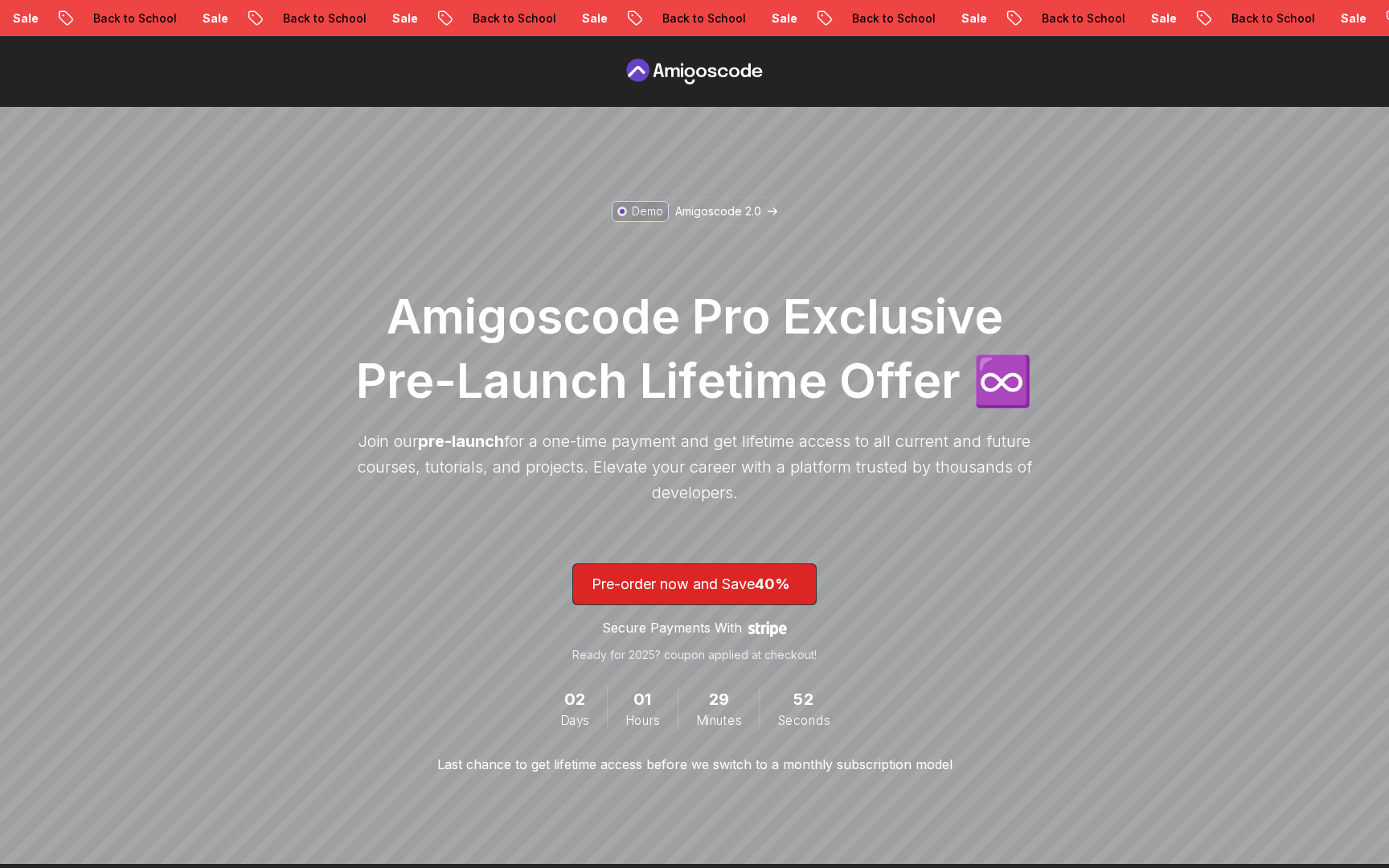
scroll to position [35, 0]
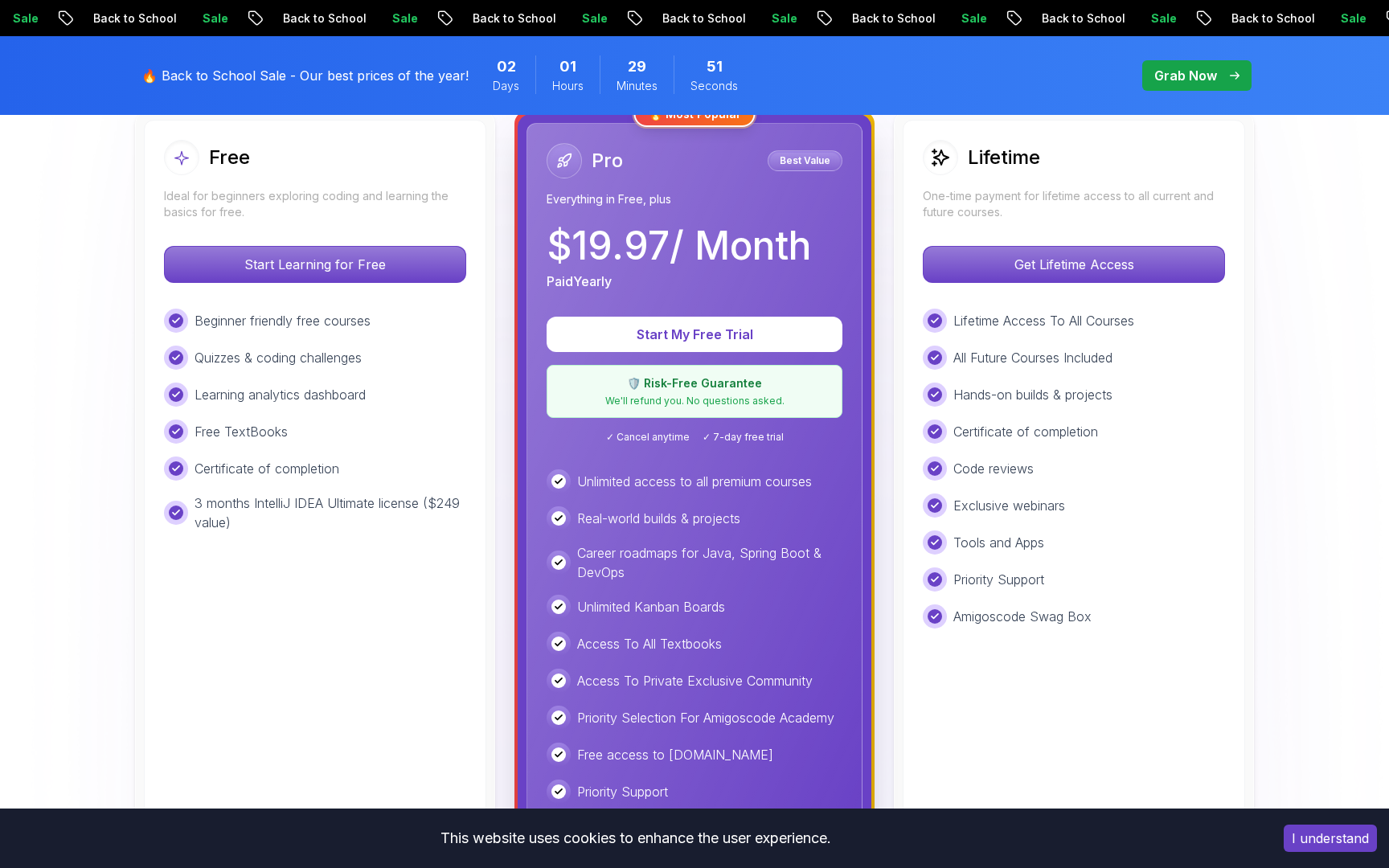
scroll to position [488, 0]
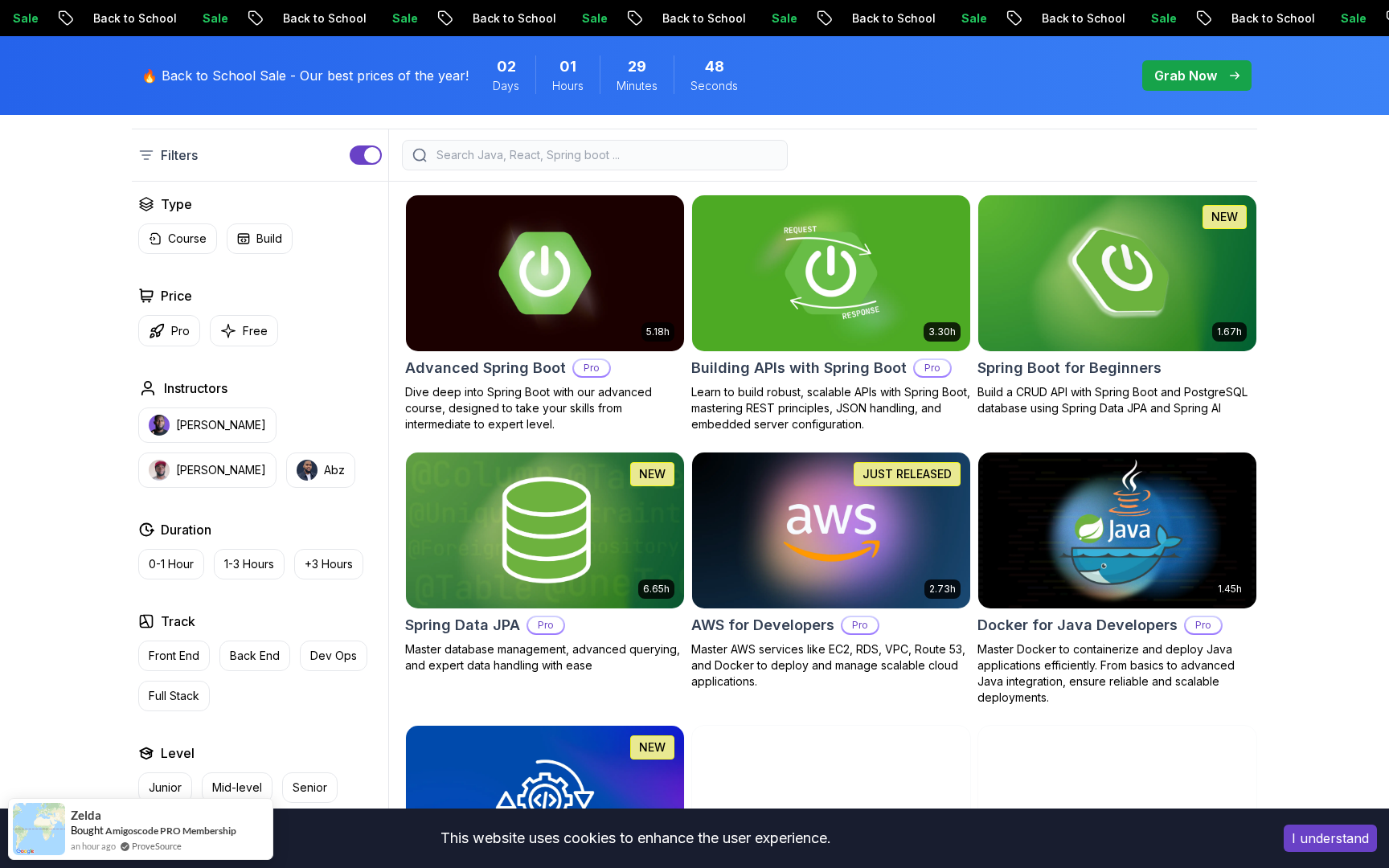
scroll to position [597, 0]
